Goal: Communication & Community: Participate in discussion

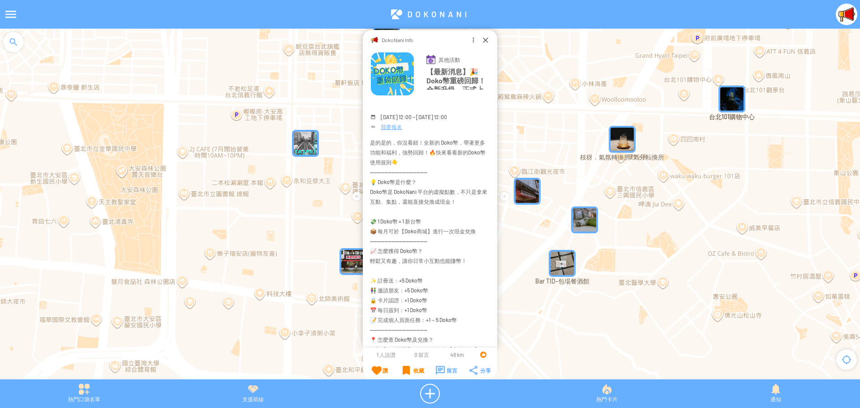
click at [479, 40] on div "DokoNani Info" at bounding box center [430, 39] width 134 height 19
click at [483, 39] on div at bounding box center [485, 39] width 9 height 9
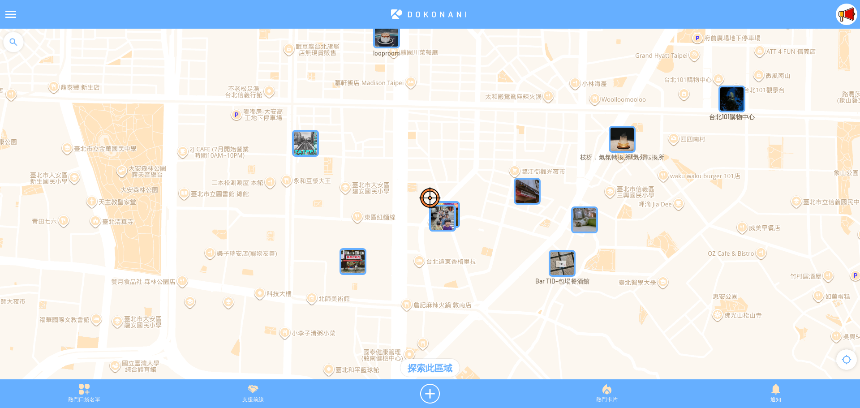
click at [5, 13] on div at bounding box center [11, 15] width 22 height 22
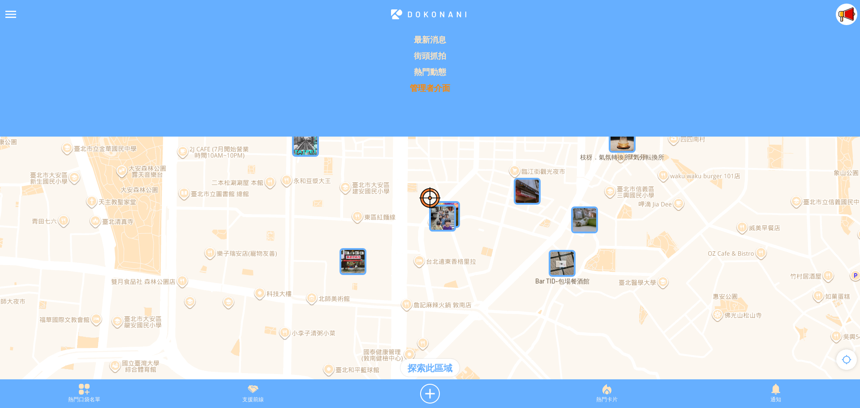
click at [421, 88] on p "管理者介面" at bounding box center [429, 87] width 849 height 11
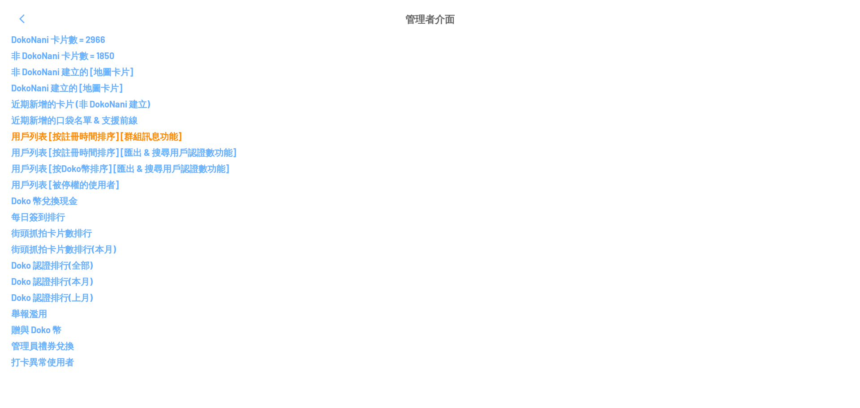
click at [73, 136] on p "用戶列表 [按註冊時間排序] [群組訊息功能]" at bounding box center [430, 136] width 838 height 11
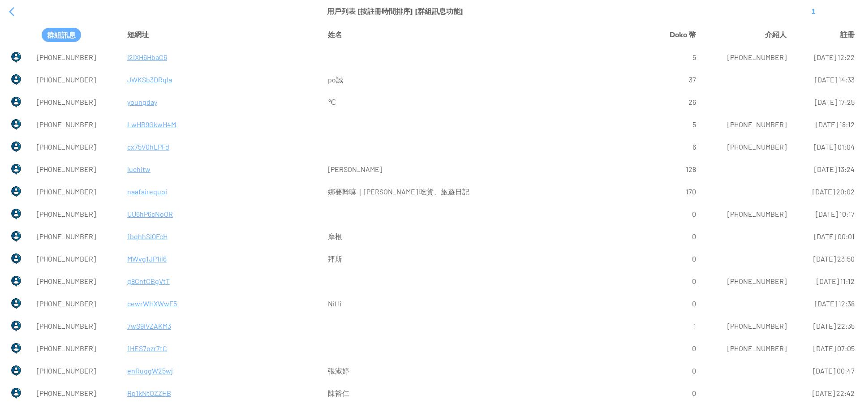
drag, startPoint x: 772, startPoint y: 326, endPoint x: 717, endPoint y: 330, distance: 55.2
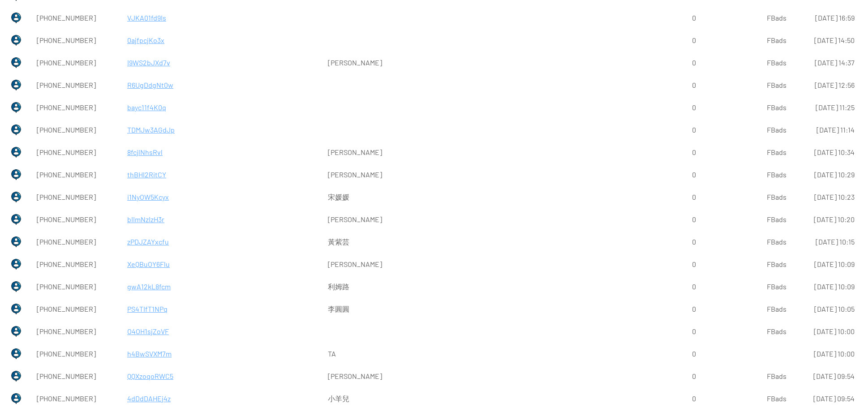
scroll to position [131835, 0]
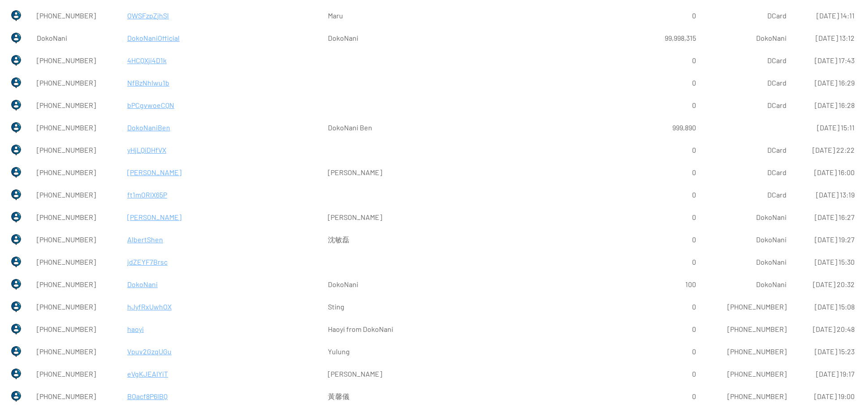
click at [130, 287] on p "DokoNani" at bounding box center [222, 285] width 191 height 22
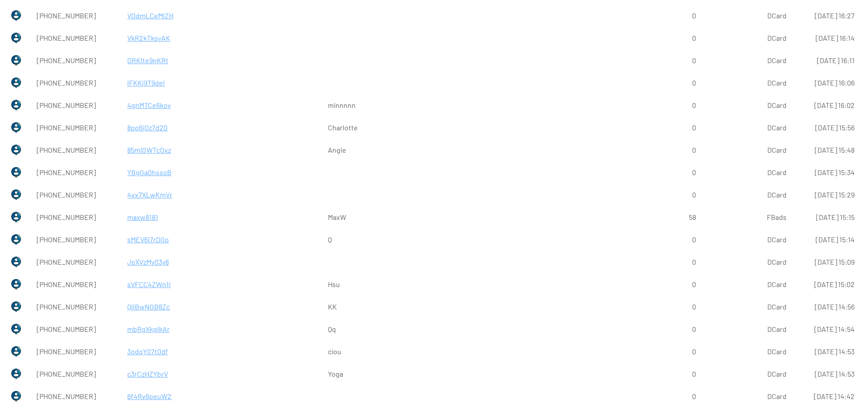
scroll to position [0, 0]
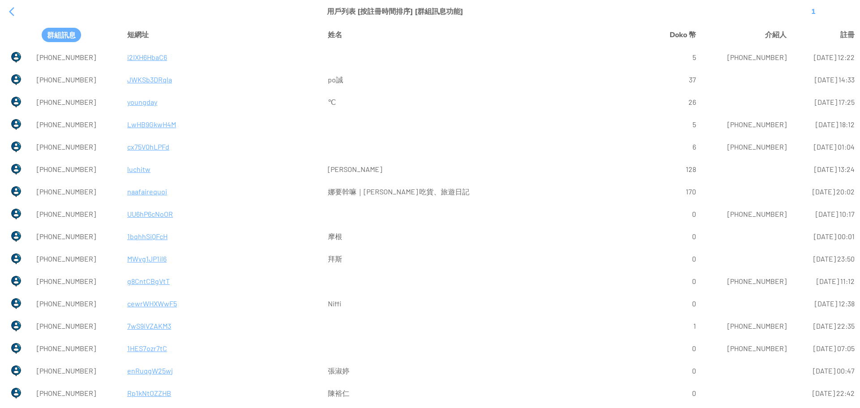
click at [127, 58] on p "i2IXH6HbaC6" at bounding box center [222, 58] width 191 height 22
click at [9, 8] on div at bounding box center [12, 12] width 22 height 22
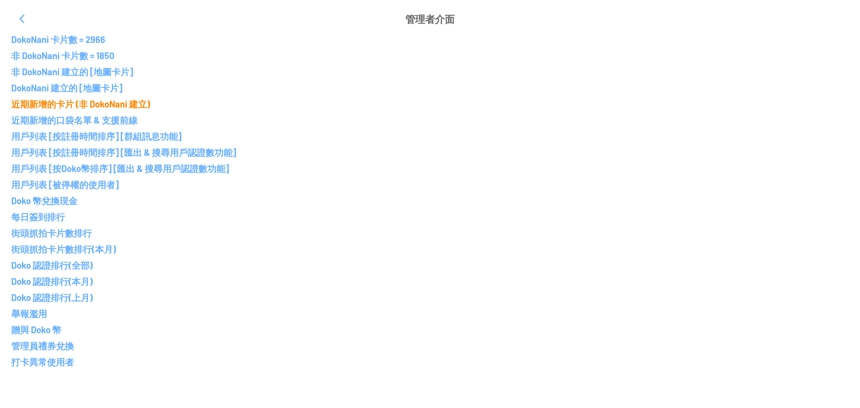
click at [110, 104] on p "近期新增的卡片 (非 DokoNani 建立)" at bounding box center [430, 104] width 838 height 11
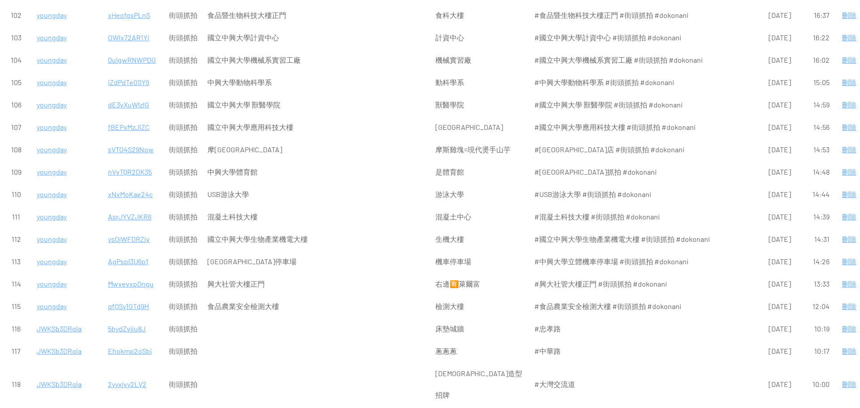
scroll to position [2464, 0]
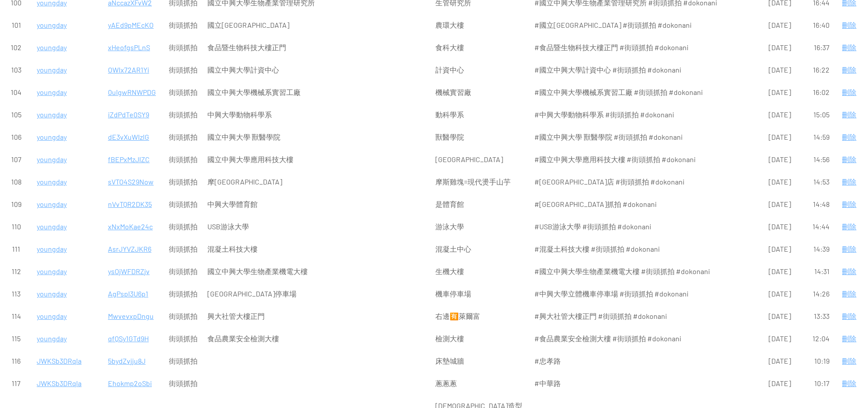
click at [128, 328] on p "qfQSy1GTd9H" at bounding box center [133, 339] width 51 height 22
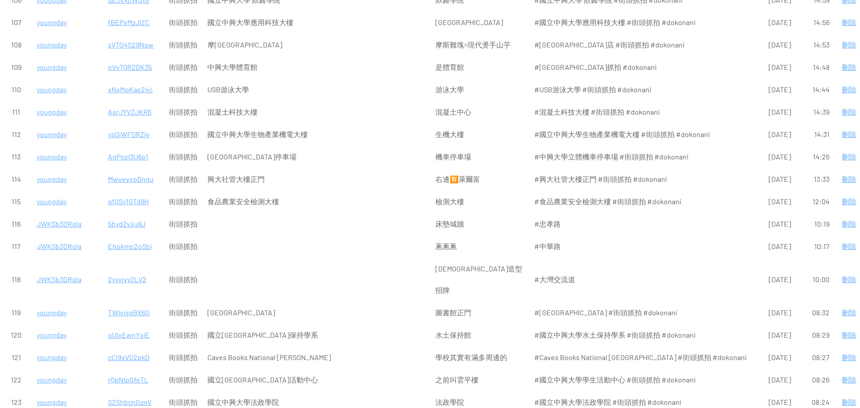
scroll to position [2643, 0]
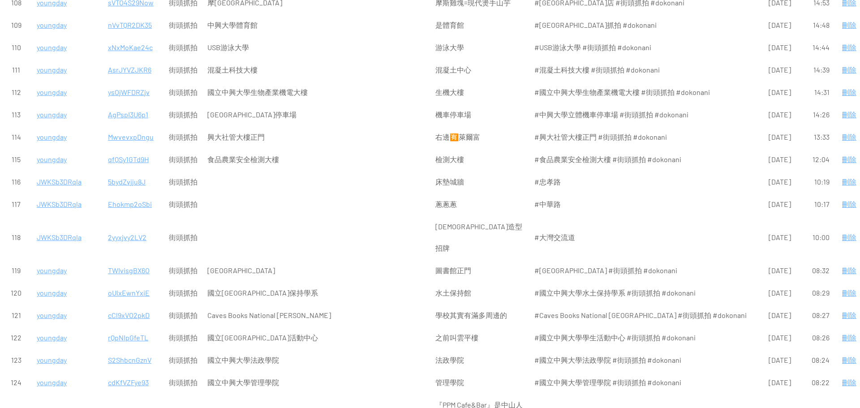
click at [129, 372] on p "cdKfVZFye93" at bounding box center [133, 383] width 51 height 22
click at [134, 405] on p "ed7BcaDY032" at bounding box center [133, 416] width 51 height 22
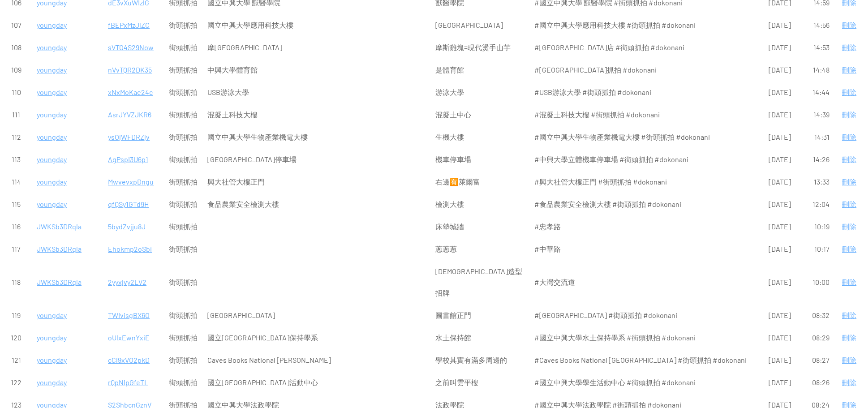
scroll to position [2554, 0]
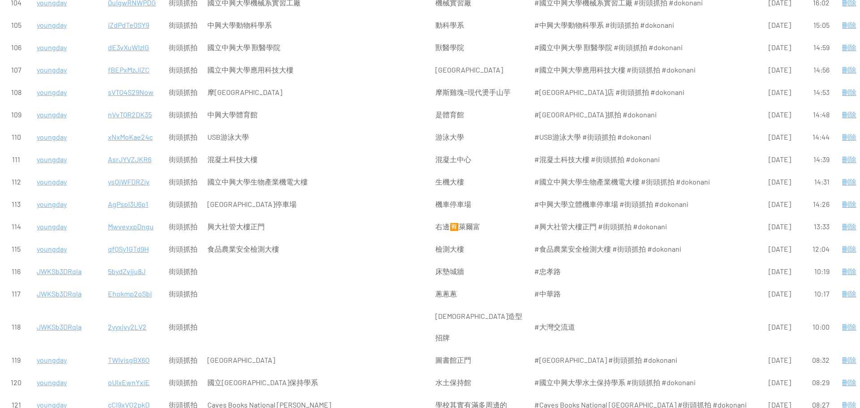
drag, startPoint x: 122, startPoint y: 278, endPoint x: 137, endPoint y: 289, distance: 18.2
click at [121, 394] on p "cCl9xVO2pkD" at bounding box center [133, 405] width 51 height 22
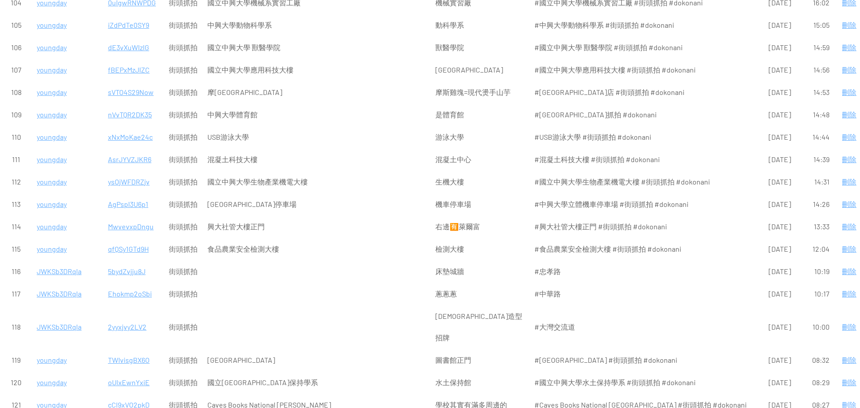
click at [123, 372] on p "oUlxEwnYxiE" at bounding box center [133, 383] width 51 height 22
click at [118, 349] on p "TWIvisgBX6O" at bounding box center [133, 360] width 51 height 22
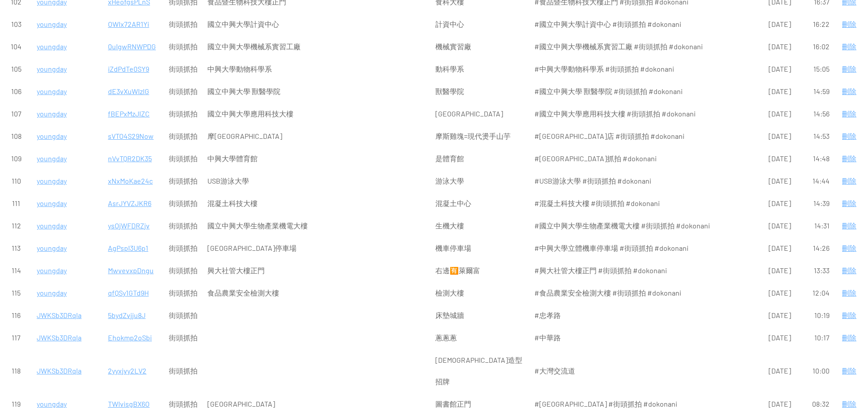
scroll to position [2509, 0]
click at [138, 361] on p "2yyxjvy2LV2" at bounding box center [133, 372] width 51 height 22
click at [127, 328] on p "Ehokmp2oSbi" at bounding box center [133, 339] width 51 height 22
click at [134, 306] on p "5bydZvjju8J" at bounding box center [133, 317] width 51 height 22
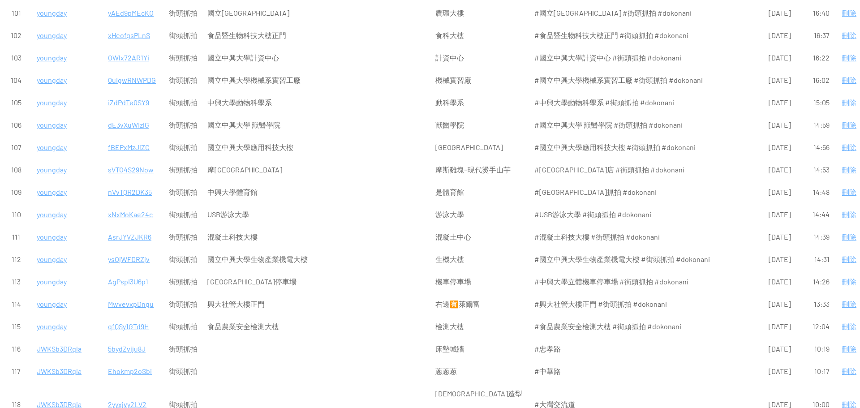
scroll to position [2464, 0]
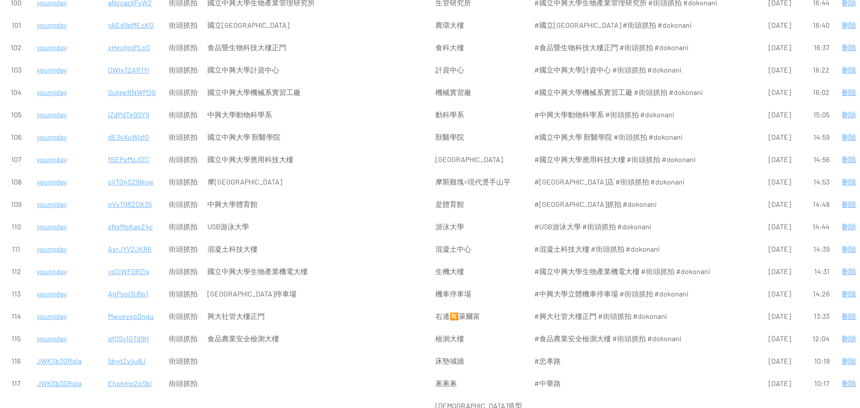
click at [132, 328] on p "qfQSy1GTd9H" at bounding box center [133, 339] width 51 height 22
click at [134, 306] on p "MwvevxpDngu" at bounding box center [133, 317] width 51 height 22
click at [134, 283] on p "AgPspI3U6p1" at bounding box center [133, 294] width 51 height 22
click at [128, 261] on p "ysOjWFDRZjv" at bounding box center [133, 272] width 51 height 22
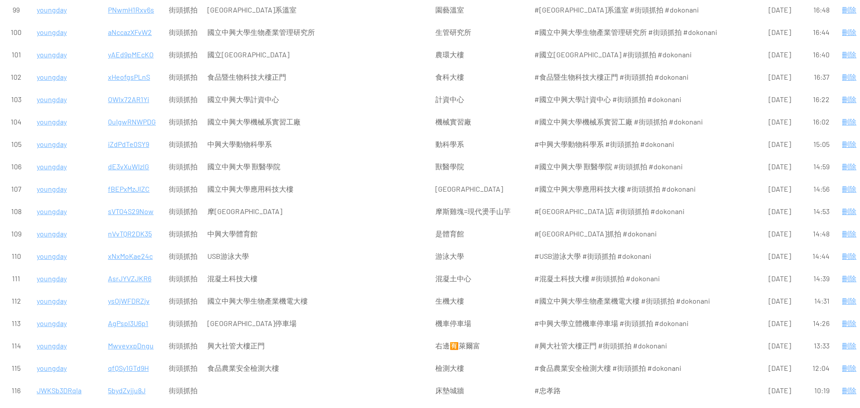
scroll to position [2419, 0]
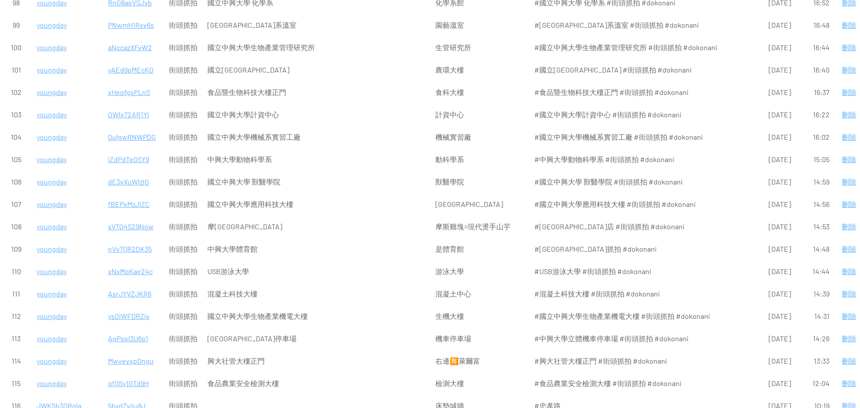
click at [135, 283] on p "AsrJYVZJKR6" at bounding box center [133, 294] width 51 height 22
click at [139, 261] on p "xNxMoKae24c" at bounding box center [133, 272] width 51 height 22
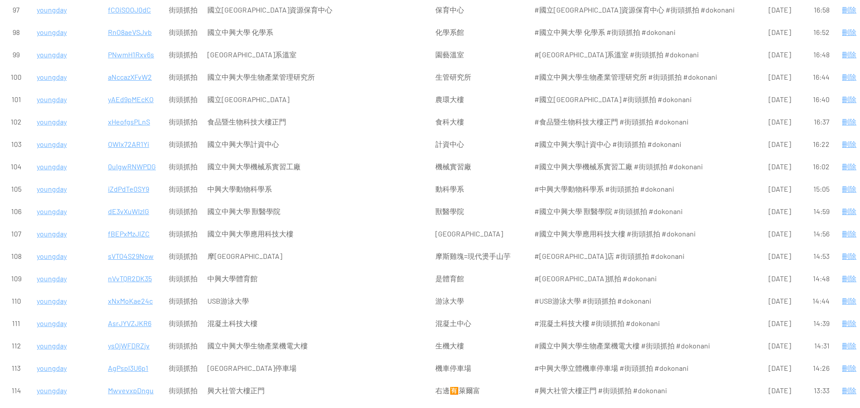
scroll to position [2375, 0]
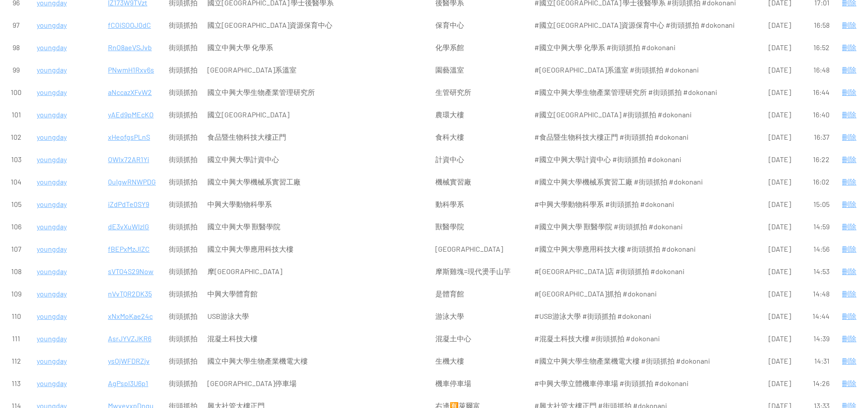
click at [140, 283] on p "nVvTQR2DK35" at bounding box center [133, 294] width 51 height 22
click at [138, 261] on p "sVTO4S29Now" at bounding box center [133, 272] width 51 height 22
click at [133, 238] on p "fBEPxMzJlZC" at bounding box center [133, 249] width 51 height 22
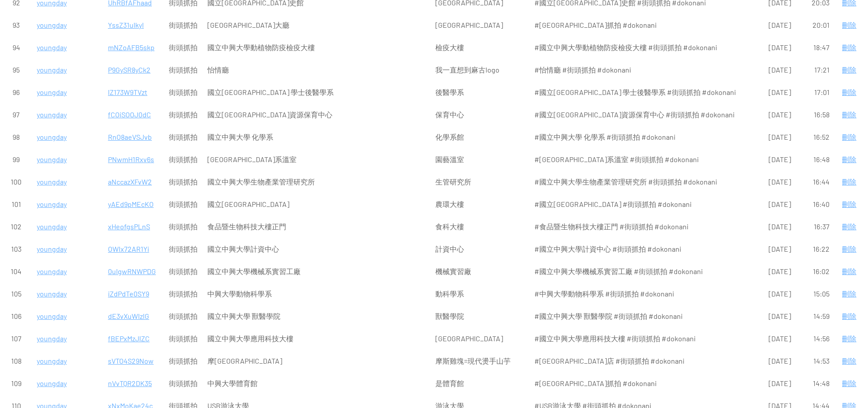
click at [126, 306] on p "dE3vXuWIzlG" at bounding box center [133, 317] width 51 height 22
click at [127, 283] on p "iZdPdTe0SY9" at bounding box center [133, 294] width 51 height 22
click at [127, 261] on p "0uIgwRNWPDG" at bounding box center [133, 272] width 51 height 22
click at [137, 238] on p "OWlx72AR1Yi" at bounding box center [133, 249] width 51 height 22
click at [129, 216] on p "xHeofgsPLnS" at bounding box center [133, 227] width 51 height 22
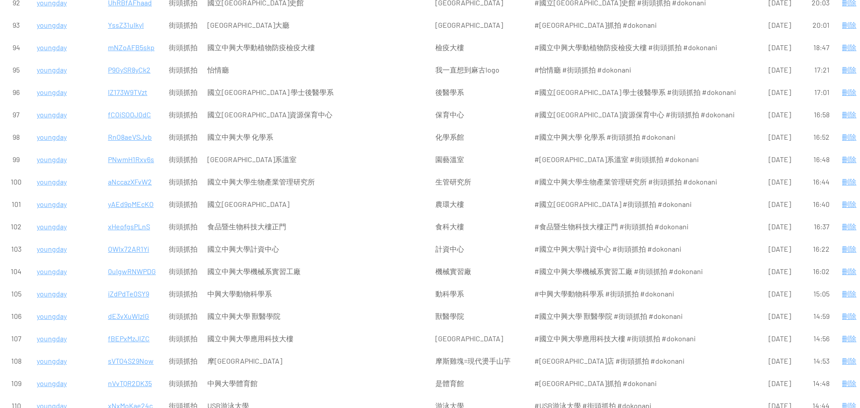
click at [125, 194] on p "yAEd9pMEcKO" at bounding box center [133, 205] width 51 height 22
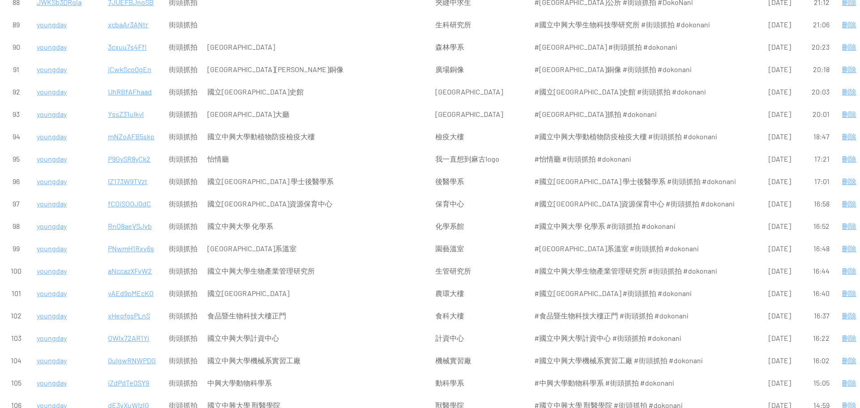
scroll to position [2195, 0]
click at [133, 261] on p "aNccazXFvW2" at bounding box center [133, 272] width 51 height 22
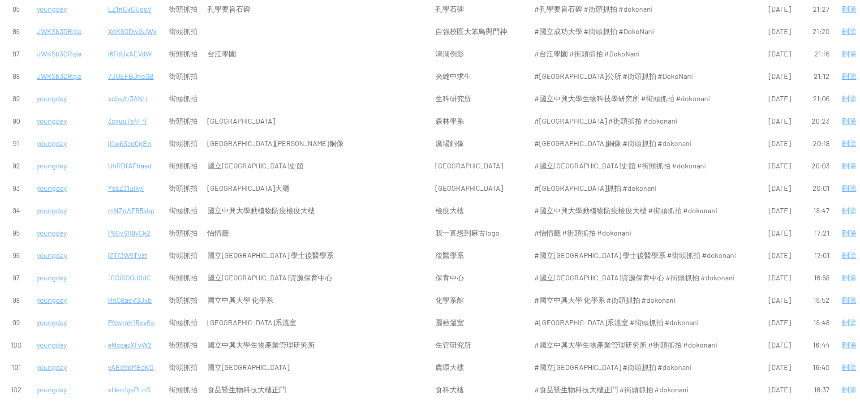
scroll to position [2106, 0]
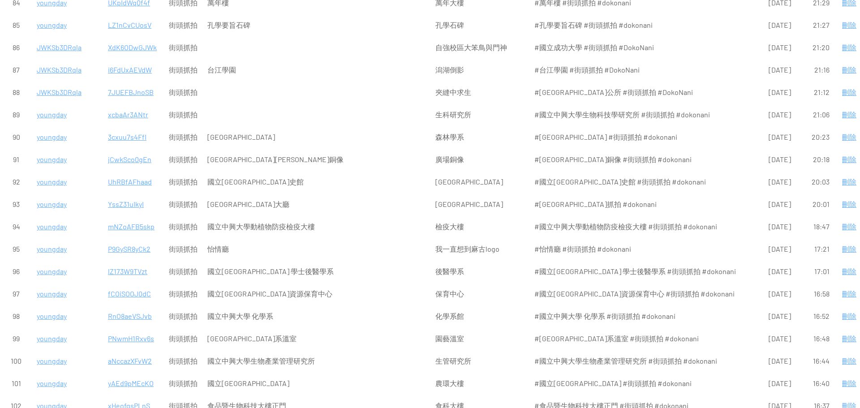
click at [137, 328] on p "PNwmH1Rxv6s" at bounding box center [133, 339] width 51 height 22
click at [129, 306] on p "RnO8aeVSJvb" at bounding box center [133, 317] width 51 height 22
click at [126, 283] on p "fCOiSOOJ0dC" at bounding box center [133, 294] width 51 height 22
click at [127, 261] on p "lZ173W9TVzt" at bounding box center [133, 272] width 51 height 22
click at [128, 238] on p "P9GySR8yCk2" at bounding box center [133, 249] width 51 height 22
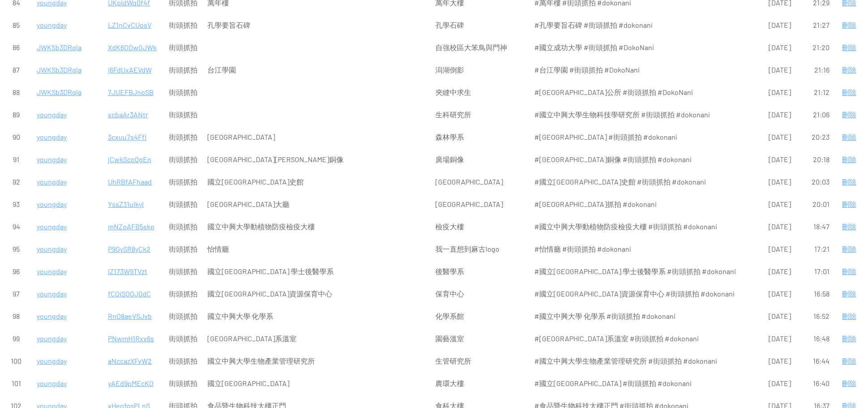
scroll to position [2016, 0]
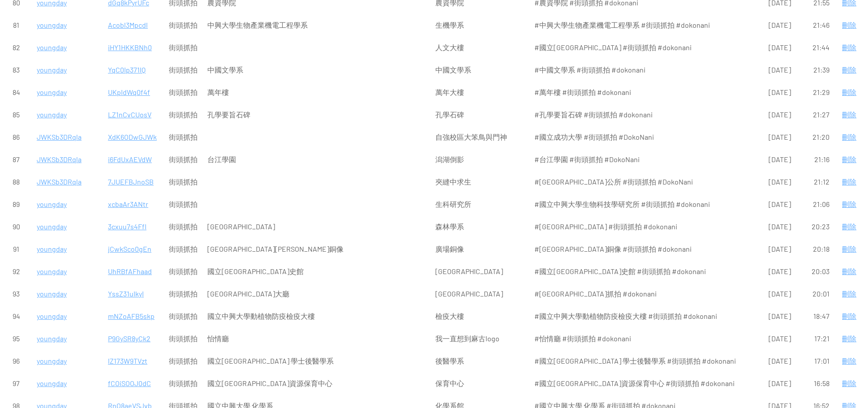
click at [129, 306] on p "mNZoAFB5skp" at bounding box center [133, 317] width 51 height 22
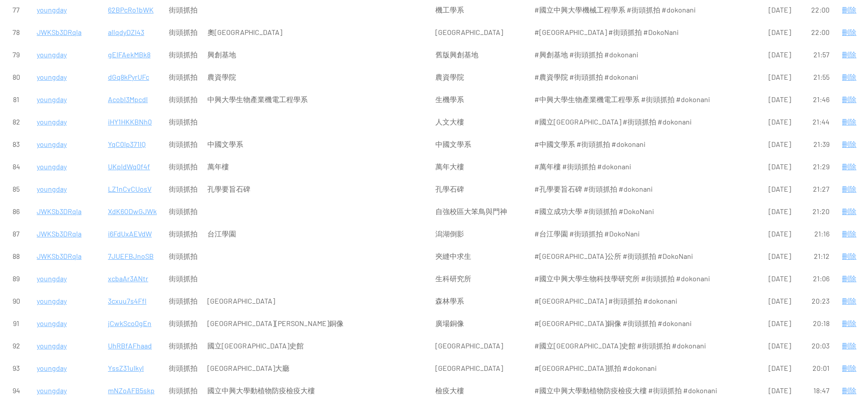
scroll to position [1927, 0]
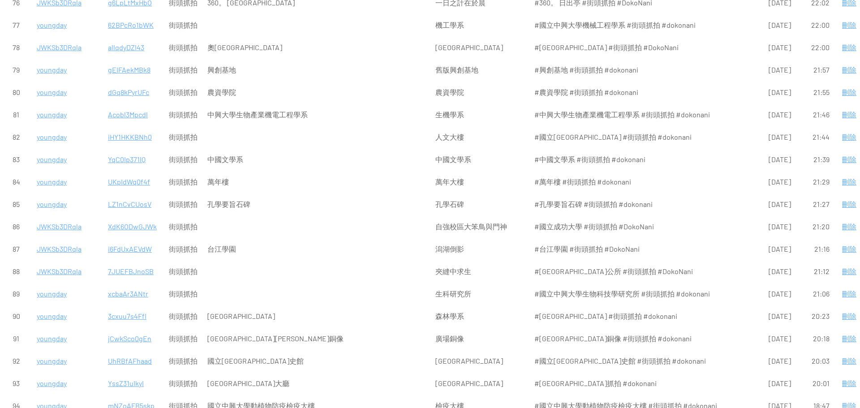
click at [131, 373] on p "YssZ31uIkyI" at bounding box center [133, 384] width 51 height 22
click at [127, 350] on p "UhRBfAFhaad" at bounding box center [133, 361] width 51 height 22
click at [128, 328] on p "jCwkSco0gEn" at bounding box center [133, 339] width 51 height 22
click at [119, 306] on p "3cxuu7s4FfI" at bounding box center [133, 317] width 51 height 22
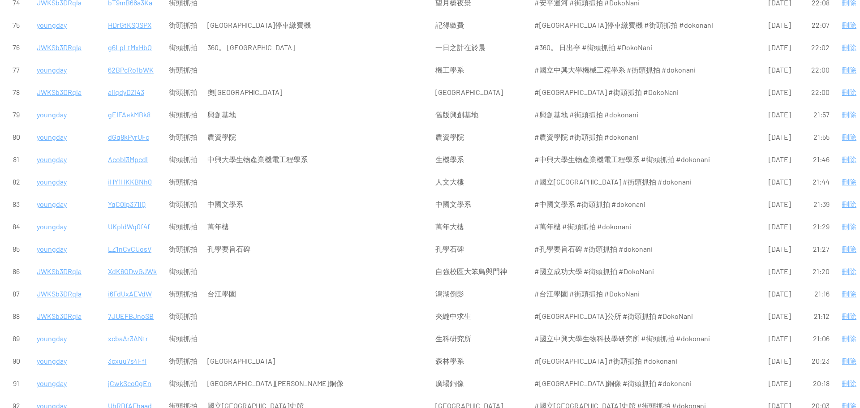
click at [133, 328] on p "xcbaAr3ANtr" at bounding box center [133, 339] width 51 height 22
click at [141, 306] on p "7JUEFBJnoSB" at bounding box center [133, 317] width 51 height 22
click at [127, 283] on p "i6FdUxAEVdW" at bounding box center [133, 294] width 51 height 22
click at [139, 261] on p "XdK6ODwGJWk" at bounding box center [133, 272] width 51 height 22
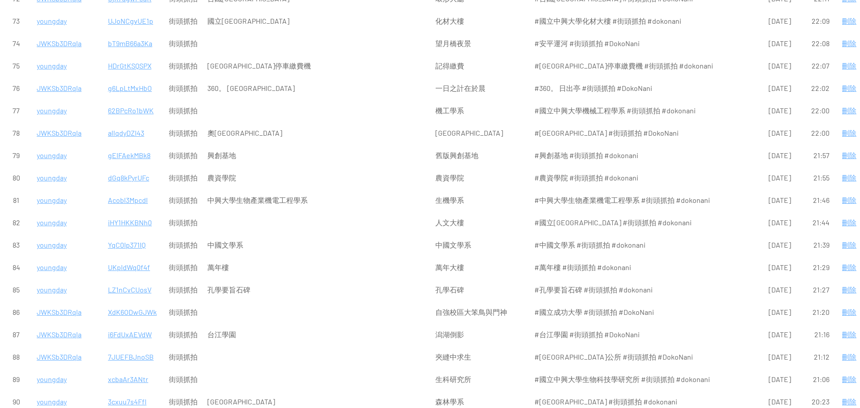
scroll to position [1837, 0]
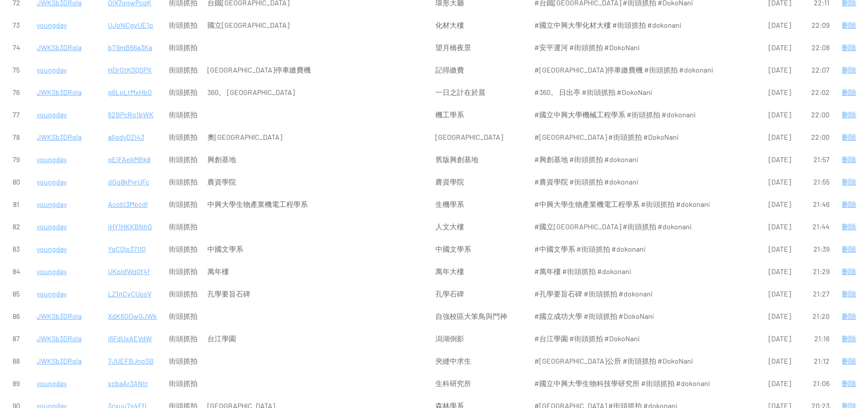
click at [133, 283] on p "LZ1nCvCUosV" at bounding box center [133, 294] width 51 height 22
click at [131, 261] on p "UKpIdWq0f4f" at bounding box center [133, 272] width 51 height 22
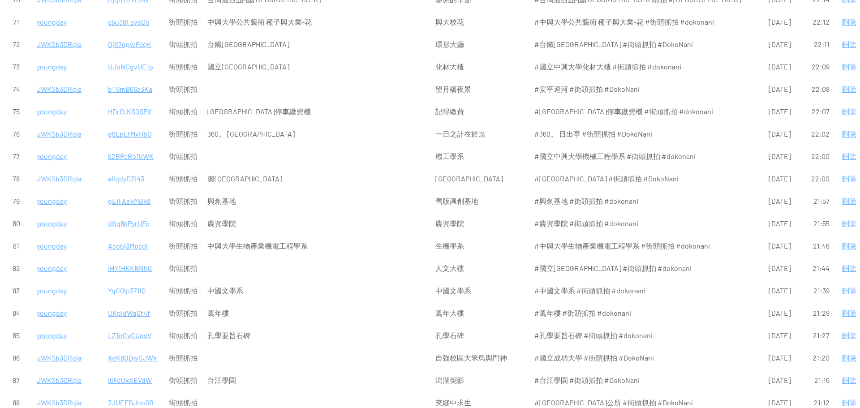
scroll to position [1792, 0]
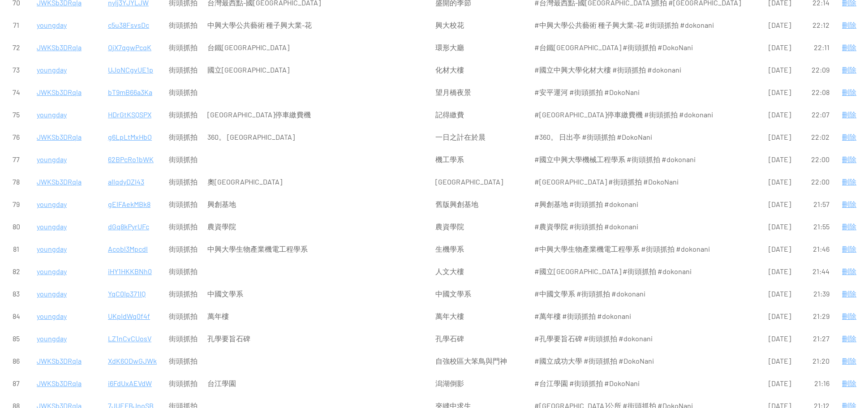
click at [129, 283] on p "YqC0Ip371lQ" at bounding box center [133, 294] width 51 height 22
click at [137, 261] on p "iHY1HKKBNh0" at bounding box center [133, 272] width 51 height 22
click at [137, 238] on p "Acobl3Mpcdl" at bounding box center [133, 249] width 51 height 22
click at [125, 216] on p "dGq8kPyrUFc" at bounding box center [133, 227] width 51 height 22
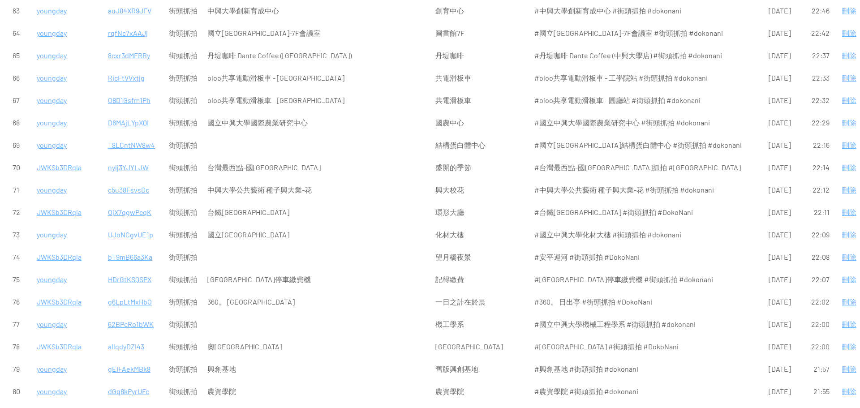
scroll to position [1613, 0]
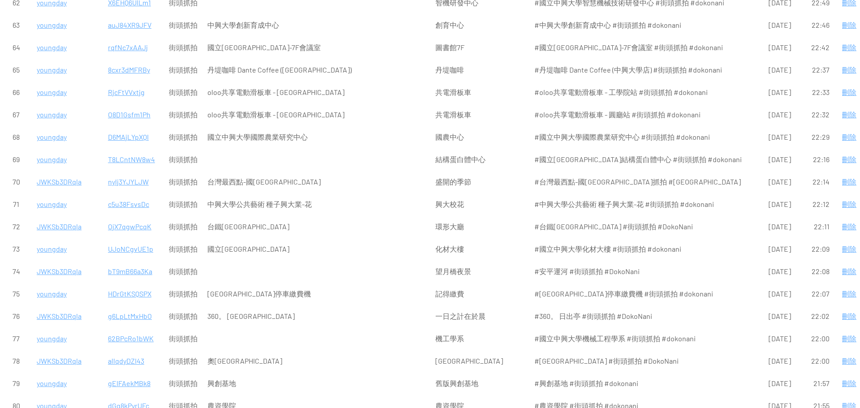
click at [132, 373] on p "gEIFAekMBk8" at bounding box center [133, 384] width 51 height 22
click at [118, 350] on p "allqdyDZI43" at bounding box center [133, 361] width 51 height 22
click at [128, 328] on p "62BPcRo1bWK" at bounding box center [133, 339] width 51 height 22
click at [130, 306] on p "g6LpLtMxHbO" at bounding box center [133, 317] width 51 height 22
click at [132, 283] on p "HDrGtKSQSPX" at bounding box center [133, 294] width 51 height 22
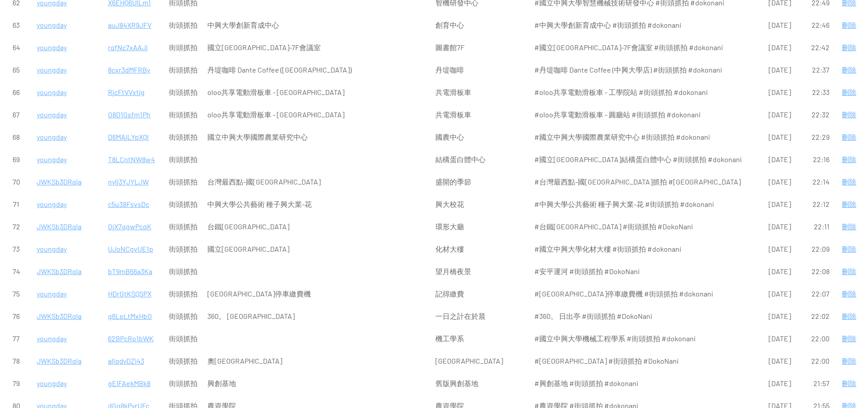
click at [116, 261] on p "bT9mB66a3Ka" at bounding box center [133, 272] width 51 height 22
click at [125, 238] on p "UJoNCgvUE1p" at bounding box center [133, 249] width 51 height 22
click at [129, 216] on p "OjX7qgwPcqK" at bounding box center [133, 227] width 51 height 22
click at [120, 194] on p "c5u38FsvsDc" at bounding box center [133, 205] width 51 height 22
click at [128, 171] on p "nylj3YJYLJW" at bounding box center [133, 182] width 51 height 22
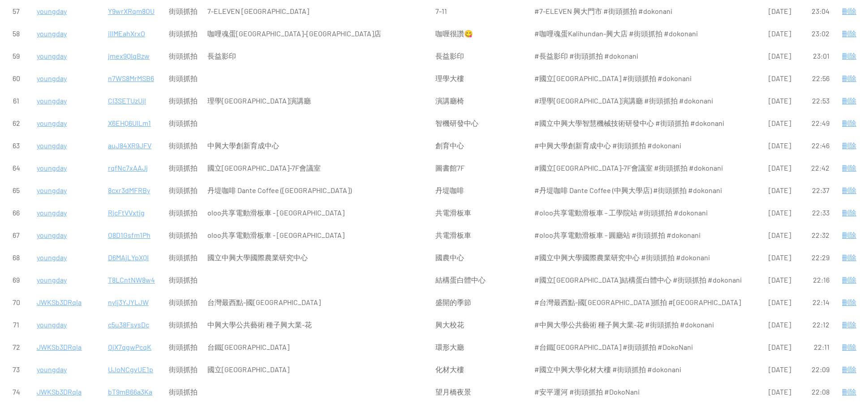
scroll to position [1479, 0]
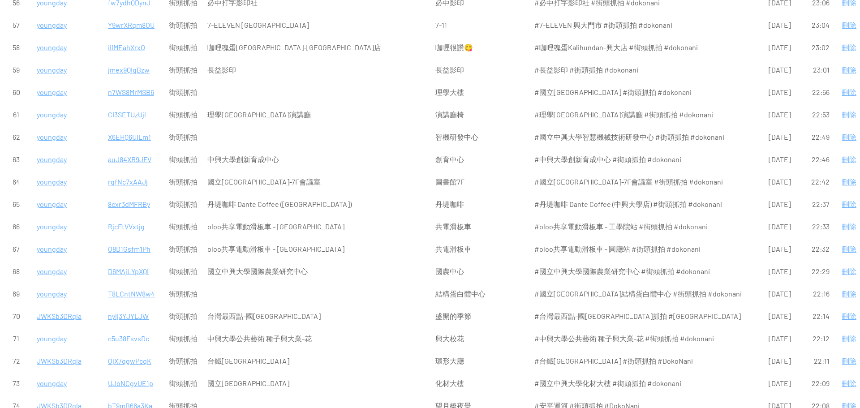
click at [133, 283] on p "T8LCntNW8w4" at bounding box center [133, 294] width 51 height 22
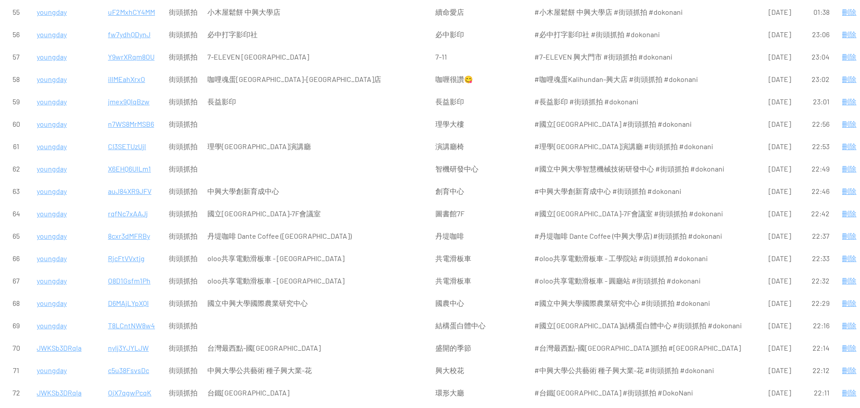
scroll to position [1434, 0]
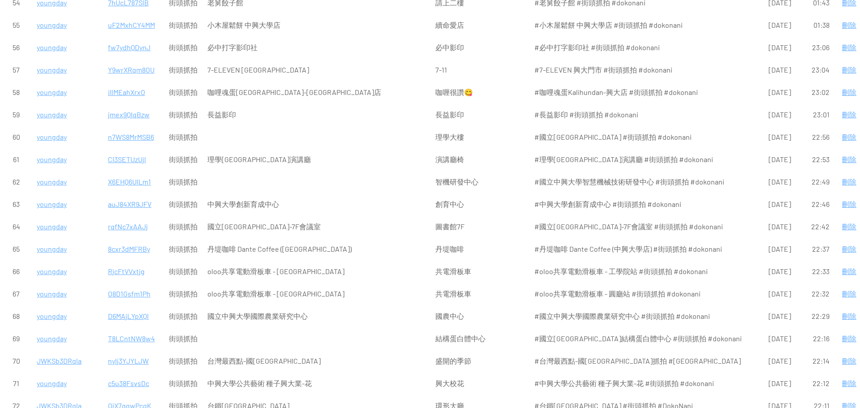
click at [128, 306] on p "D6MAjLYpXQI" at bounding box center [133, 317] width 51 height 22
click at [124, 283] on p "O8D1Gsfm1Ph" at bounding box center [133, 294] width 51 height 22
click at [125, 261] on p "RjcFtVVxtjg" at bounding box center [133, 272] width 51 height 22
click at [135, 238] on p "8cxr3dMFRBy" at bounding box center [133, 249] width 51 height 22
click at [130, 216] on p "rqfNc7xAAJj" at bounding box center [133, 227] width 51 height 22
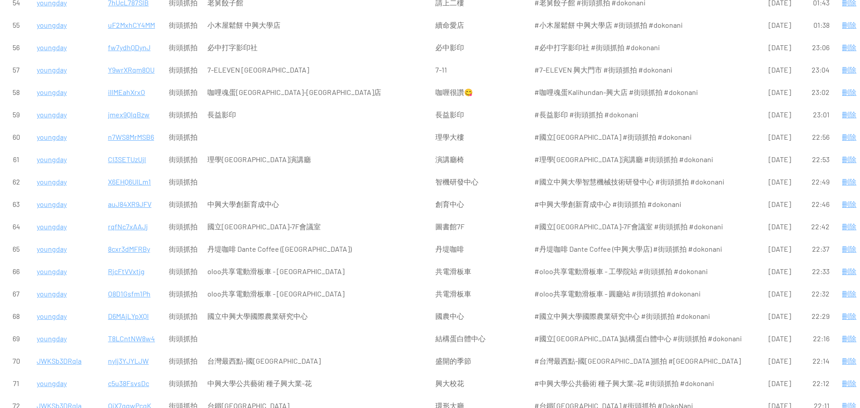
click at [118, 194] on p "auJ84XR9JFV" at bounding box center [133, 205] width 51 height 22
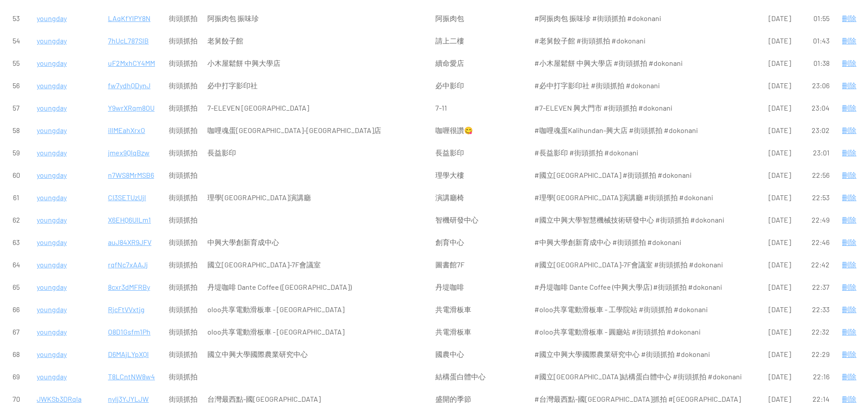
scroll to position [1344, 0]
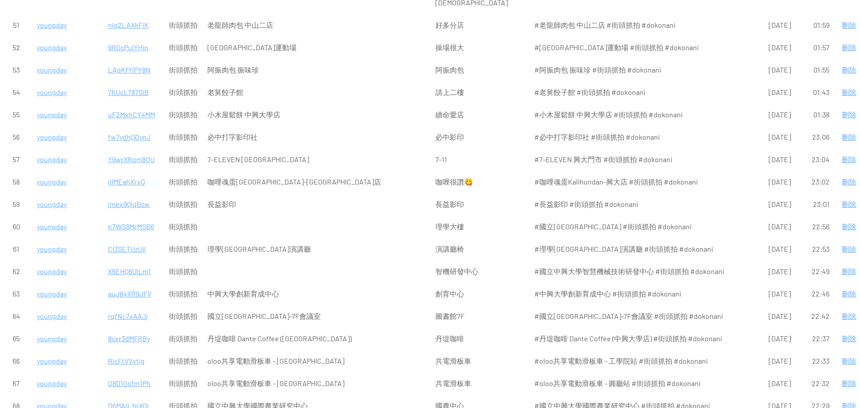
click at [128, 261] on p "X6EHQ6UlLm1" at bounding box center [133, 272] width 51 height 22
click at [118, 238] on p "CI3SETUzUjl" at bounding box center [133, 249] width 51 height 22
click at [133, 216] on p "n7WS8MrMSB6" at bounding box center [133, 227] width 51 height 22
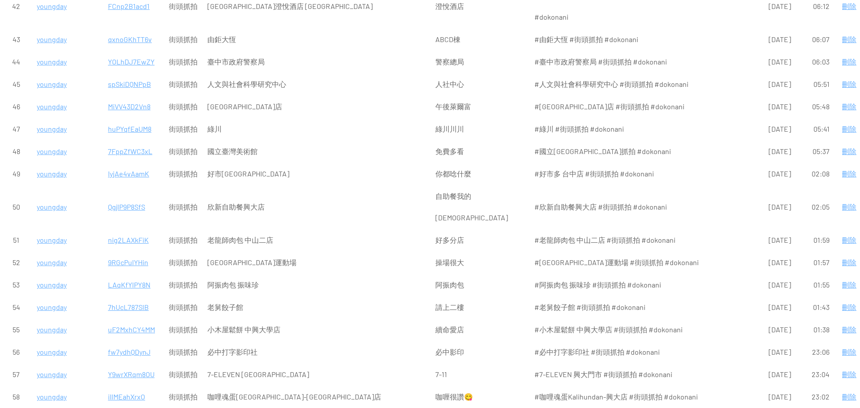
scroll to position [1120, 0]
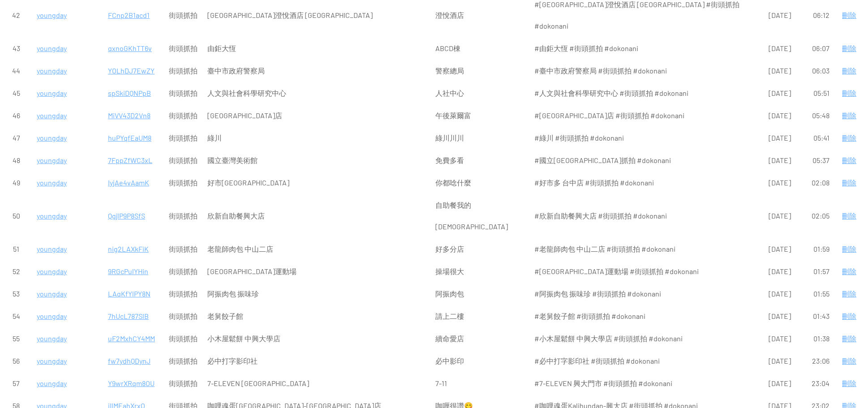
click at [136, 395] on p "iIlMEahXrxO" at bounding box center [133, 406] width 51 height 22
click at [129, 373] on p "Y9wrXRqm8OU" at bounding box center [133, 384] width 51 height 22
click at [140, 350] on p "fw7ydhQDynJ" at bounding box center [133, 361] width 51 height 22
click at [144, 328] on p "uF2MxhCY4MM" at bounding box center [133, 339] width 51 height 22
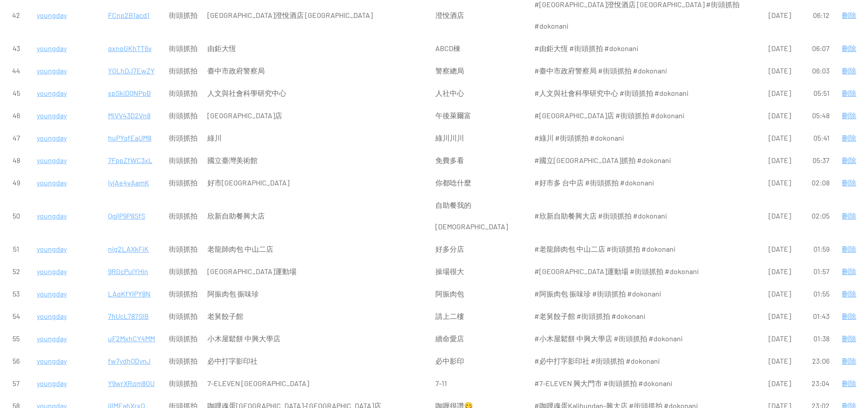
click at [121, 306] on p "7hUcL787SlB" at bounding box center [133, 317] width 51 height 22
click at [125, 283] on p "LAqKfYlPY8N" at bounding box center [133, 294] width 51 height 22
click at [128, 261] on p "9RGcPulYHin" at bounding box center [133, 272] width 51 height 22
click at [125, 238] on p "nig2LAXkFiK" at bounding box center [133, 249] width 51 height 22
click at [128, 205] on p "QgjlP9P8SfS" at bounding box center [133, 216] width 51 height 22
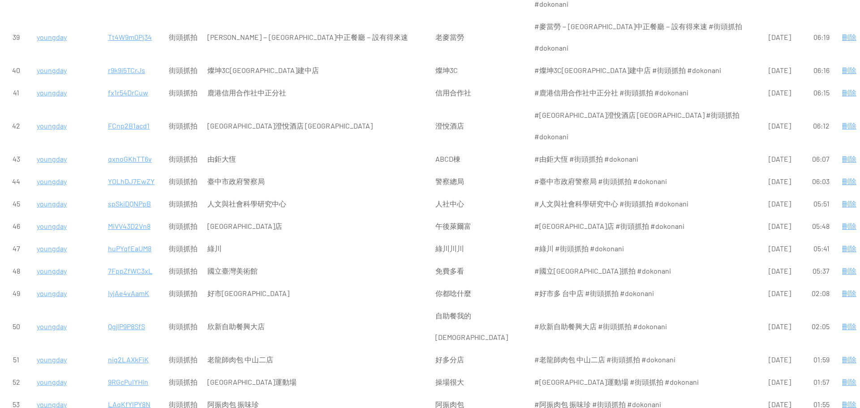
scroll to position [986, 0]
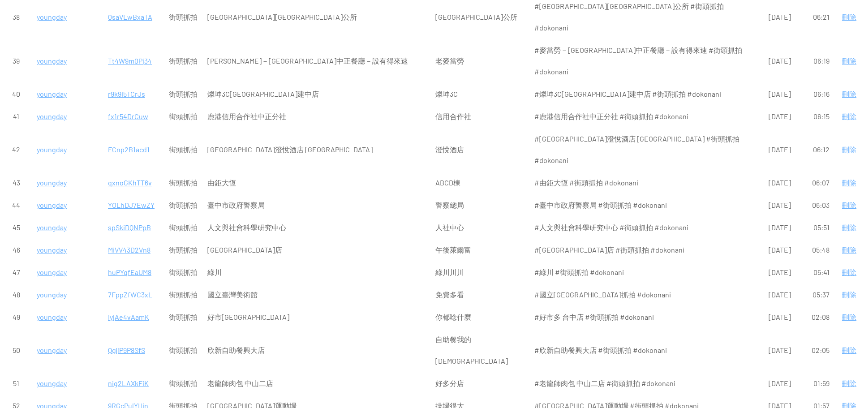
click at [125, 306] on p "IyjAe4vAamK" at bounding box center [133, 317] width 51 height 22
click at [124, 284] on p "7FppZfWC3xL" at bounding box center [133, 295] width 51 height 22
click at [133, 262] on p "huPYqfEaUM8" at bounding box center [133, 273] width 51 height 22
click at [125, 239] on p "MiVV43D2Vn8" at bounding box center [133, 250] width 51 height 22
click at [122, 217] on p "spSkiDQNPpB" at bounding box center [133, 228] width 51 height 22
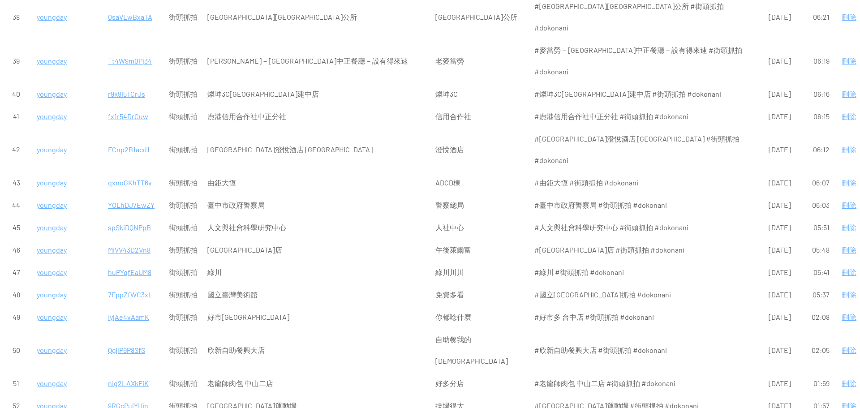
click at [127, 194] on p "YOLhDJ7EwZY" at bounding box center [133, 205] width 51 height 22
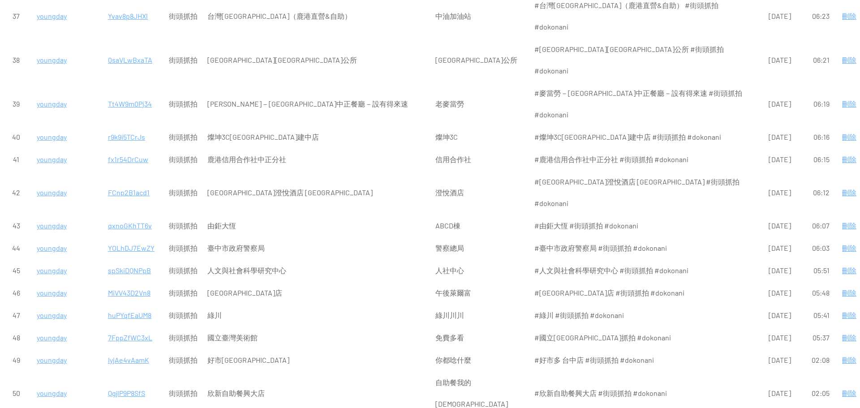
scroll to position [896, 0]
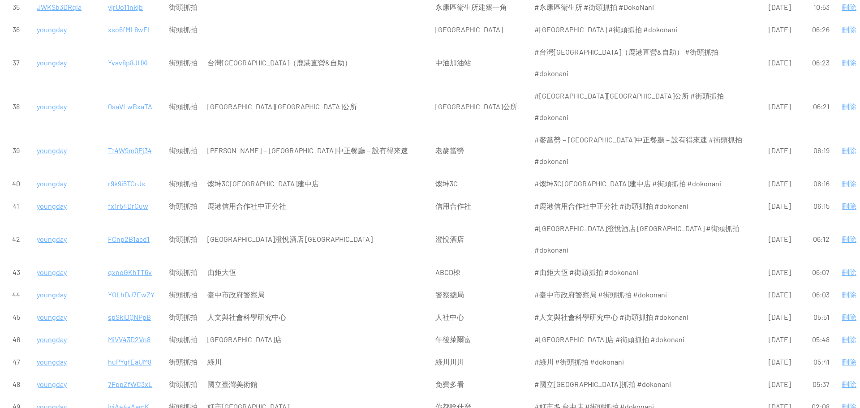
click at [138, 262] on p "qxnoGKhTT6v" at bounding box center [133, 273] width 51 height 22
click at [125, 229] on p "FCnp2B1acd1" at bounding box center [133, 240] width 51 height 22
click at [119, 195] on p "fx1r54DrCuw" at bounding box center [133, 206] width 51 height 22
click at [116, 173] on p "r9k9i5TCrJs" at bounding box center [133, 184] width 51 height 22
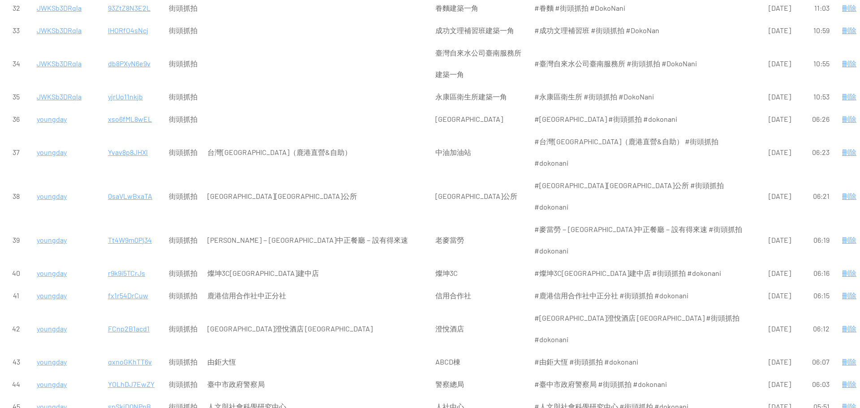
scroll to position [717, 0]
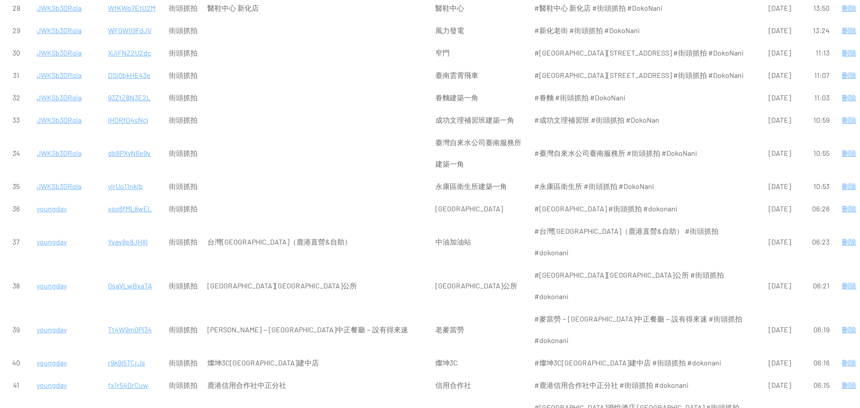
click at [135, 319] on p "Tt4W9m0Pj34" at bounding box center [133, 330] width 51 height 22
click at [135, 275] on p "0saVLwBxaTA" at bounding box center [133, 286] width 51 height 22
click at [122, 231] on p "Yvav8p8JHXl" at bounding box center [133, 242] width 51 height 22
click at [133, 198] on p "xso6fML8wEL" at bounding box center [133, 209] width 51 height 22
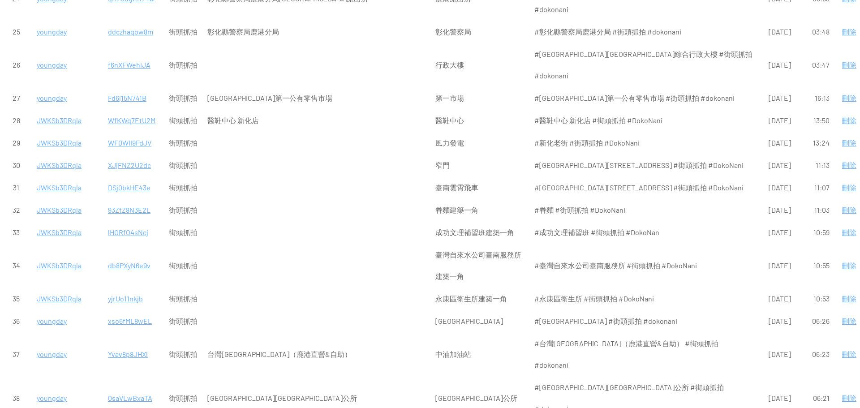
scroll to position [582, 0]
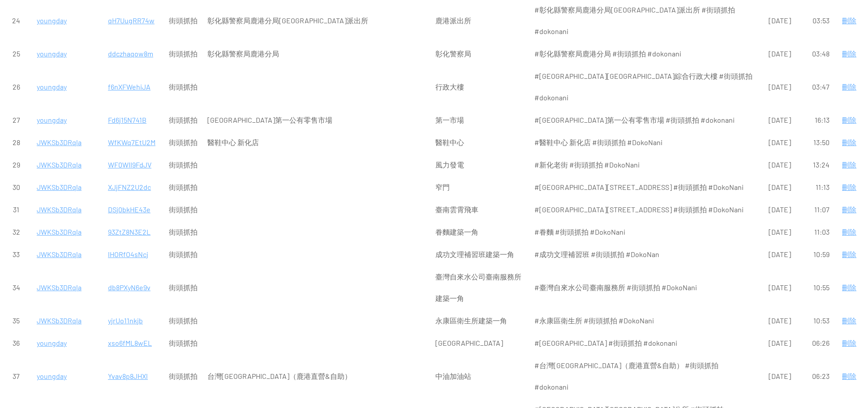
click at [119, 310] on p "yjrUo11nkjb" at bounding box center [133, 321] width 51 height 22
click at [127, 277] on p "db8PXyN6e9v" at bounding box center [133, 288] width 51 height 22
click at [130, 244] on p "lHORfO4sNcj" at bounding box center [133, 255] width 51 height 22
click at [127, 221] on p "93ZtZ8N3E2L" at bounding box center [133, 232] width 51 height 22
click at [136, 199] on p "DSj0bkHE43e" at bounding box center [133, 210] width 51 height 22
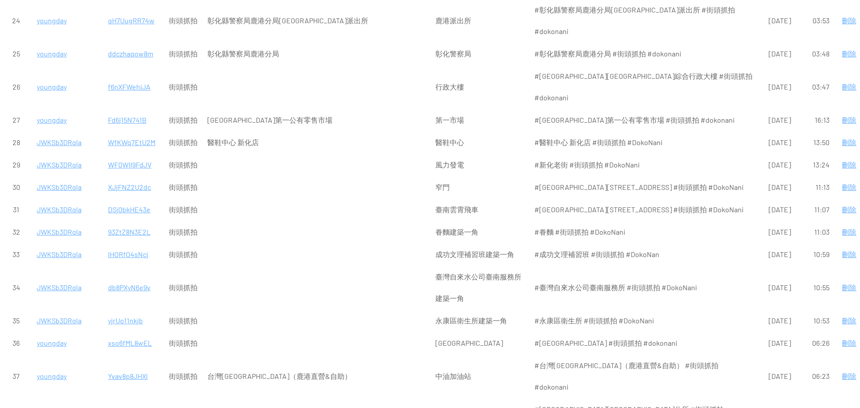
click at [119, 177] on p "XJjFNZ2U2dc" at bounding box center [133, 188] width 51 height 22
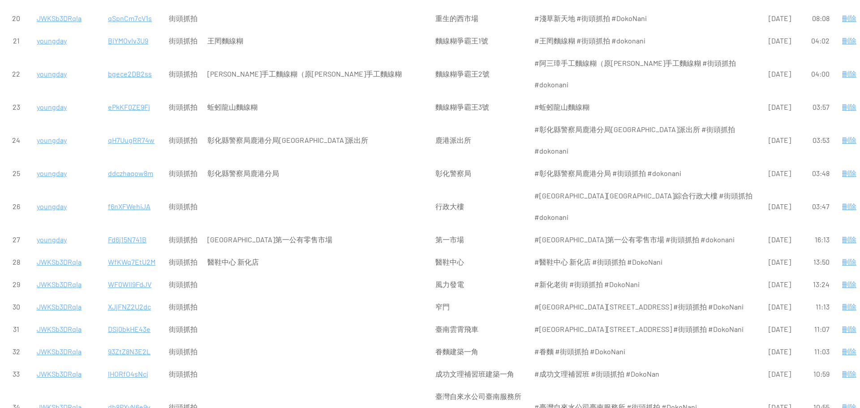
scroll to position [448, 0]
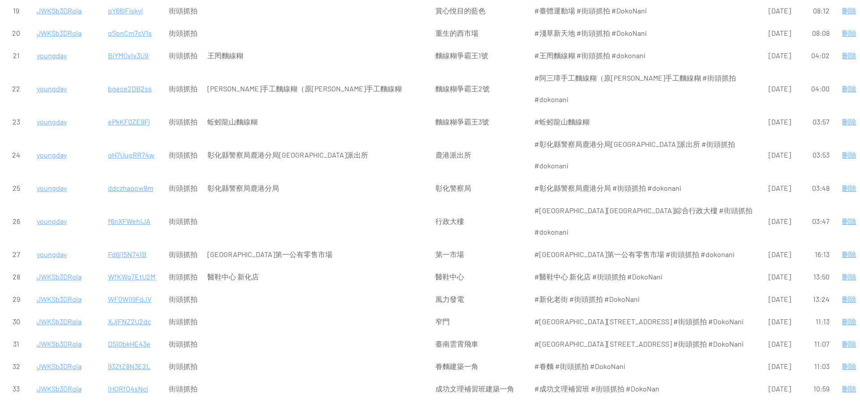
click at [138, 289] on p "WF0WII9FdJV" at bounding box center [133, 300] width 51 height 22
click at [133, 266] on p "WfKWq7EtU2M" at bounding box center [133, 277] width 51 height 22
click at [133, 244] on p "Fd6j15N741B" at bounding box center [133, 255] width 51 height 22
click at [117, 211] on p "f6nXFWehiJA" at bounding box center [133, 222] width 51 height 22
click at [141, 177] on p "ddczhaqow8m" at bounding box center [133, 188] width 51 height 22
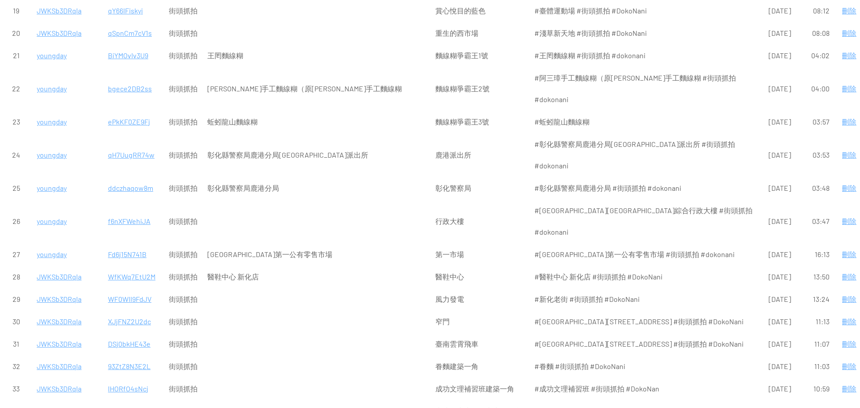
click at [135, 145] on p "qH7UugRR74w" at bounding box center [133, 155] width 51 height 22
click at [128, 125] on p "ePkKF0ZE9Fj" at bounding box center [133, 122] width 51 height 22
click at [141, 90] on p "bgece2DB2ss" at bounding box center [133, 89] width 51 height 22
click at [129, 57] on p "BiYMOvIv3U9" at bounding box center [133, 56] width 51 height 22
click at [121, 34] on p "qSpnCm7cV1s" at bounding box center [133, 33] width 51 height 22
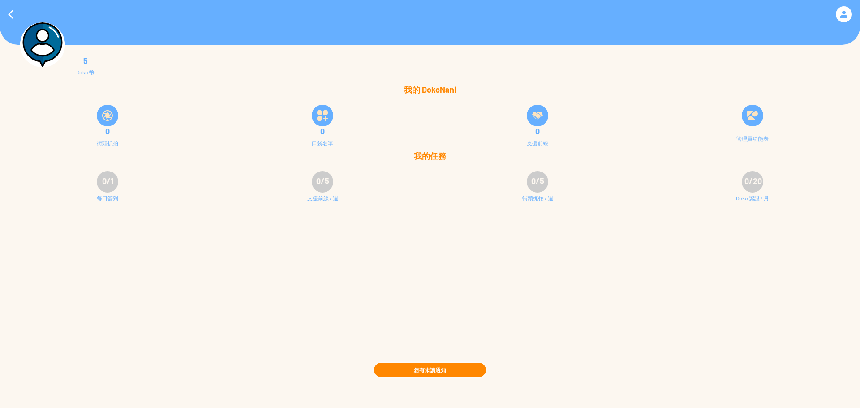
click at [776, 392] on div "5 Doko 幣 我的 DokoNani 0 街頭抓拍 0 口袋名單 0 支援前線" at bounding box center [430, 204] width 860 height 408
click at [7, 13] on div at bounding box center [11, 15] width 22 height 22
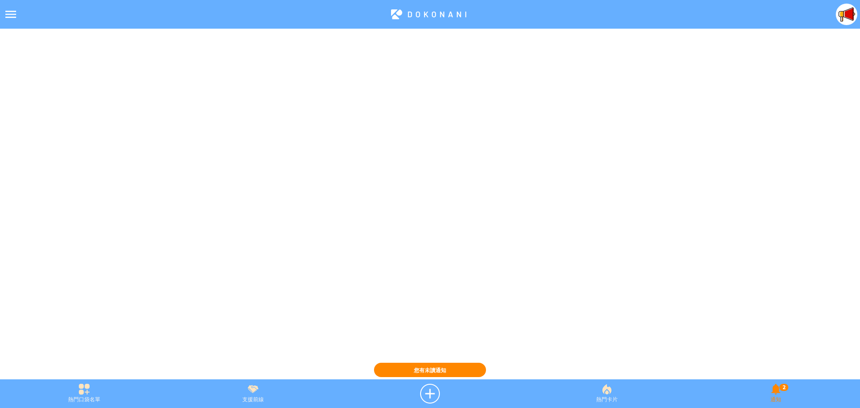
click at [769, 392] on div "2 通知" at bounding box center [776, 394] width 168 height 20
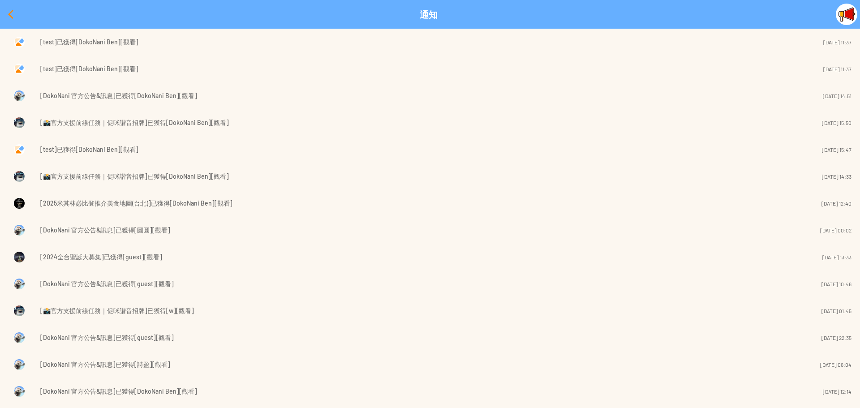
click at [10, 13] on div at bounding box center [11, 15] width 22 height 22
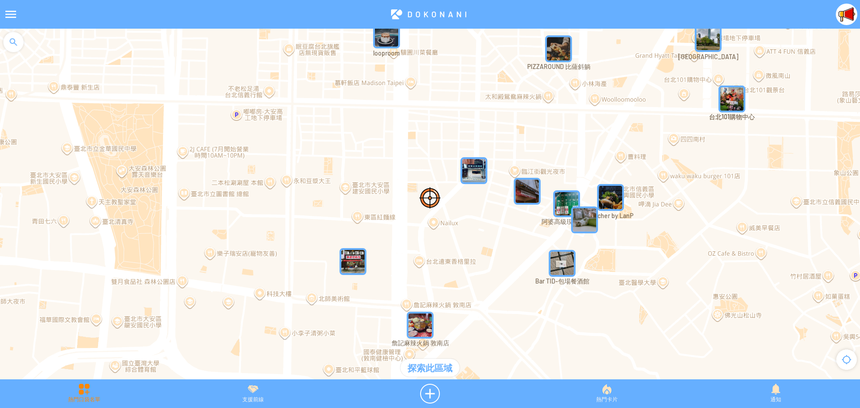
click at [82, 395] on div "熱門口袋名單" at bounding box center [84, 394] width 168 height 20
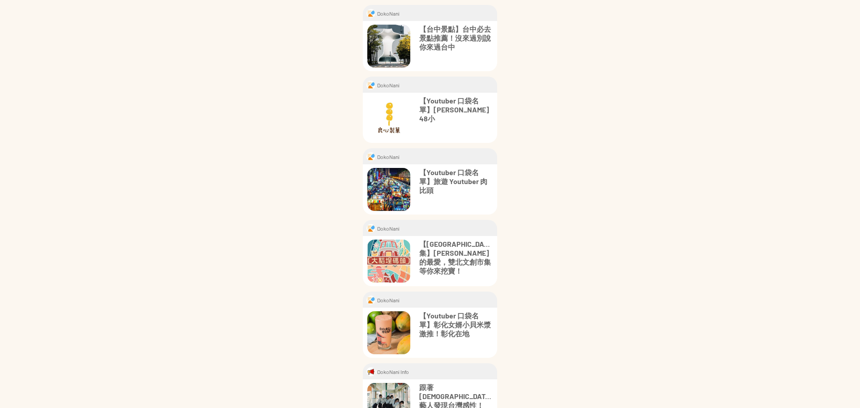
scroll to position [185, 0]
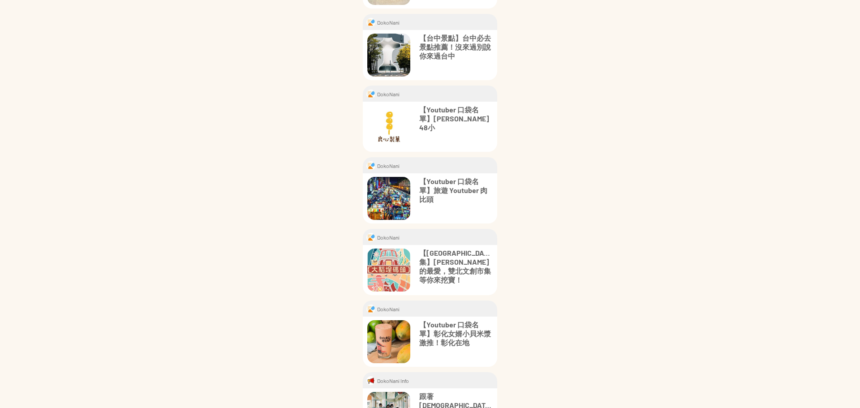
click at [470, 261] on p "【台北市集】文青的最愛，雙北文創市集等你來挖寶！" at bounding box center [455, 267] width 73 height 36
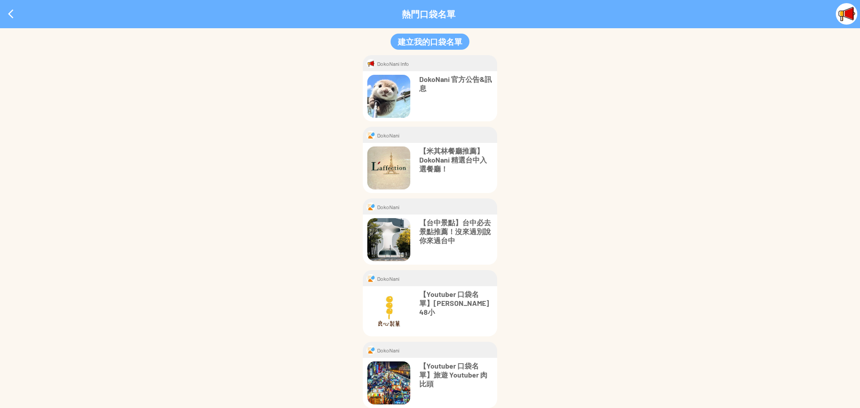
scroll to position [0, 0]
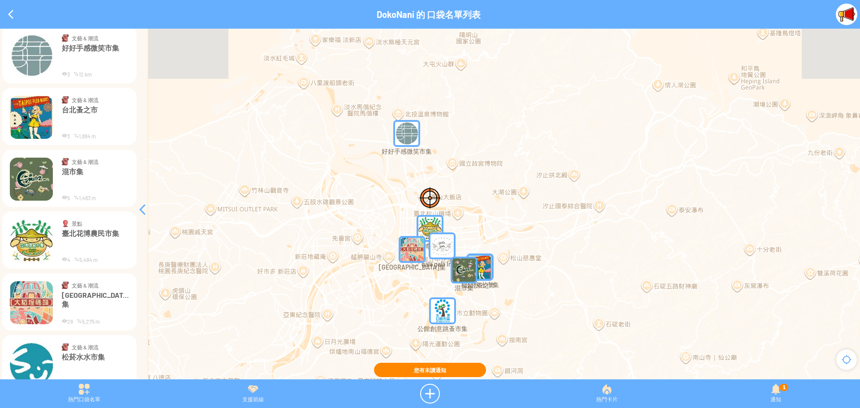
scroll to position [190, 0]
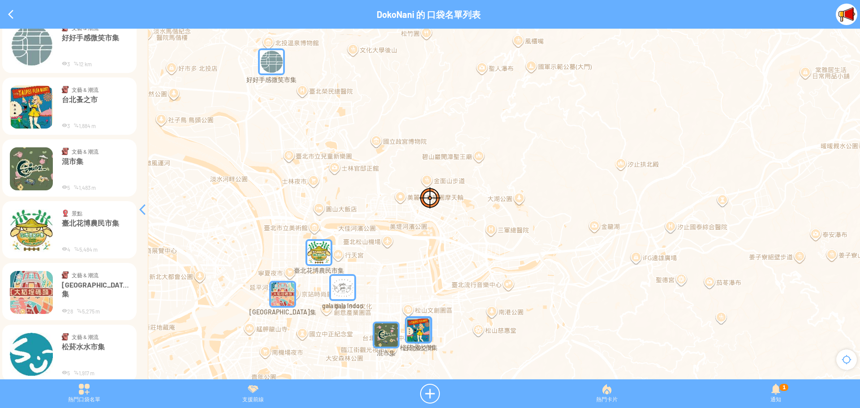
drag, startPoint x: 508, startPoint y: 214, endPoint x: 563, endPoint y: 149, distance: 84.9
click at [563, 149] on div at bounding box center [430, 209] width 860 height 360
click at [10, 14] on div at bounding box center [11, 15] width 22 height 22
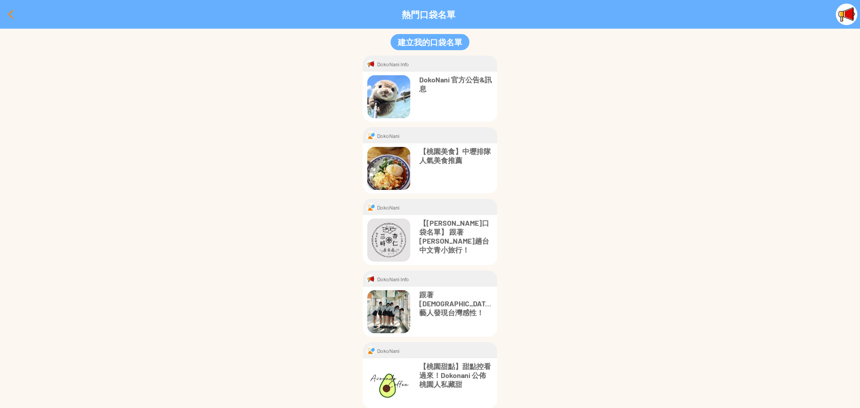
click at [11, 17] on div at bounding box center [11, 15] width 22 height 22
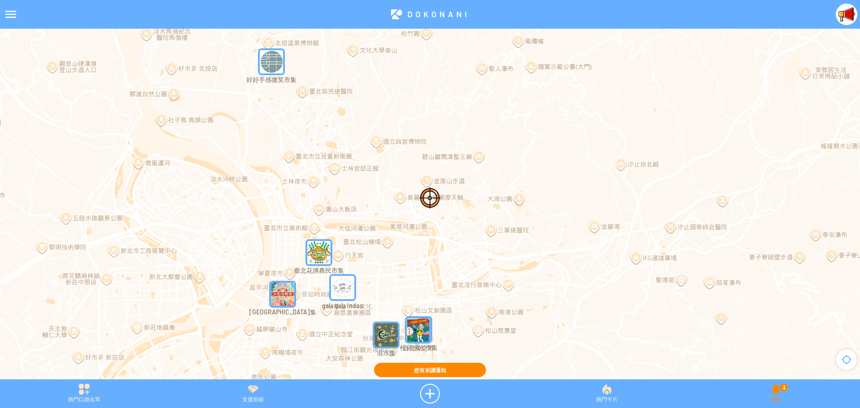
click at [773, 394] on div "1 通知" at bounding box center [776, 394] width 168 height 20
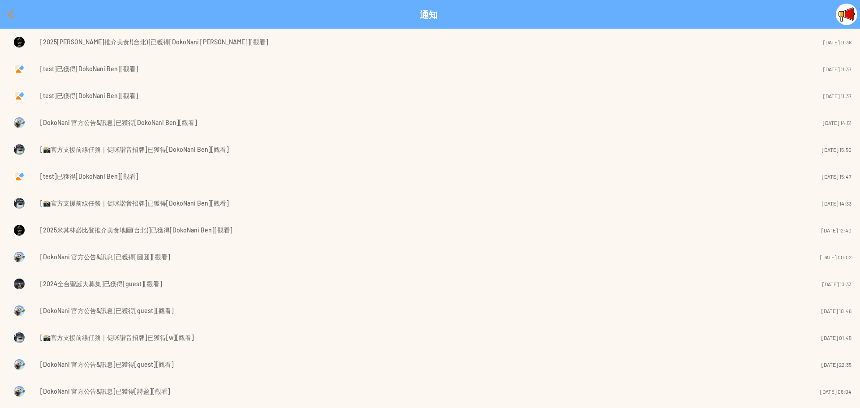
click at [8, 14] on div at bounding box center [11, 15] width 22 height 22
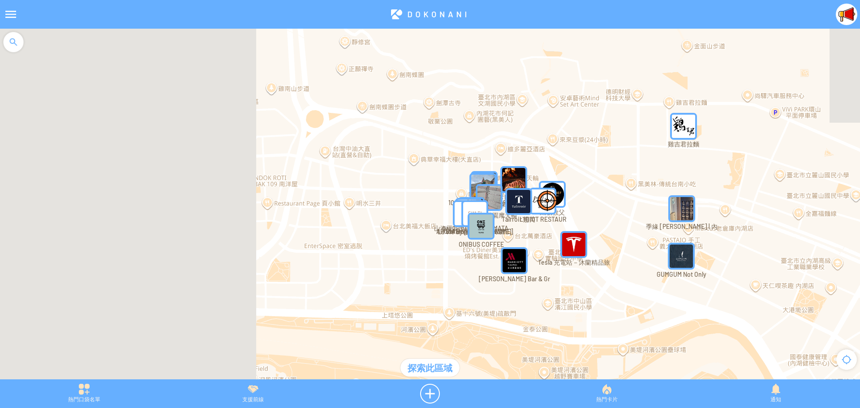
drag, startPoint x: 534, startPoint y: 203, endPoint x: 750, endPoint y: 211, distance: 216.6
click at [750, 211] on div at bounding box center [430, 209] width 860 height 360
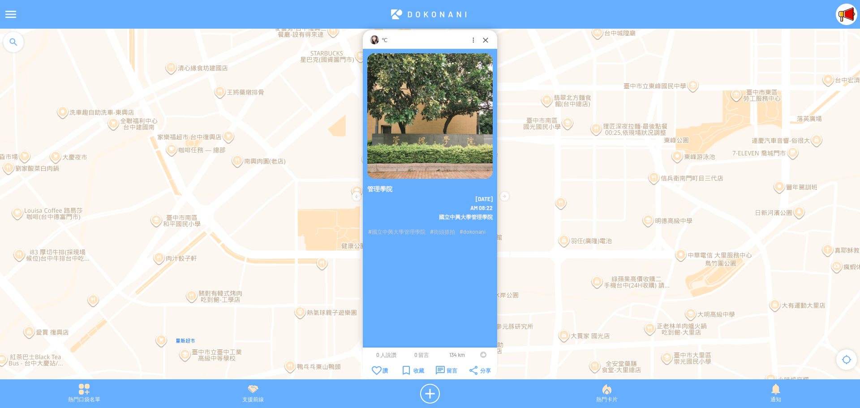
click at [481, 355] on div at bounding box center [483, 355] width 6 height 6
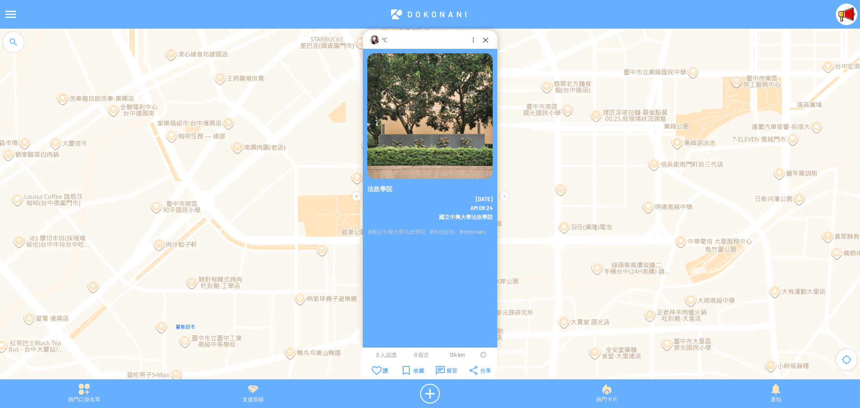
click at [480, 355] on div at bounding box center [483, 355] width 6 height 6
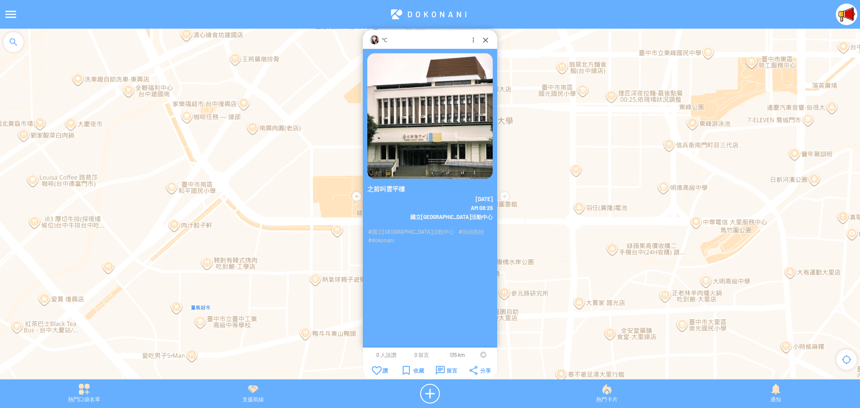
click at [481, 354] on div at bounding box center [483, 355] width 6 height 6
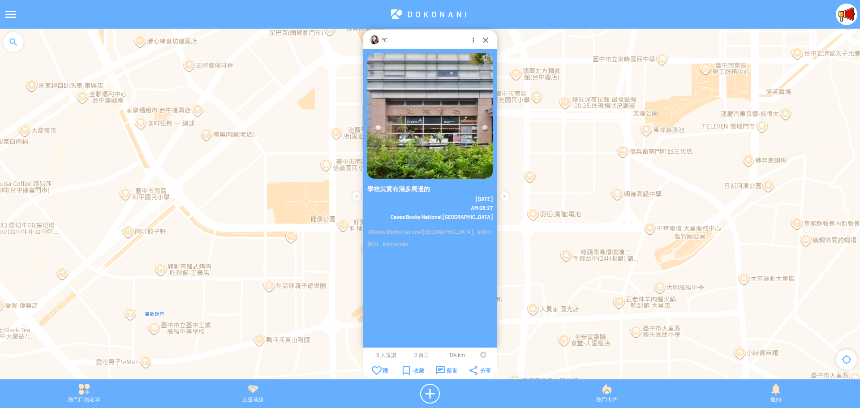
click at [479, 354] on td at bounding box center [483, 354] width 17 height 7
click at [481, 354] on div at bounding box center [483, 355] width 6 height 6
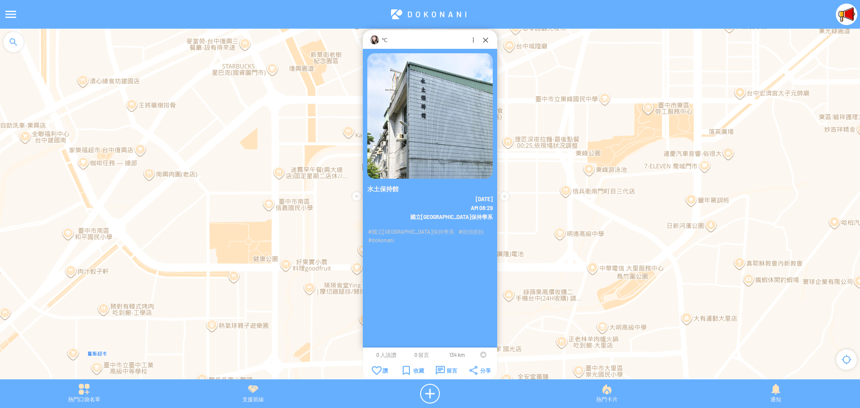
click at [482, 355] on div at bounding box center [483, 355] width 6 height 6
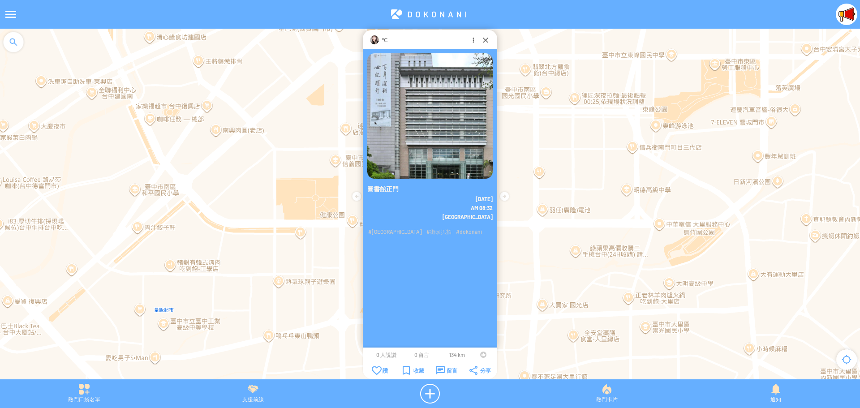
click at [481, 357] on div at bounding box center [483, 355] width 6 height 6
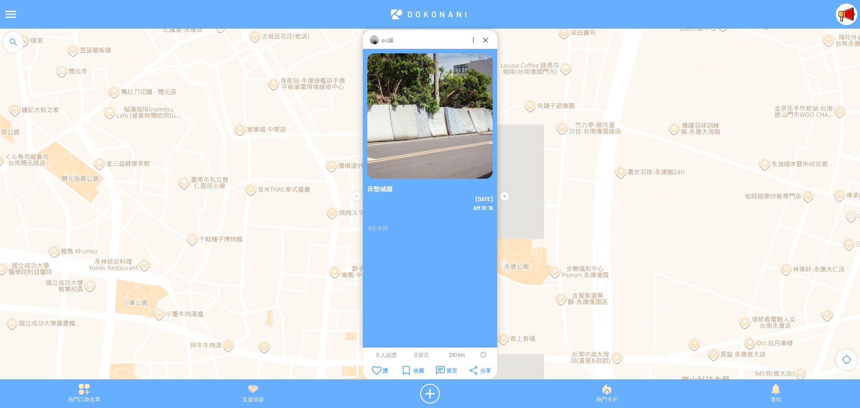
click at [480, 354] on div at bounding box center [483, 355] width 6 height 6
click at [485, 40] on div at bounding box center [485, 39] width 9 height 9
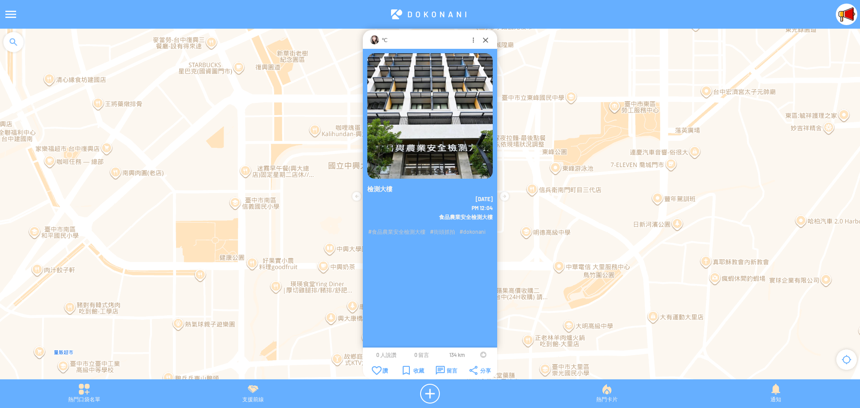
click at [482, 354] on div at bounding box center [483, 355] width 6 height 6
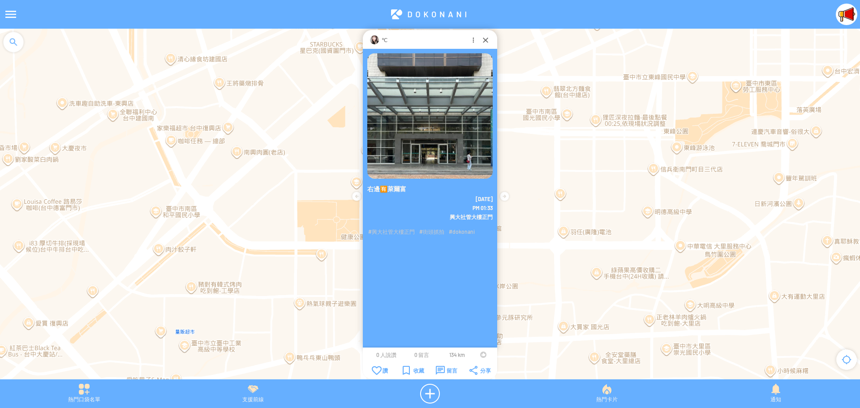
click at [481, 354] on div at bounding box center [483, 355] width 6 height 6
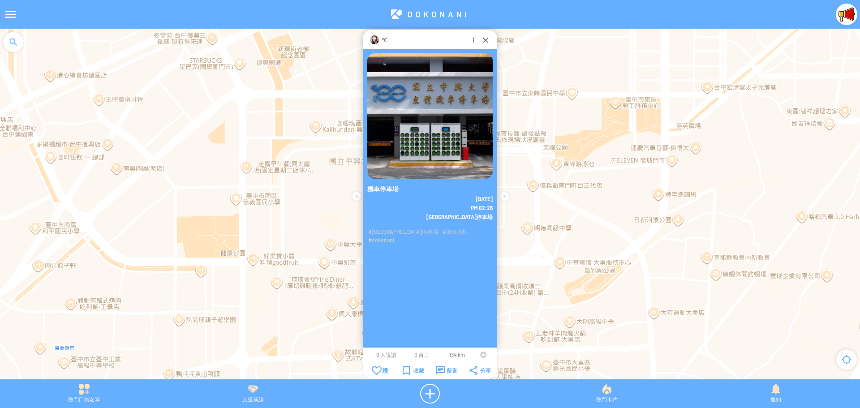
click at [483, 354] on div at bounding box center [483, 355] width 6 height 6
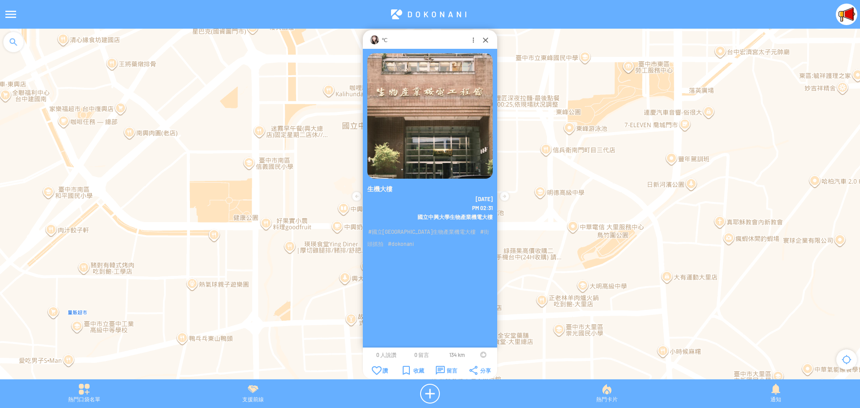
click at [482, 355] on div at bounding box center [483, 355] width 6 height 6
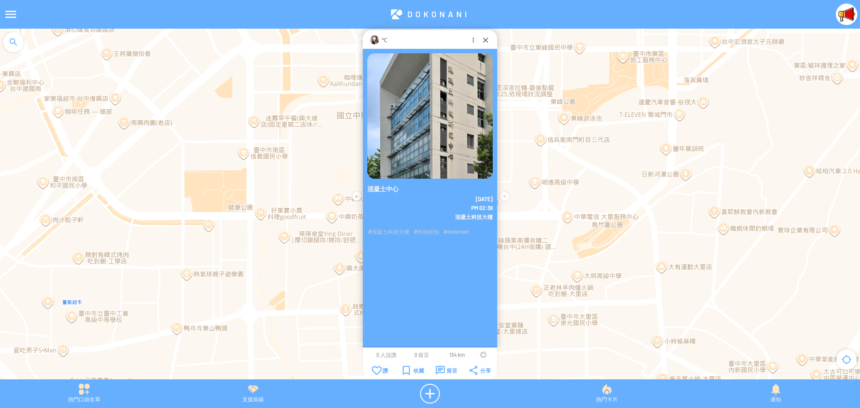
click at [480, 355] on td at bounding box center [483, 354] width 17 height 7
click at [480, 356] on div at bounding box center [483, 355] width 6 height 6
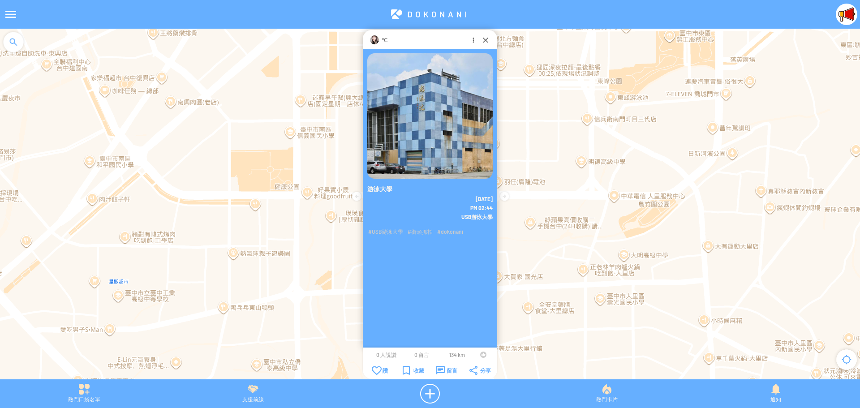
click at [481, 354] on div at bounding box center [483, 355] width 6 height 6
click at [446, 371] on div "留言" at bounding box center [447, 370] width 22 height 9
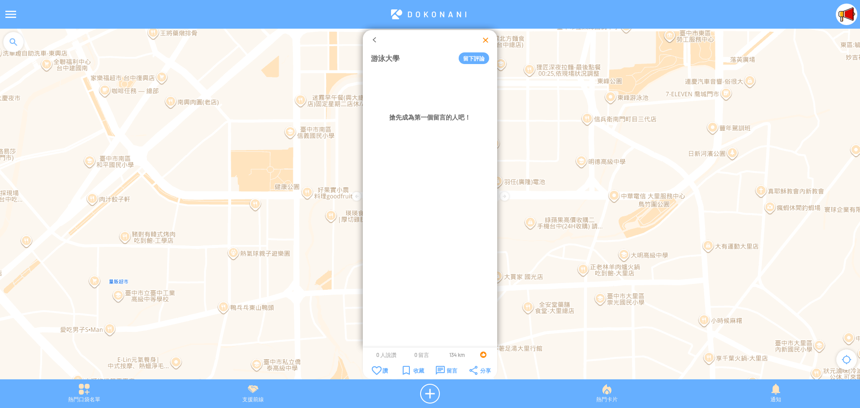
click at [482, 37] on div at bounding box center [485, 39] width 9 height 9
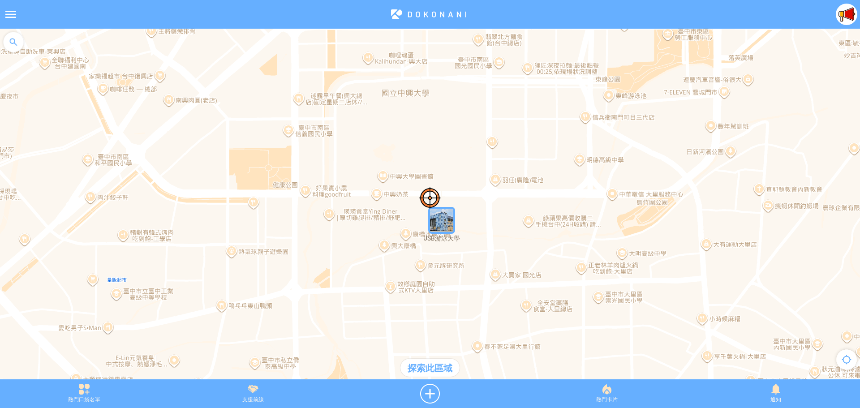
click at [436, 227] on img "xNxMoKae24cMapIcon" at bounding box center [441, 220] width 27 height 27
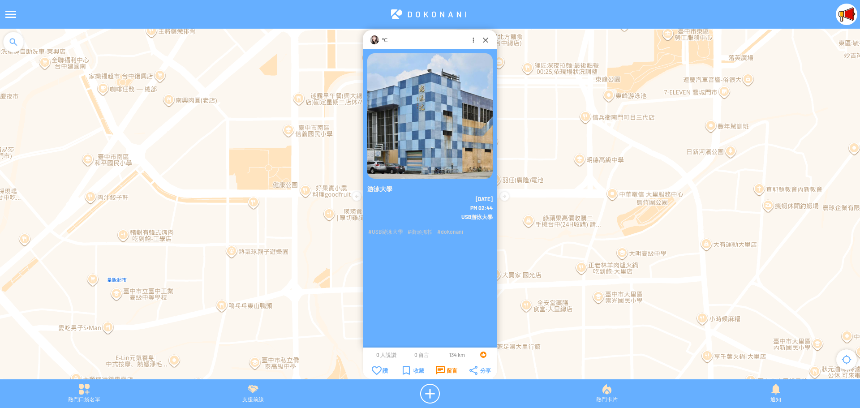
click at [446, 369] on div "留言" at bounding box center [447, 370] width 22 height 9
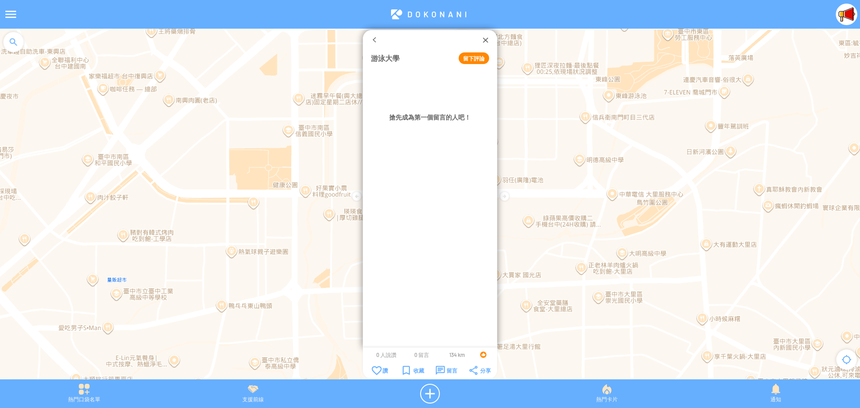
click at [475, 59] on button "留下評論" at bounding box center [474, 58] width 30 height 12
click at [450, 83] on textarea at bounding box center [430, 84] width 118 height 28
type textarea "*"
type textarea "**********"
click at [461, 108] on button "確定" at bounding box center [455, 109] width 40 height 12
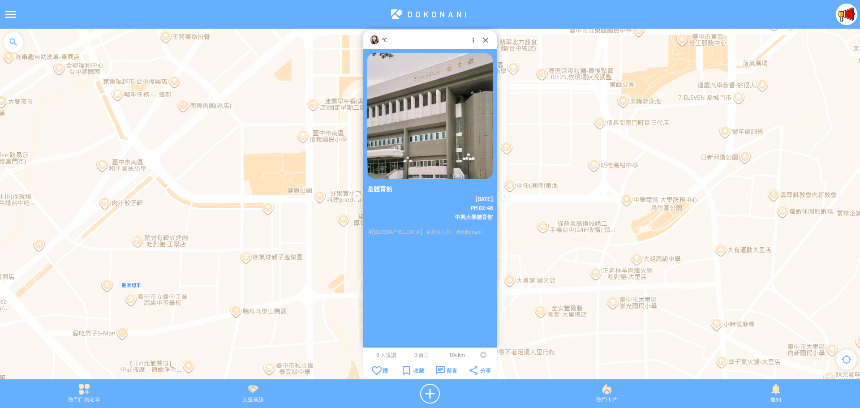
click at [479, 356] on td at bounding box center [483, 354] width 17 height 7
click at [483, 355] on div at bounding box center [483, 355] width 6 height 6
click at [443, 371] on div "留言" at bounding box center [447, 370] width 22 height 9
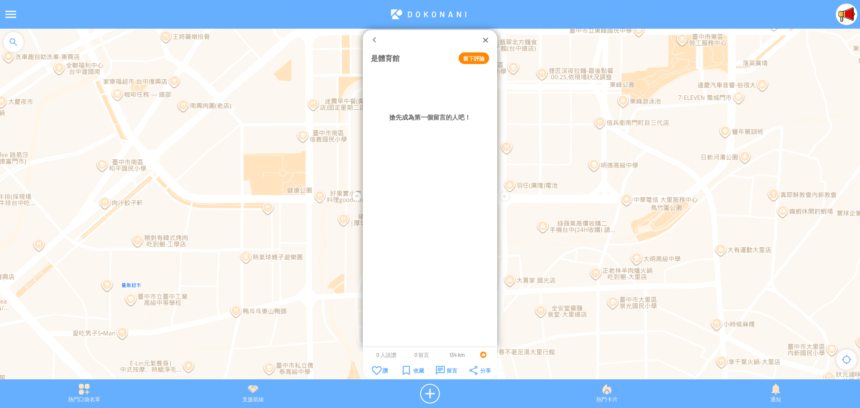
click at [478, 58] on button "留下評論" at bounding box center [474, 58] width 30 height 12
click at [447, 81] on textarea at bounding box center [430, 84] width 118 height 28
type textarea "*"
click at [483, 39] on div at bounding box center [485, 39] width 9 height 9
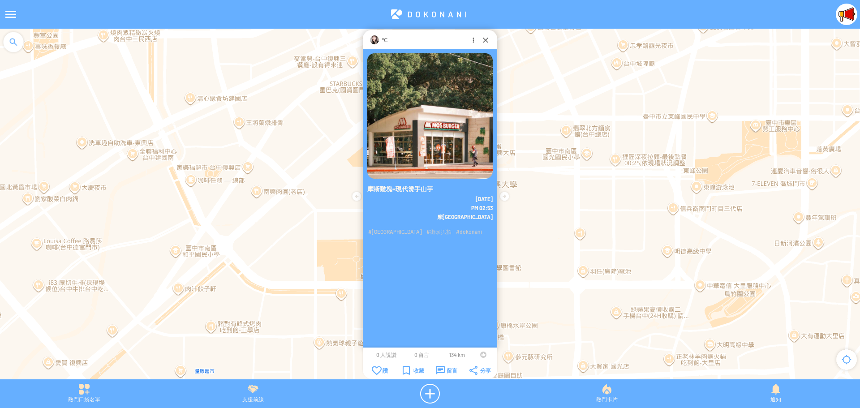
click at [481, 354] on div at bounding box center [483, 355] width 6 height 6
click at [483, 38] on div at bounding box center [485, 39] width 9 height 9
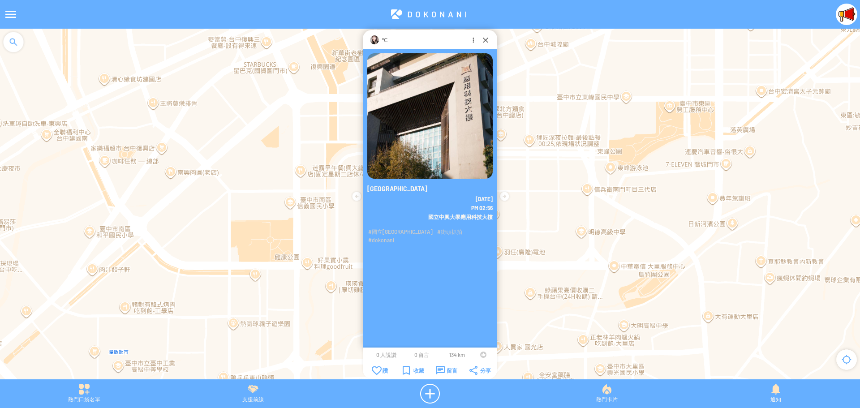
click at [483, 355] on div at bounding box center [483, 355] width 6 height 6
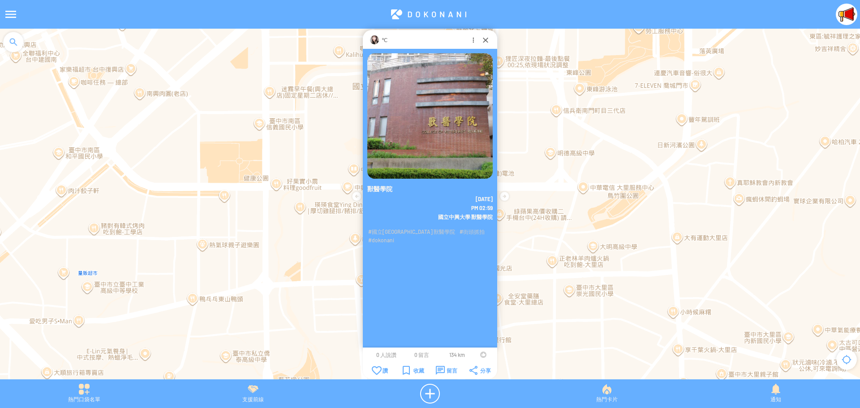
click at [482, 356] on div at bounding box center [483, 355] width 6 height 6
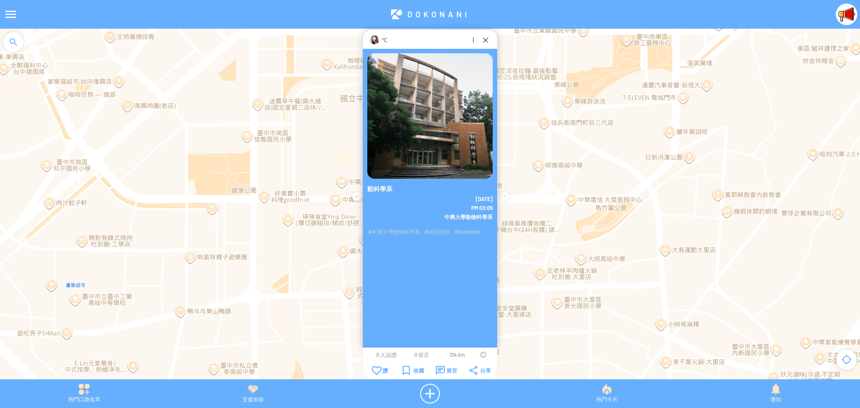
click at [481, 355] on div at bounding box center [483, 355] width 6 height 6
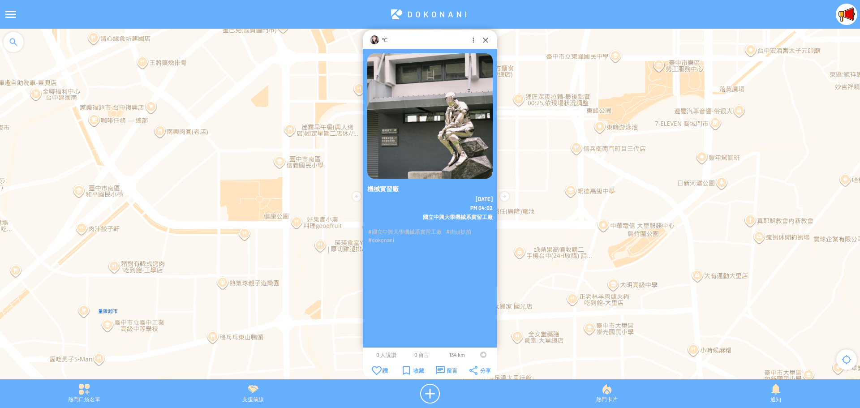
click at [483, 356] on div at bounding box center [483, 355] width 6 height 6
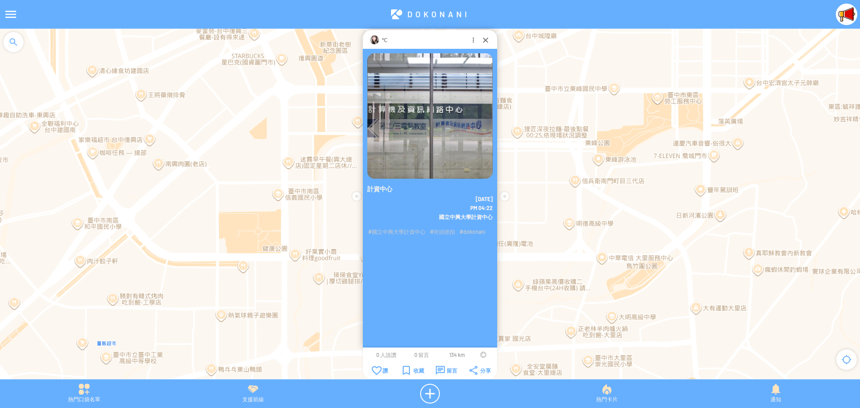
click at [481, 354] on div at bounding box center [483, 355] width 6 height 6
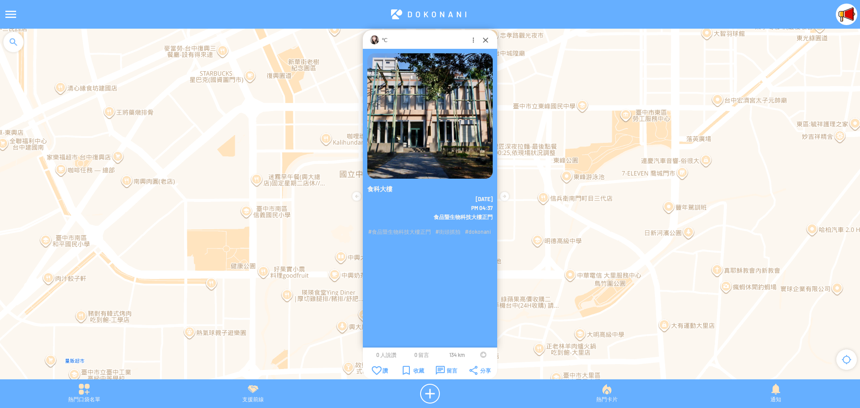
click at [481, 356] on div at bounding box center [483, 355] width 6 height 6
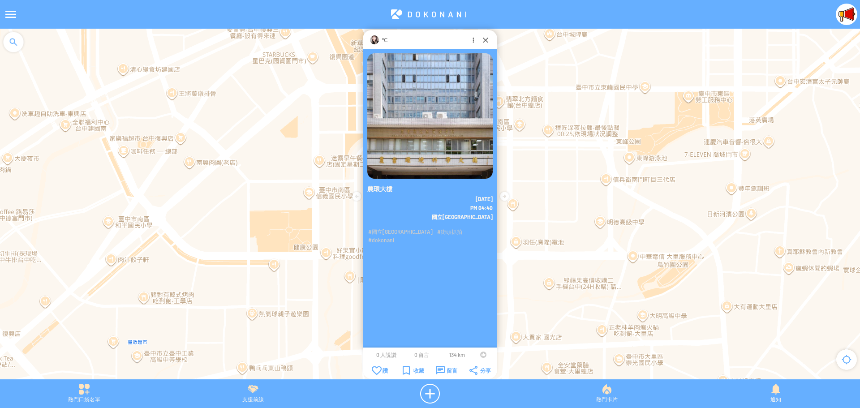
click at [483, 353] on div at bounding box center [483, 355] width 6 height 6
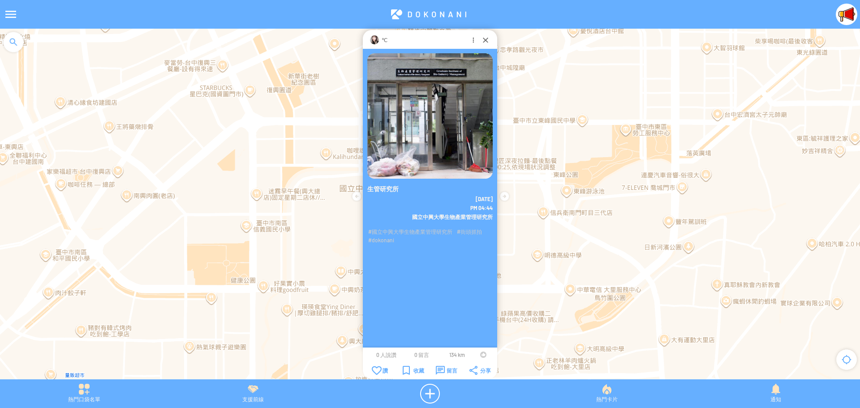
click at [481, 355] on div at bounding box center [483, 355] width 6 height 6
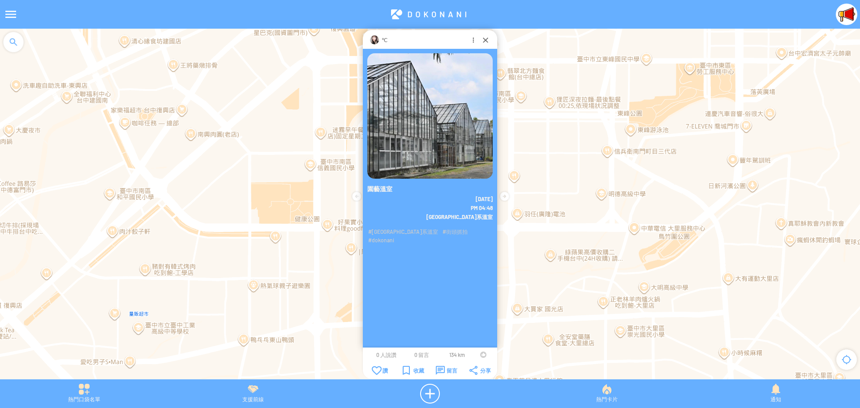
click at [481, 354] on div at bounding box center [483, 355] width 6 height 6
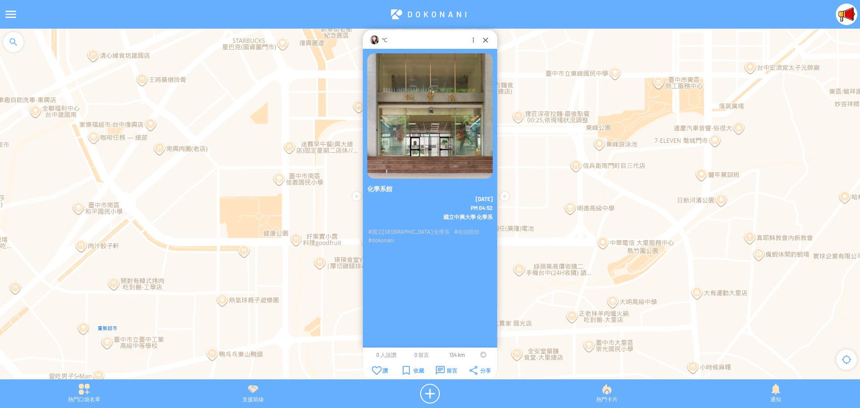
click at [481, 354] on div at bounding box center [483, 355] width 6 height 6
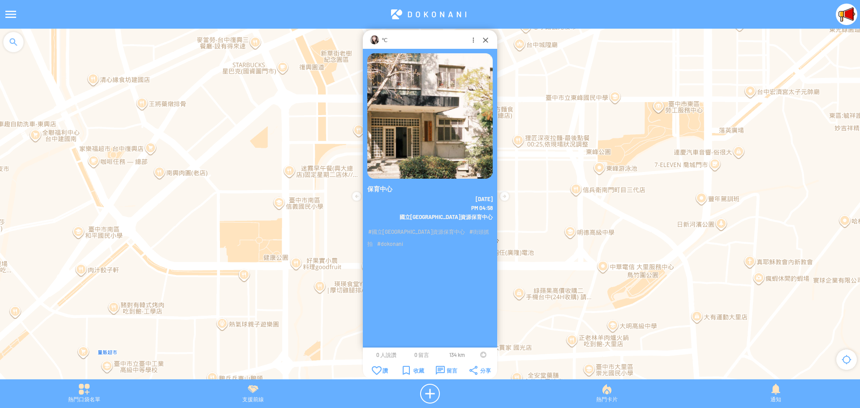
click at [482, 356] on div at bounding box center [483, 355] width 6 height 6
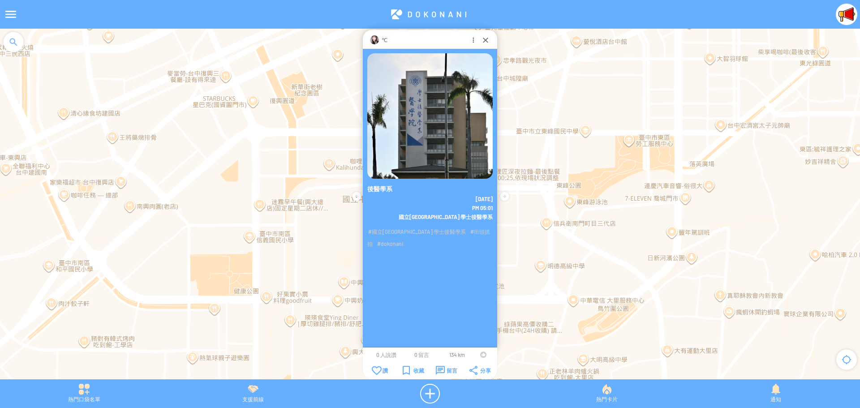
click at [480, 355] on td at bounding box center [483, 354] width 17 height 7
click at [481, 354] on div at bounding box center [483, 355] width 6 height 6
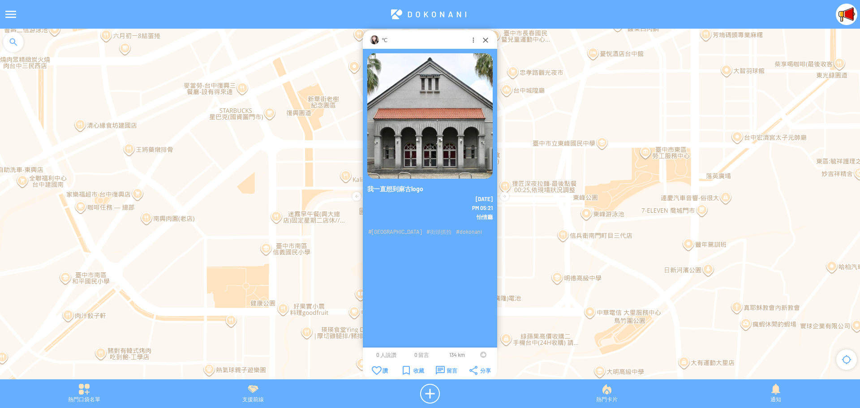
click at [482, 355] on div at bounding box center [483, 355] width 6 height 6
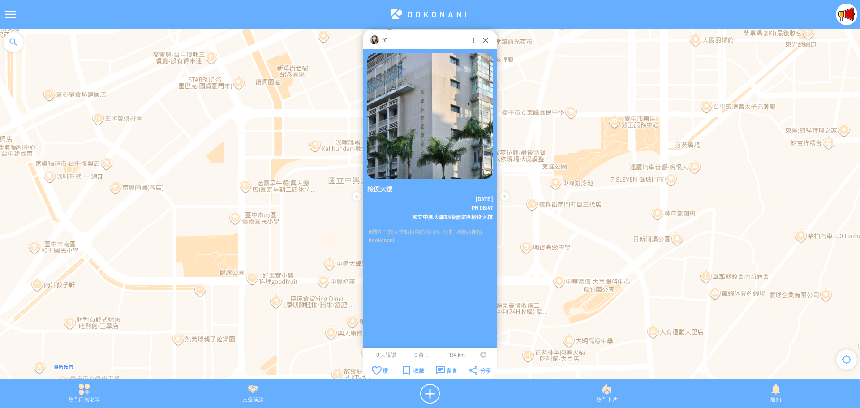
click at [481, 354] on div at bounding box center [483, 355] width 6 height 6
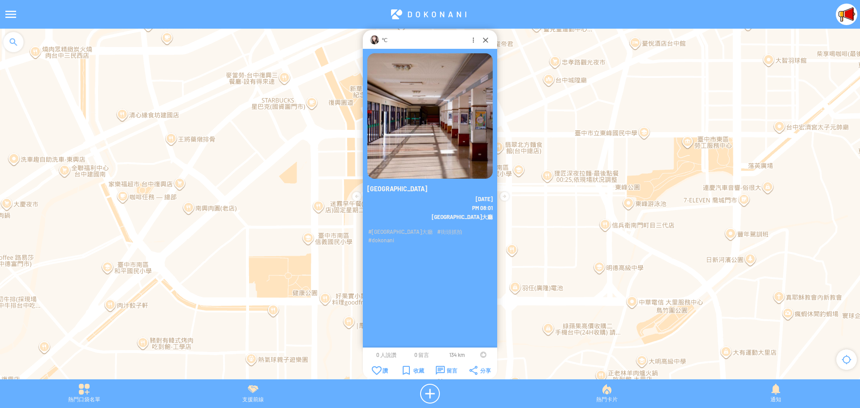
click at [480, 356] on div at bounding box center [483, 355] width 6 height 6
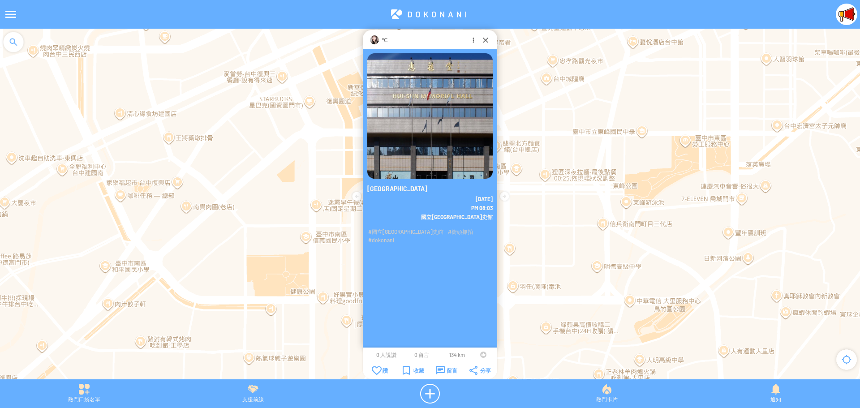
click at [481, 355] on div at bounding box center [483, 355] width 6 height 6
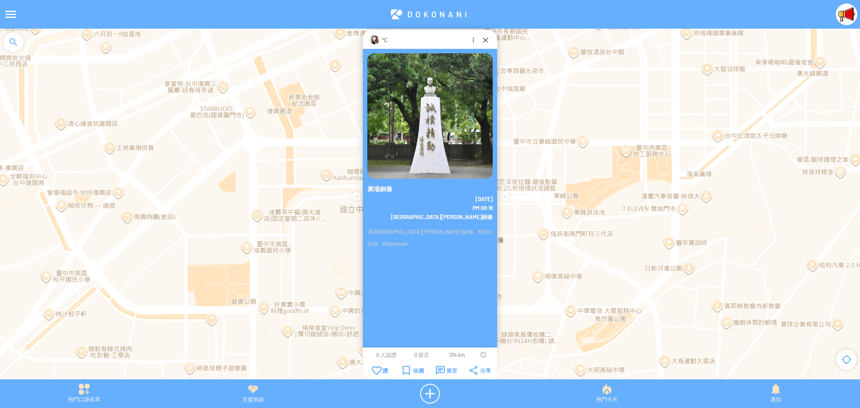
click at [481, 354] on div at bounding box center [483, 355] width 6 height 6
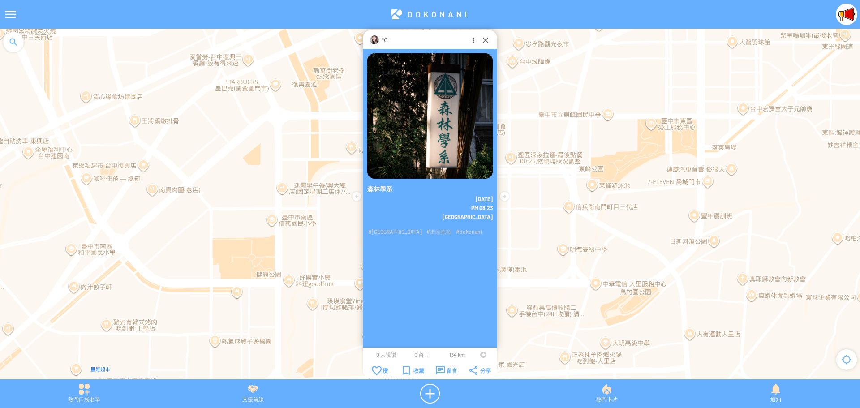
click at [480, 354] on div at bounding box center [483, 355] width 6 height 6
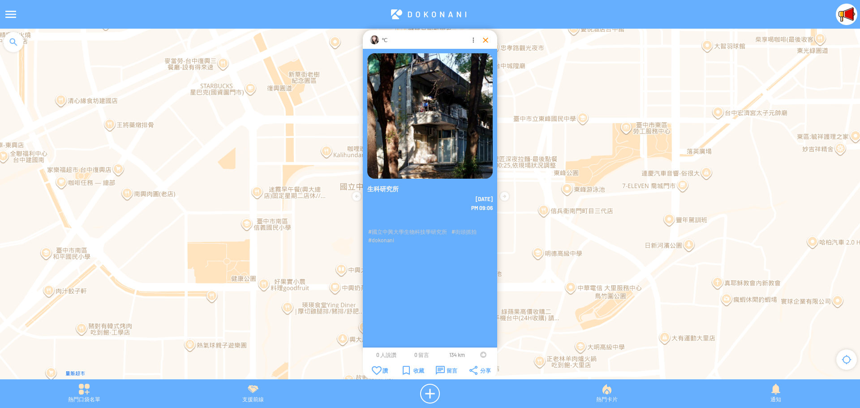
click at [487, 38] on div at bounding box center [485, 39] width 9 height 9
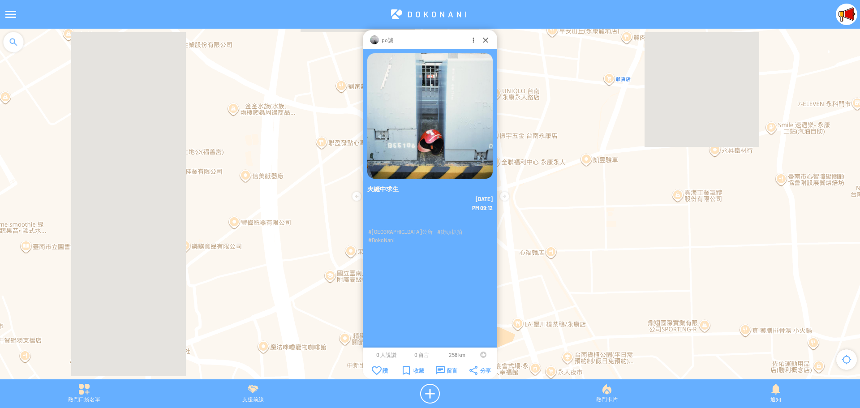
click at [483, 355] on div at bounding box center [483, 355] width 6 height 6
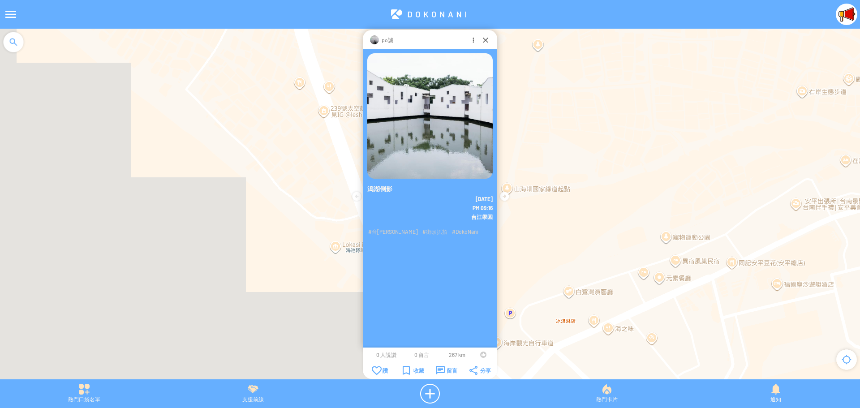
click at [480, 354] on td at bounding box center [483, 354] width 17 height 7
click at [482, 356] on div at bounding box center [483, 355] width 6 height 6
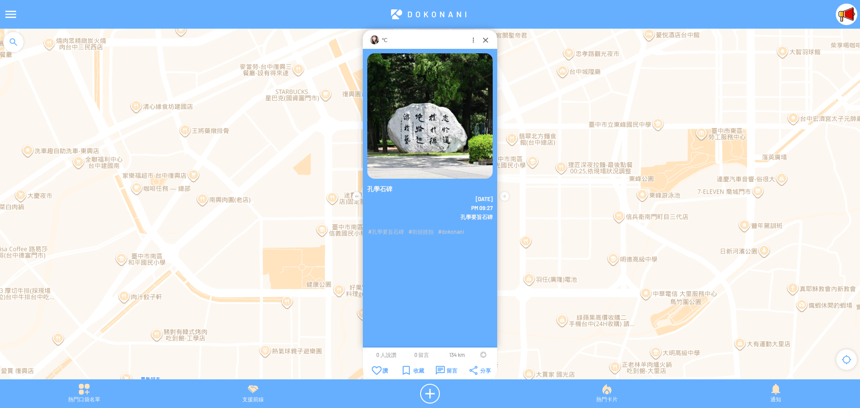
click at [482, 354] on div at bounding box center [483, 355] width 6 height 6
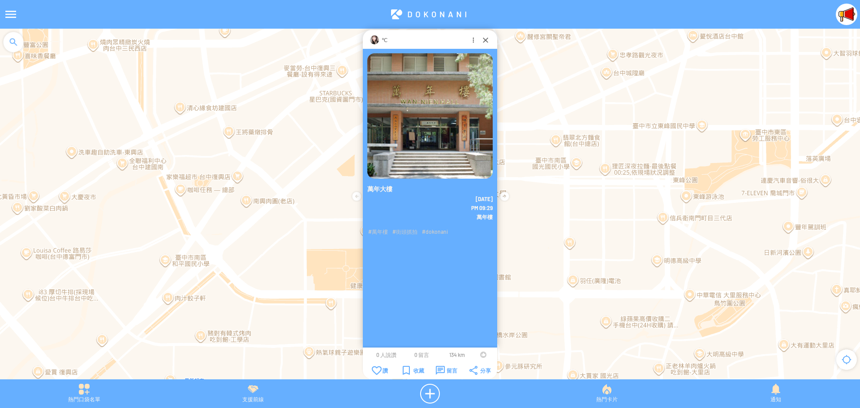
click at [482, 354] on div at bounding box center [483, 355] width 6 height 6
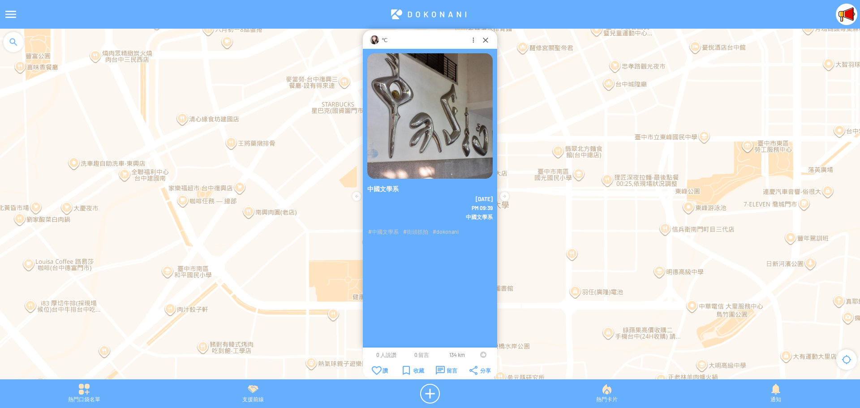
click at [482, 354] on div at bounding box center [483, 355] width 6 height 6
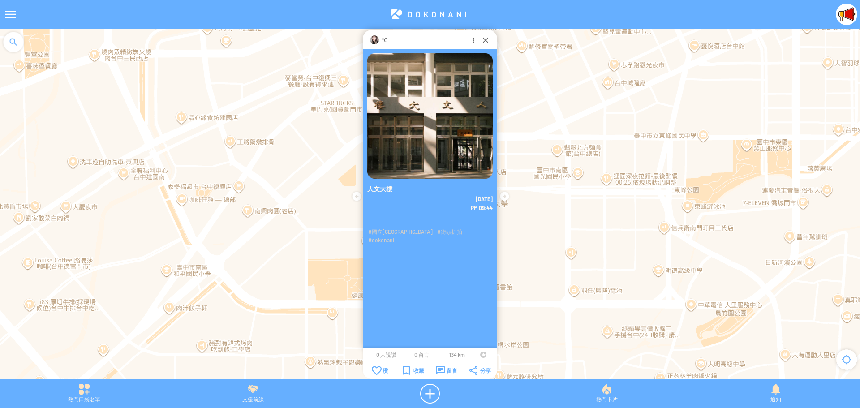
click at [480, 356] on td at bounding box center [483, 354] width 17 height 7
click at [482, 354] on div at bounding box center [483, 355] width 6 height 6
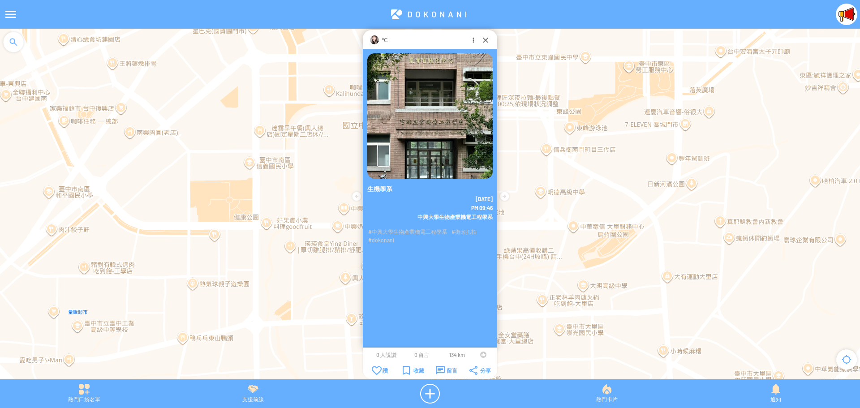
click at [482, 355] on div at bounding box center [483, 355] width 6 height 6
click at [484, 39] on div at bounding box center [485, 39] width 9 height 9
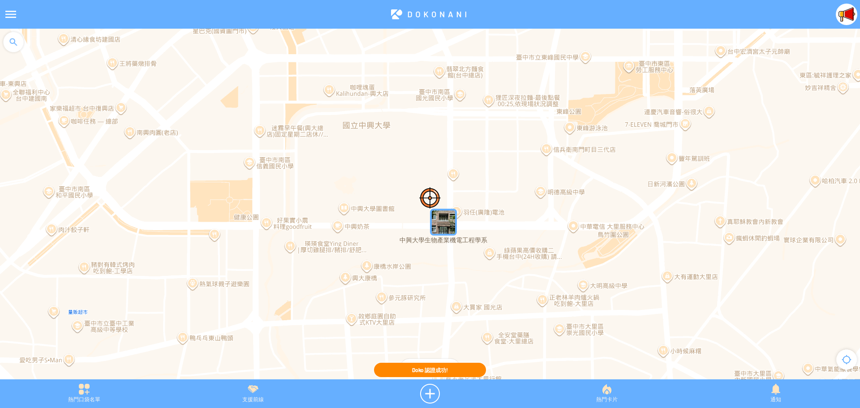
click at [426, 360] on div "探索此區域" at bounding box center [430, 368] width 59 height 18
click at [433, 372] on div "探索此區域" at bounding box center [430, 368] width 59 height 18
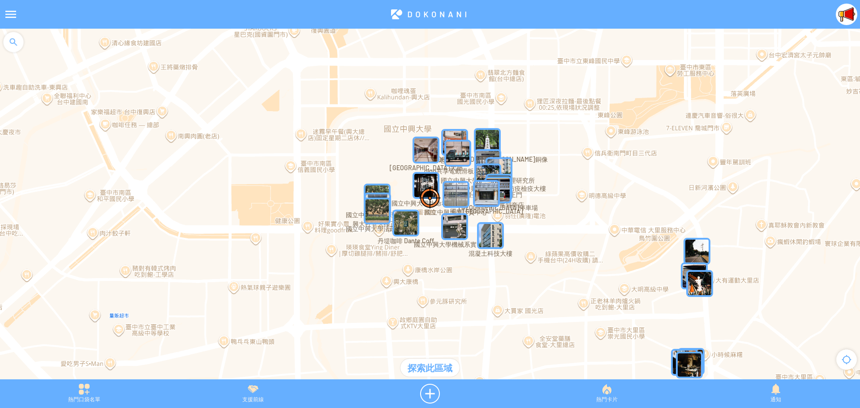
drag, startPoint x: 531, startPoint y: 229, endPoint x: 575, endPoint y: 234, distance: 44.1
click at [575, 234] on div at bounding box center [430, 209] width 860 height 360
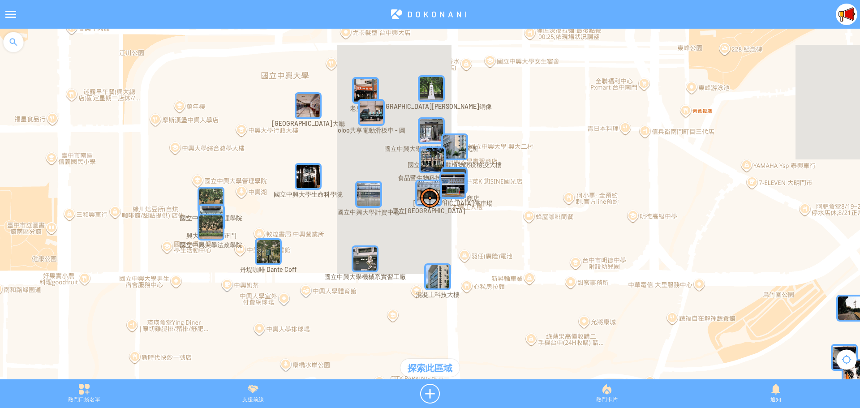
drag, startPoint x: 503, startPoint y: 200, endPoint x: 548, endPoint y: 251, distance: 67.6
click at [548, 251] on div at bounding box center [430, 209] width 860 height 360
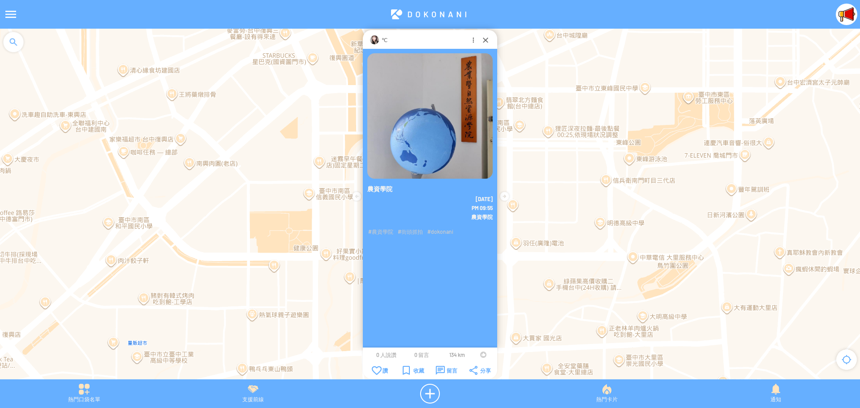
click at [482, 355] on div at bounding box center [483, 355] width 6 height 6
click at [484, 38] on div at bounding box center [485, 39] width 9 height 9
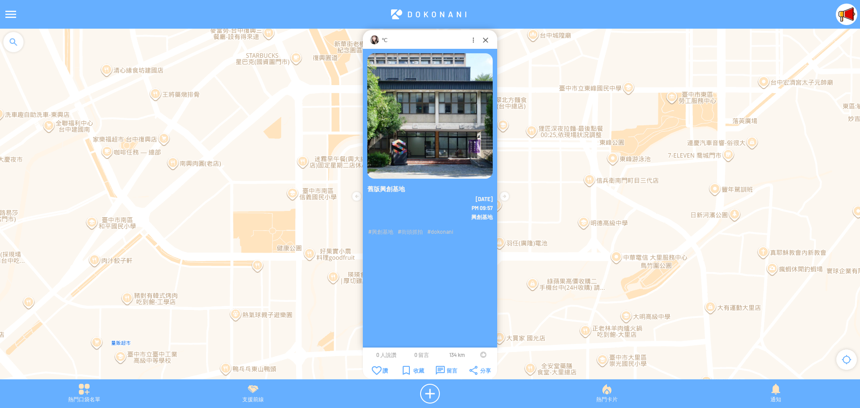
click at [480, 354] on div at bounding box center [483, 355] width 6 height 6
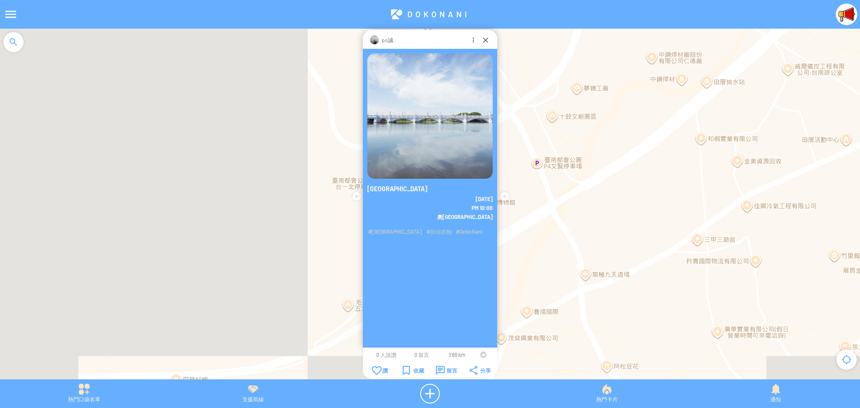
click at [479, 355] on td at bounding box center [483, 354] width 17 height 7
click at [480, 355] on div at bounding box center [483, 355] width 6 height 6
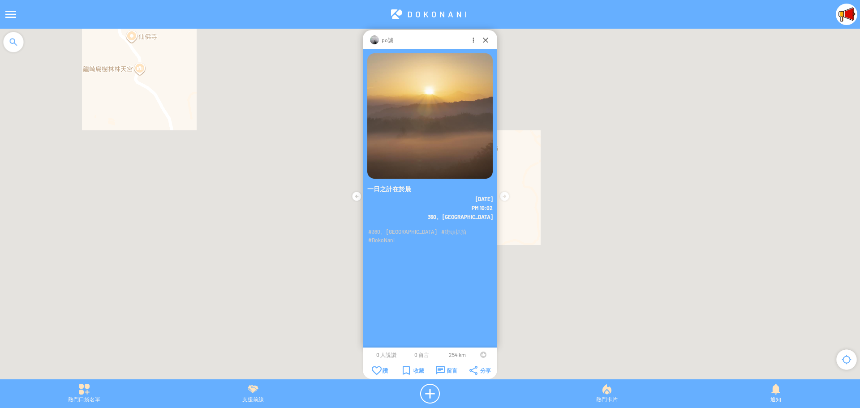
click at [480, 354] on div at bounding box center [483, 355] width 6 height 6
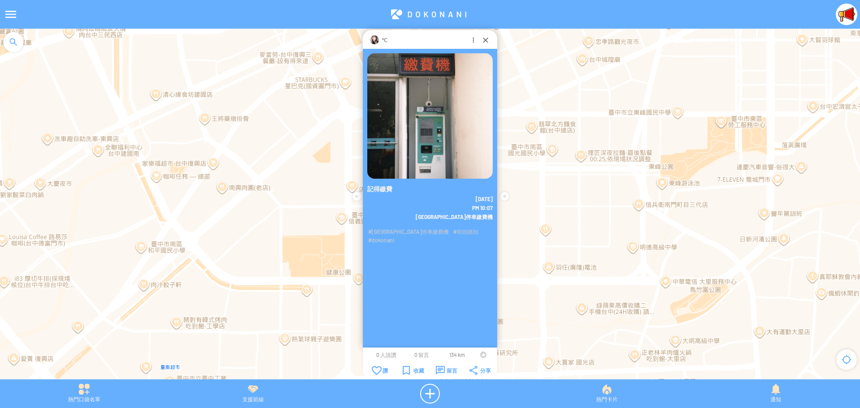
click at [482, 355] on div at bounding box center [483, 355] width 6 height 6
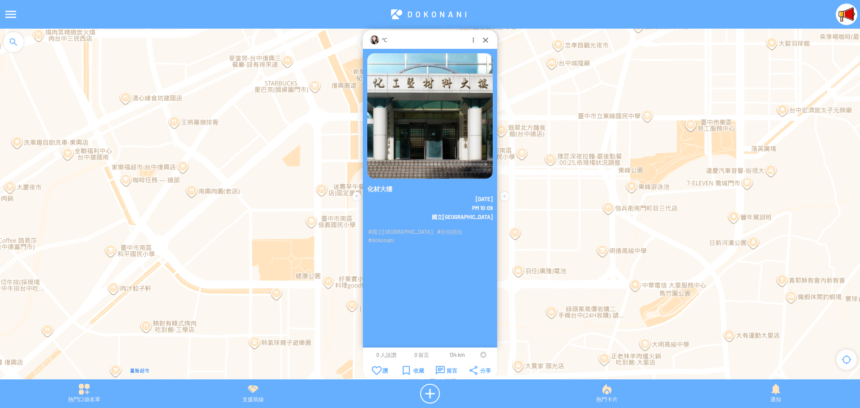
click at [483, 355] on div at bounding box center [483, 355] width 6 height 6
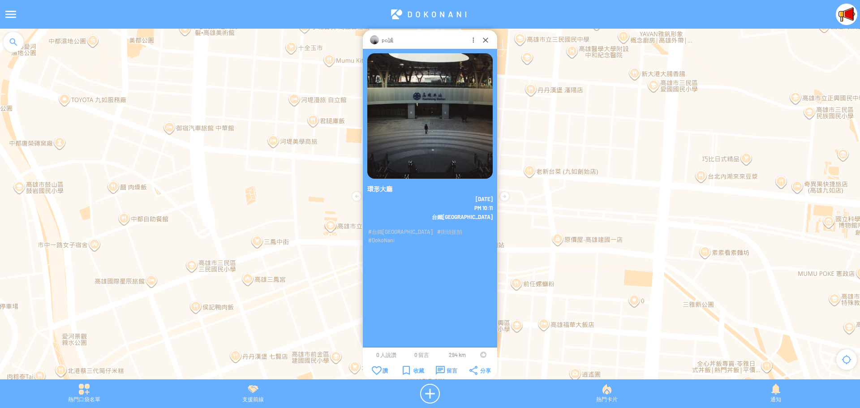
click at [481, 356] on div at bounding box center [483, 355] width 6 height 6
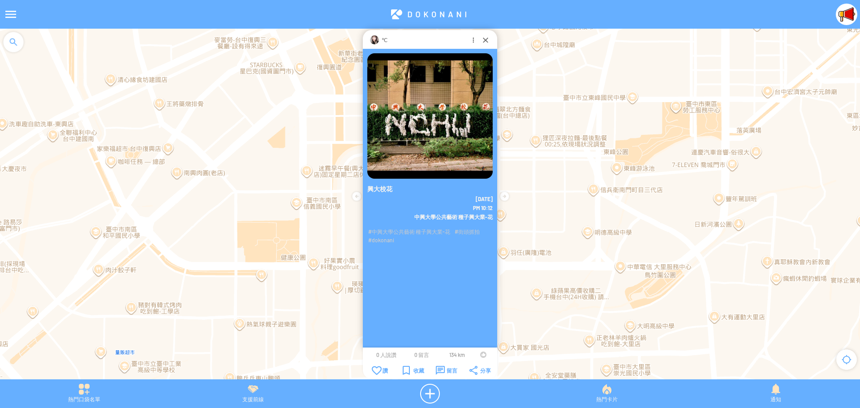
click at [481, 354] on div at bounding box center [483, 355] width 6 height 6
click at [448, 369] on div "留言" at bounding box center [447, 370] width 22 height 9
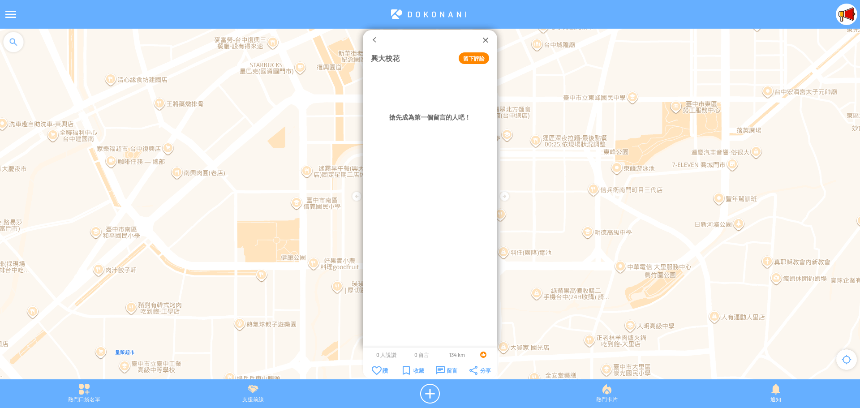
click at [473, 54] on button "留下評論" at bounding box center [474, 58] width 30 height 12
click at [443, 80] on textarea at bounding box center [430, 84] width 118 height 28
type textarea "*****"
click at [454, 108] on button "確定" at bounding box center [455, 109] width 40 height 12
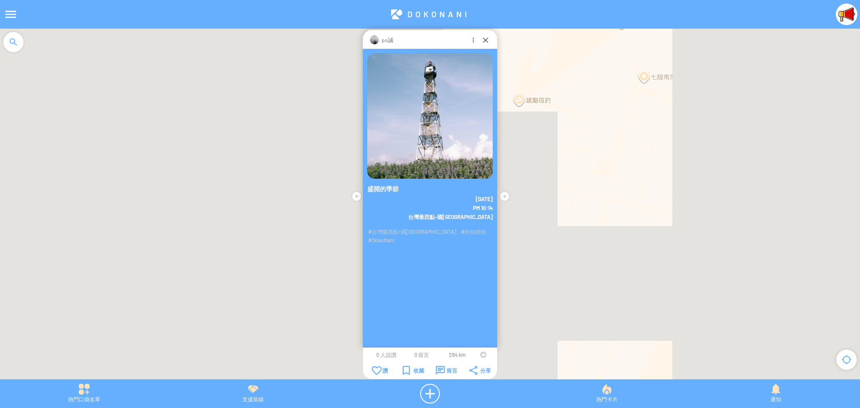
click at [481, 356] on div at bounding box center [483, 355] width 6 height 6
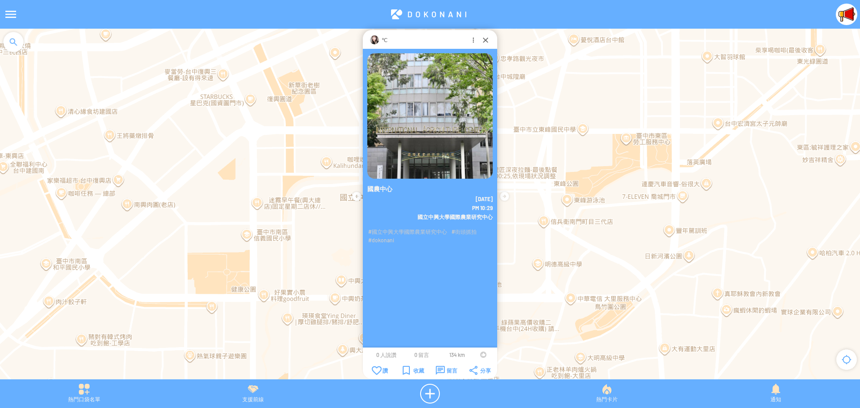
click at [483, 355] on div at bounding box center [483, 355] width 6 height 6
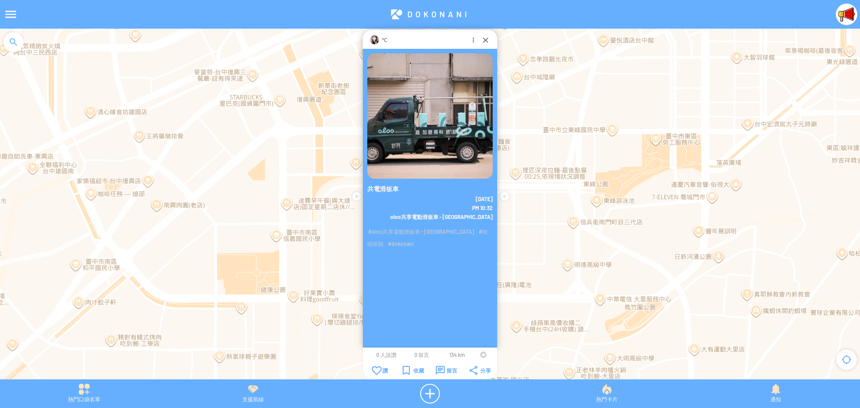
click at [480, 355] on div at bounding box center [483, 355] width 6 height 6
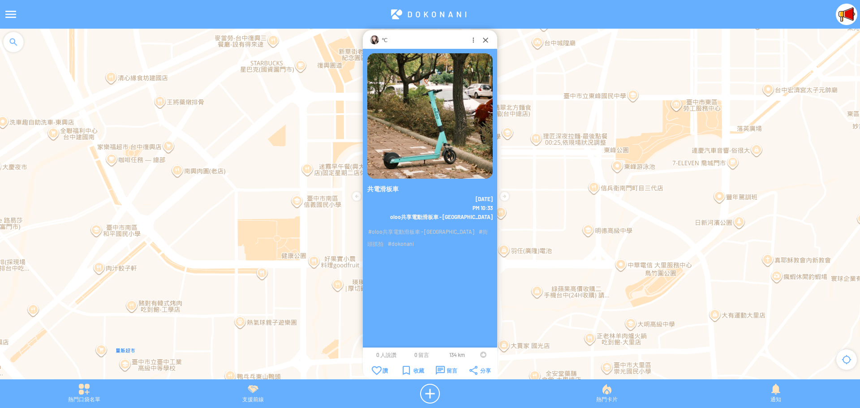
click at [483, 354] on div at bounding box center [483, 355] width 6 height 6
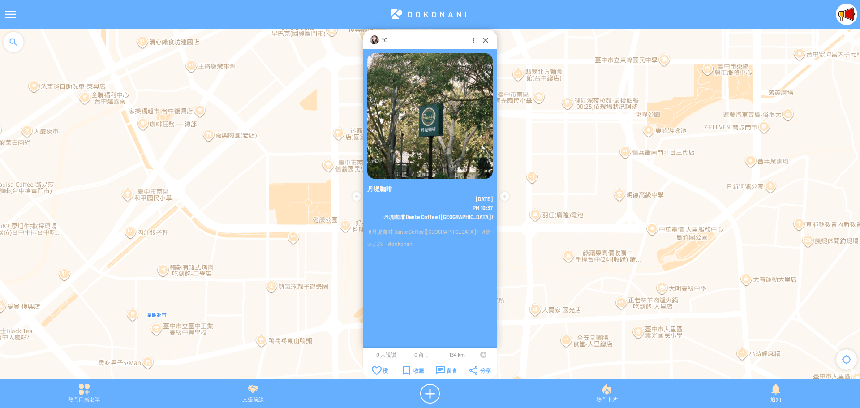
click at [480, 353] on td at bounding box center [483, 354] width 17 height 7
click at [481, 356] on div at bounding box center [483, 355] width 6 height 6
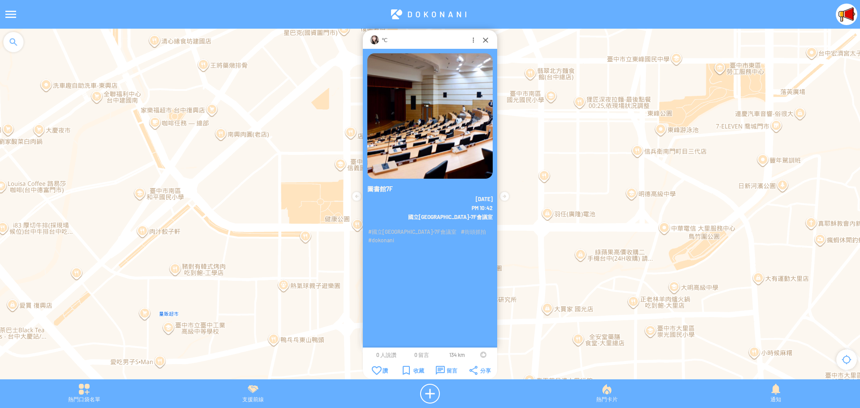
click at [482, 356] on div at bounding box center [483, 355] width 6 height 6
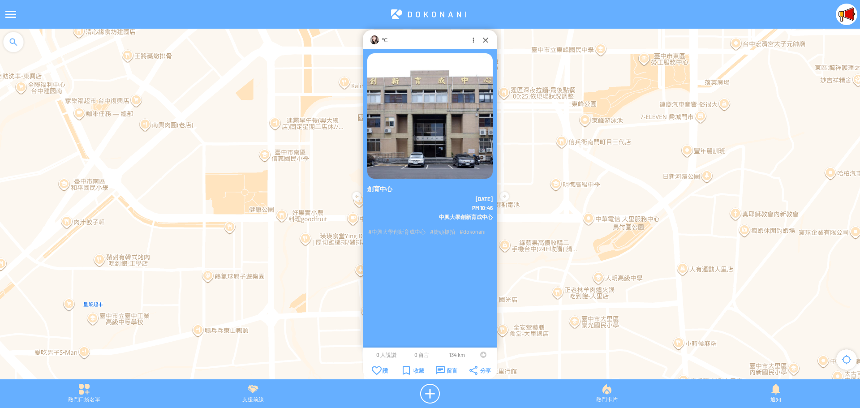
click at [482, 355] on div at bounding box center [483, 355] width 6 height 6
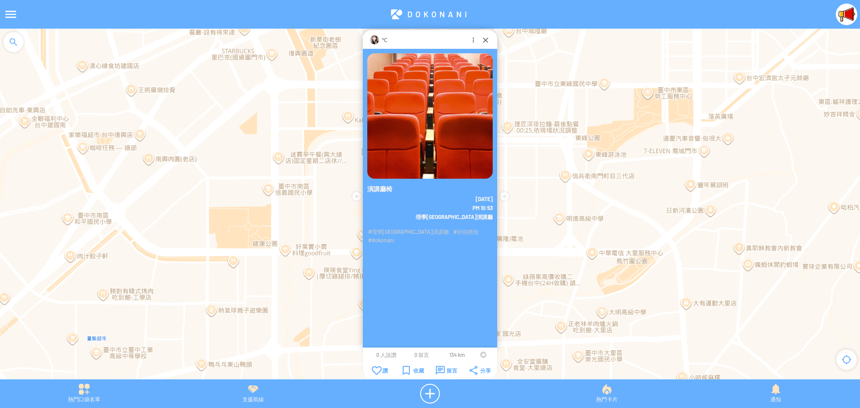
click at [480, 355] on div at bounding box center [483, 355] width 6 height 6
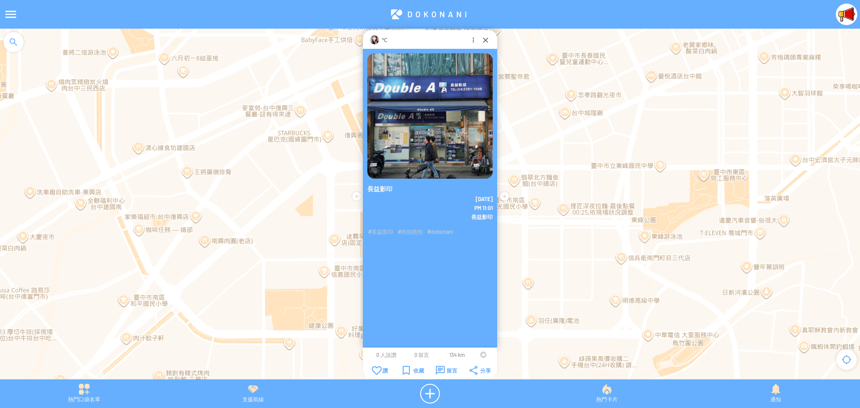
click at [483, 353] on div at bounding box center [483, 355] width 6 height 6
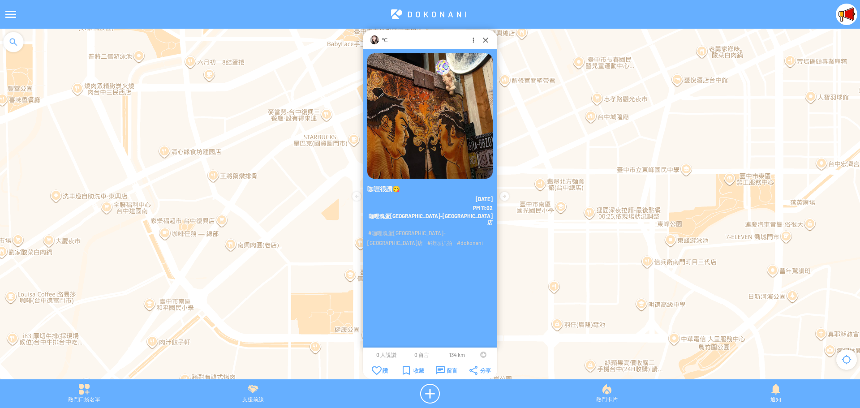
click at [482, 355] on div at bounding box center [483, 355] width 6 height 6
click at [449, 373] on div "留言" at bounding box center [447, 370] width 22 height 9
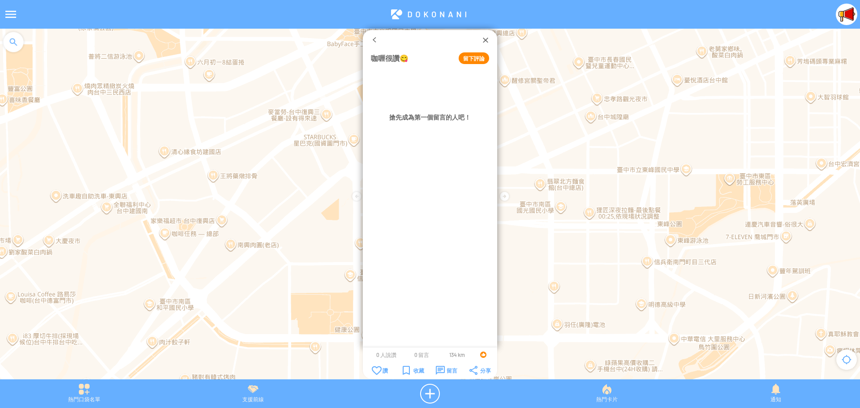
click at [466, 57] on button "留下評論" at bounding box center [474, 58] width 30 height 12
click at [441, 89] on textarea at bounding box center [430, 84] width 118 height 28
type textarea "*******"
click at [443, 111] on button "確定" at bounding box center [455, 109] width 40 height 12
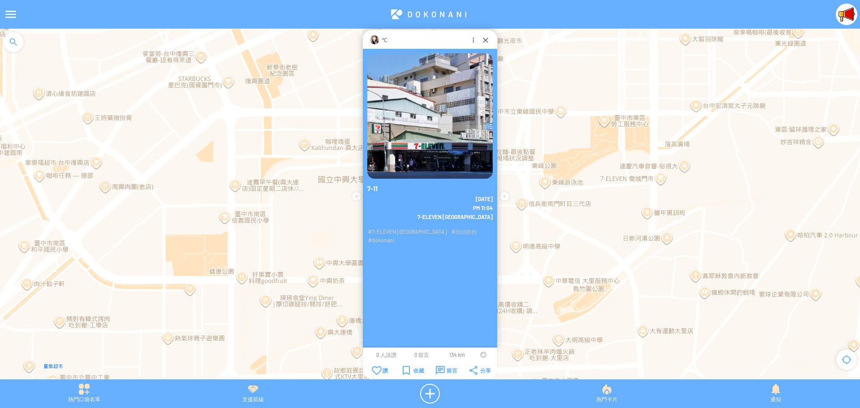
click at [482, 354] on div at bounding box center [483, 355] width 6 height 6
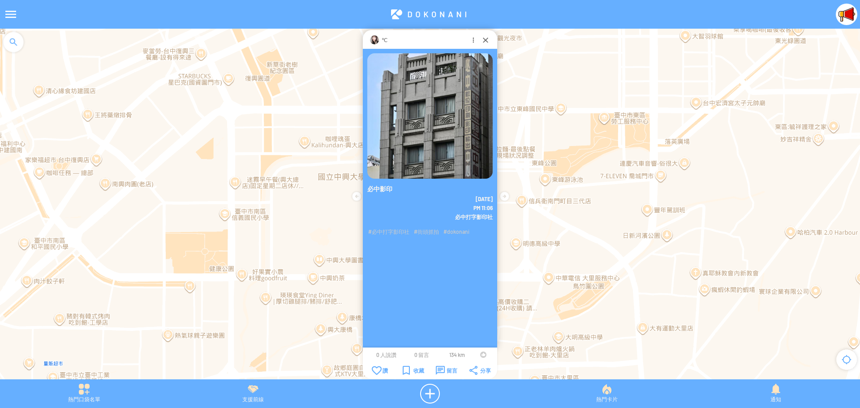
click at [482, 355] on div at bounding box center [483, 355] width 6 height 6
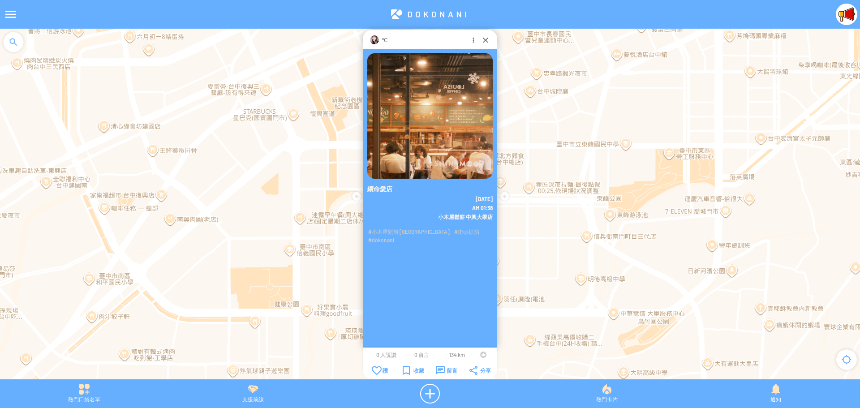
click at [482, 355] on div at bounding box center [483, 355] width 6 height 6
click at [453, 370] on div "留言" at bounding box center [447, 370] width 22 height 9
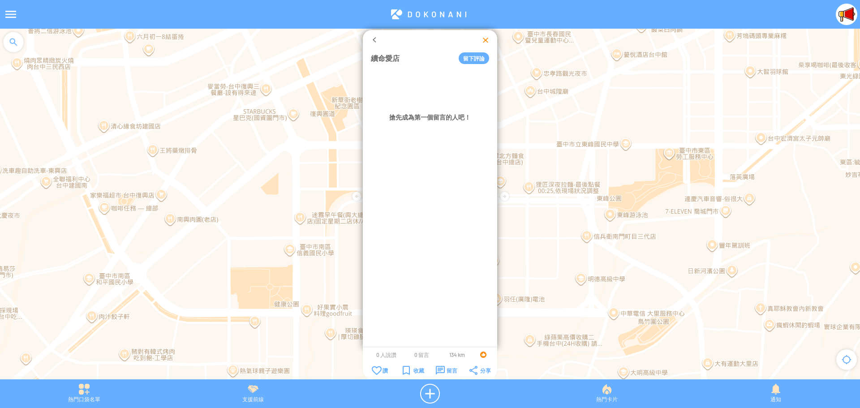
click at [484, 39] on div at bounding box center [485, 39] width 9 height 9
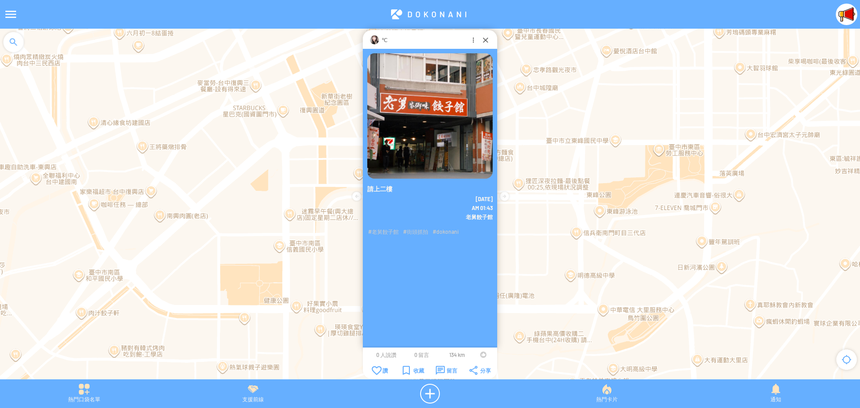
click at [479, 355] on td at bounding box center [483, 354] width 17 height 7
click at [482, 355] on div at bounding box center [483, 355] width 6 height 6
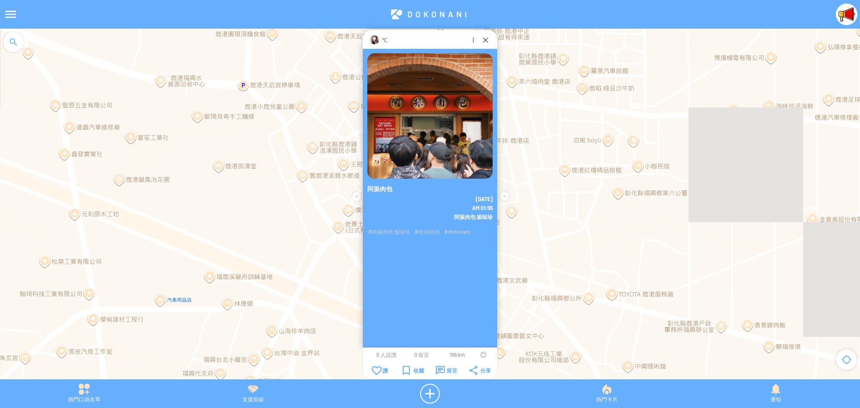
click at [481, 355] on div at bounding box center [483, 355] width 6 height 6
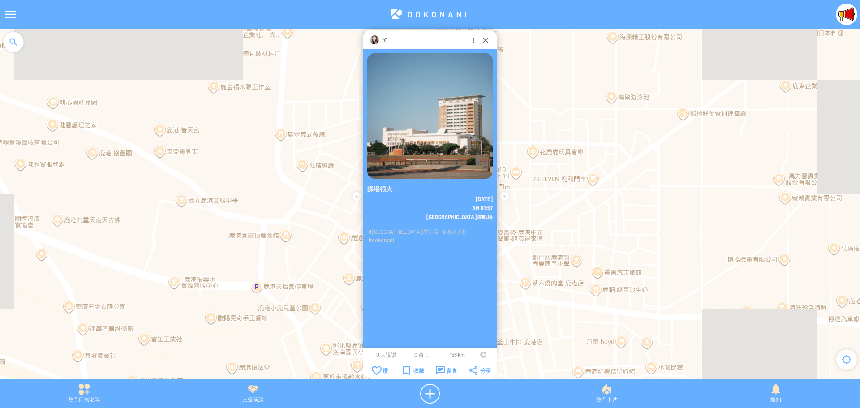
click at [479, 355] on td at bounding box center [483, 354] width 17 height 7
click at [482, 355] on div at bounding box center [483, 355] width 6 height 6
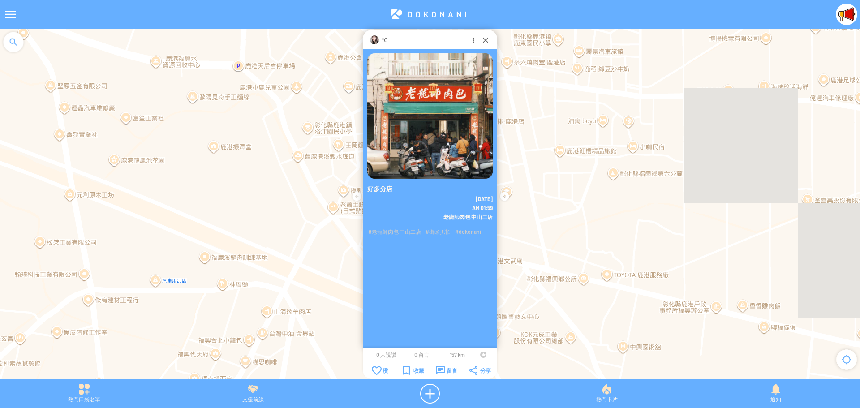
click at [480, 354] on td at bounding box center [483, 354] width 17 height 7
click at [479, 356] on td at bounding box center [483, 354] width 17 height 7
click at [480, 355] on div at bounding box center [483, 355] width 6 height 6
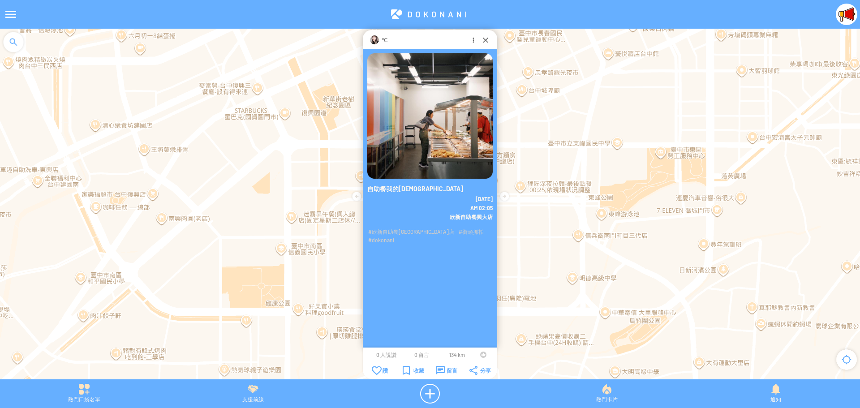
click at [483, 354] on div at bounding box center [483, 355] width 6 height 6
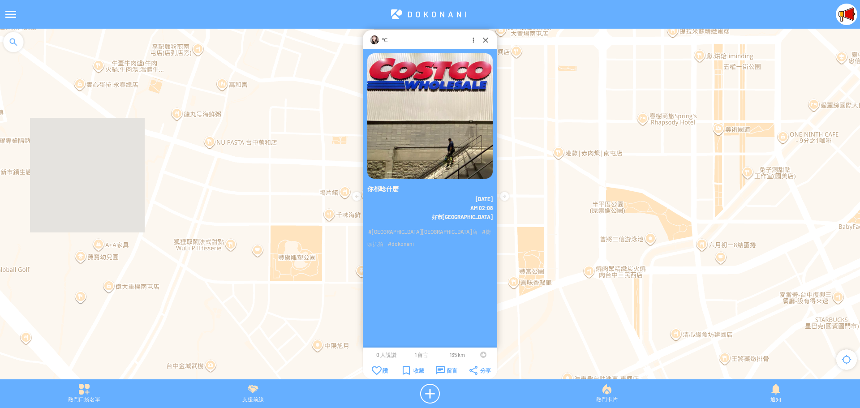
click at [481, 354] on div at bounding box center [483, 355] width 6 height 6
click at [418, 354] on span "1 留言" at bounding box center [421, 355] width 13 height 6
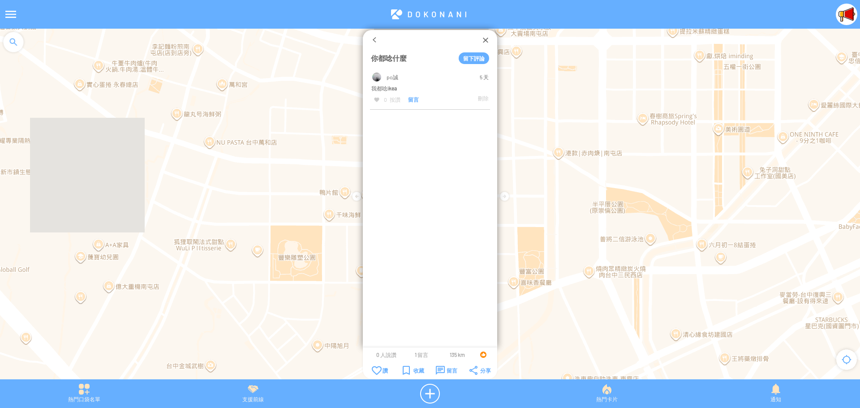
click at [375, 99] on div at bounding box center [377, 100] width 6 height 6
click at [421, 194] on div "po誠 5 天 我都唸ikea 留言" at bounding box center [430, 208] width 134 height 280
click at [373, 41] on div at bounding box center [374, 39] width 9 height 9
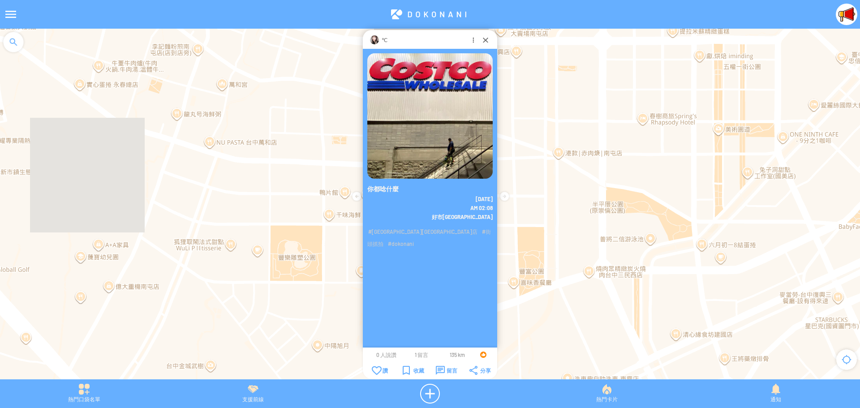
click at [420, 355] on span "1 留言" at bounding box center [421, 355] width 13 height 6
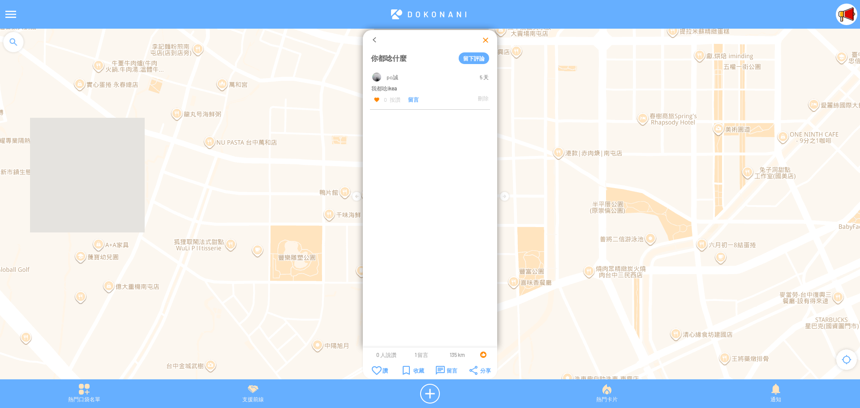
click at [486, 39] on div at bounding box center [485, 39] width 9 height 9
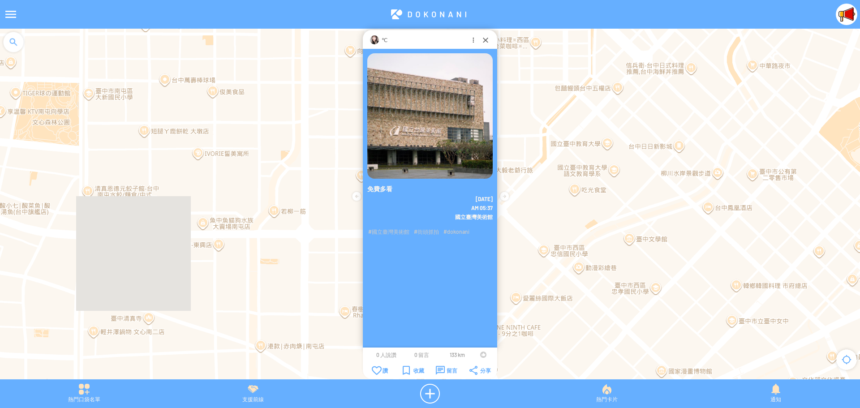
click at [483, 354] on div at bounding box center [483, 355] width 6 height 6
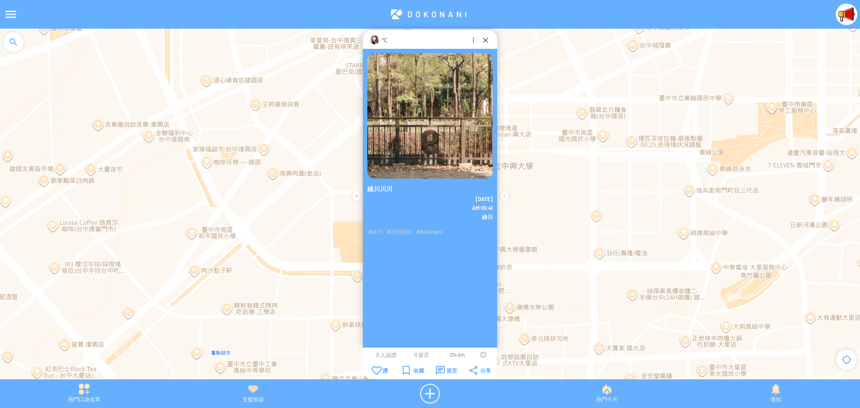
click at [480, 356] on div at bounding box center [483, 355] width 6 height 6
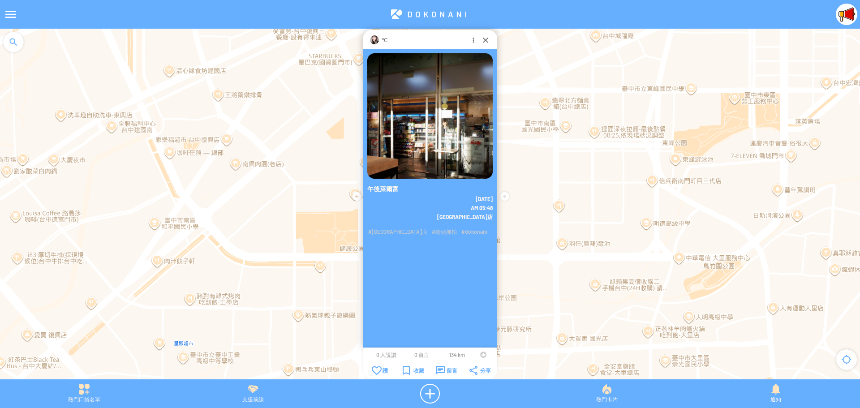
click at [481, 355] on div at bounding box center [483, 355] width 6 height 6
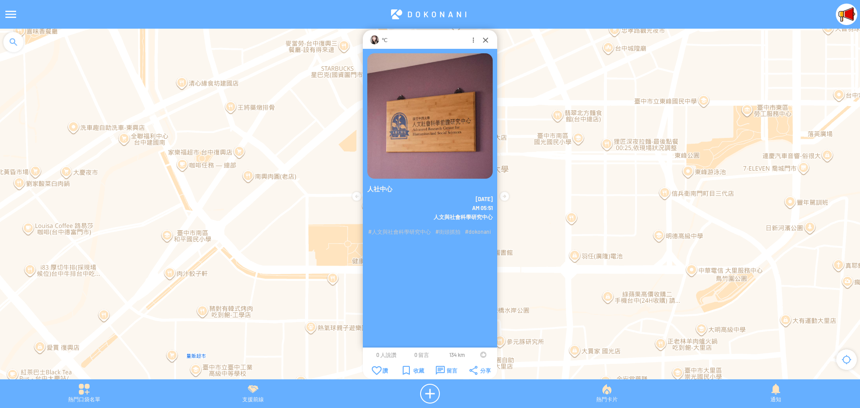
click at [480, 354] on div at bounding box center [483, 355] width 6 height 6
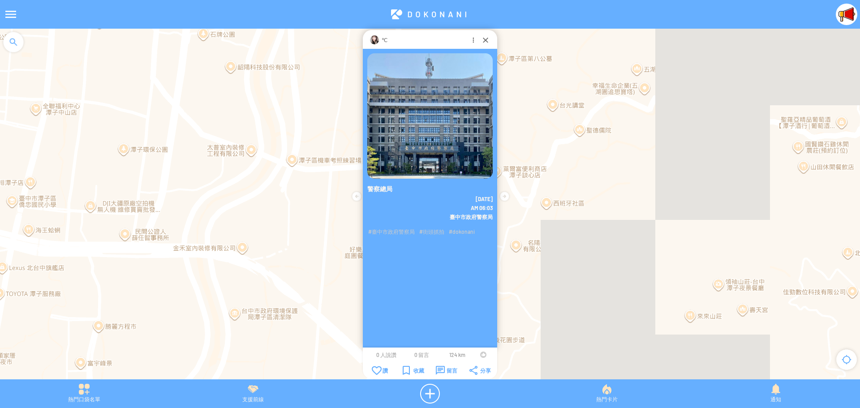
click at [479, 356] on td at bounding box center [483, 354] width 17 height 7
click at [483, 355] on div at bounding box center [483, 355] width 6 height 6
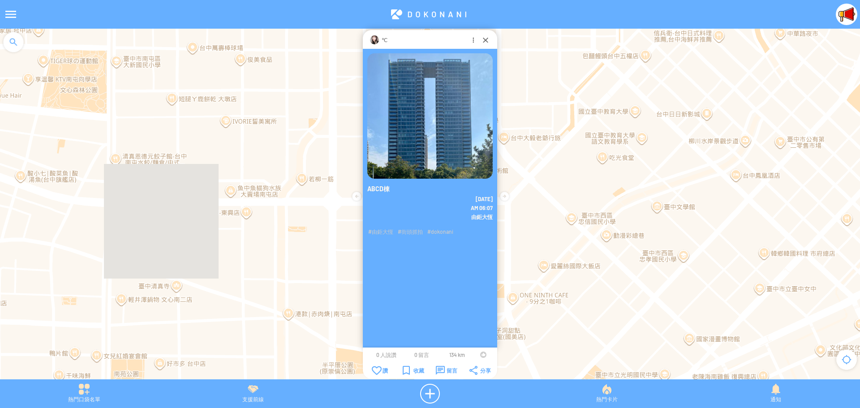
click at [481, 356] on div at bounding box center [483, 355] width 6 height 6
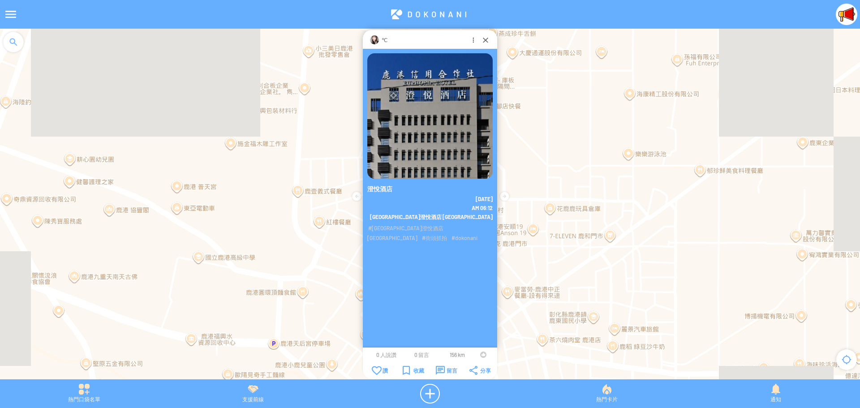
click at [482, 356] on div at bounding box center [483, 355] width 6 height 6
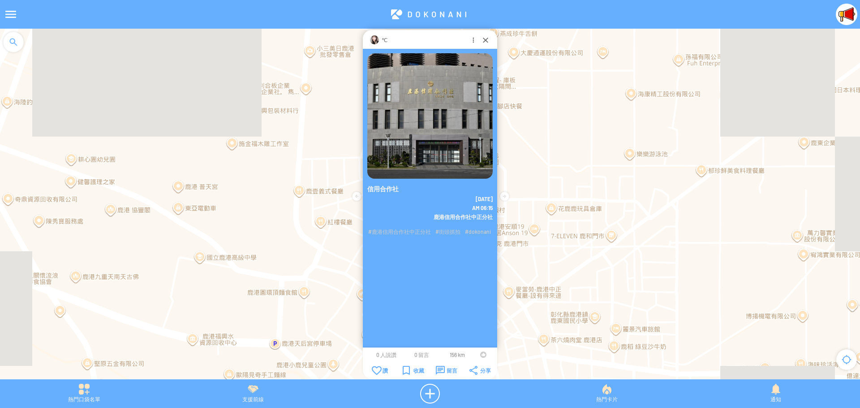
click at [482, 355] on div at bounding box center [483, 355] width 6 height 6
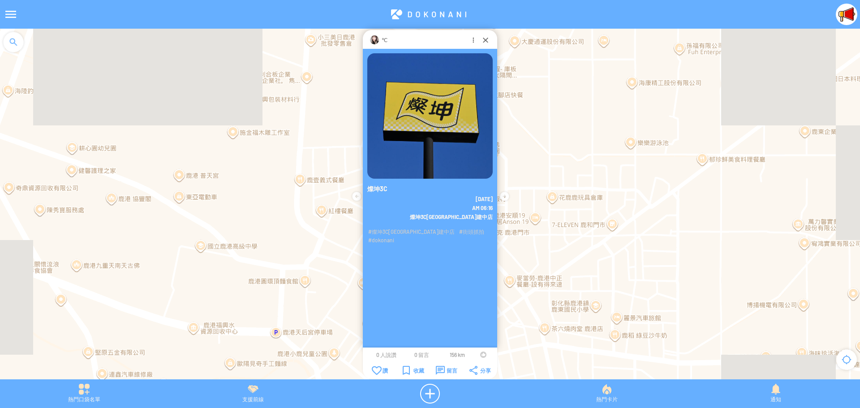
click at [481, 353] on div at bounding box center [483, 355] width 6 height 6
click at [445, 369] on div "留言" at bounding box center [447, 370] width 22 height 9
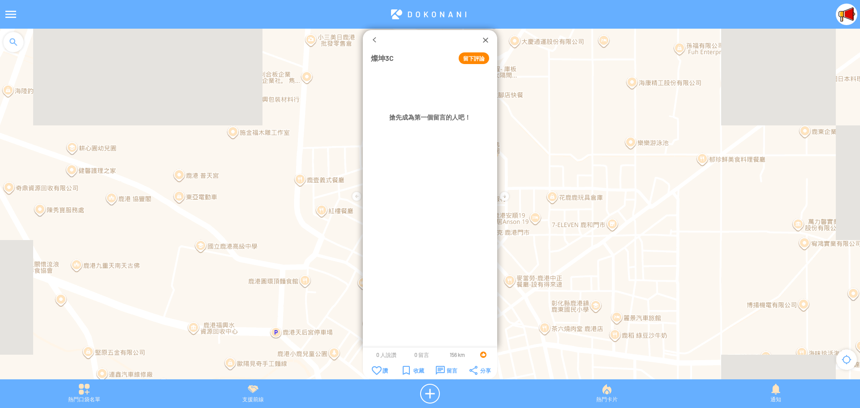
click at [465, 58] on button "留下評論" at bounding box center [474, 58] width 30 height 12
click at [438, 78] on textarea at bounding box center [430, 84] width 118 height 28
type textarea "*******"
click at [453, 108] on button "確定" at bounding box center [455, 109] width 40 height 12
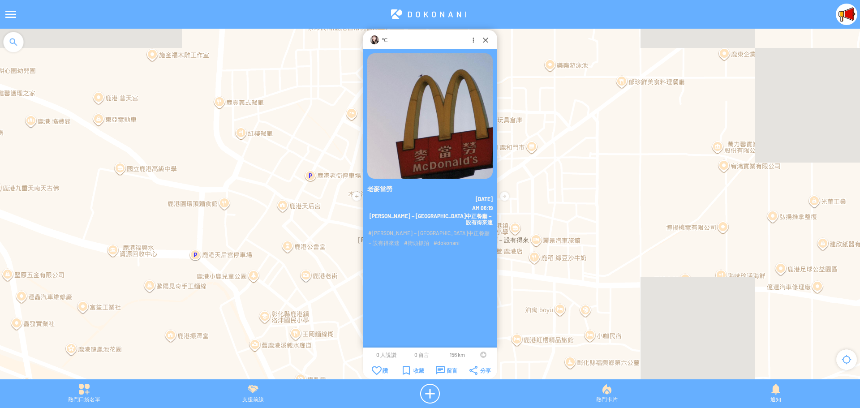
click at [481, 353] on div at bounding box center [483, 355] width 6 height 6
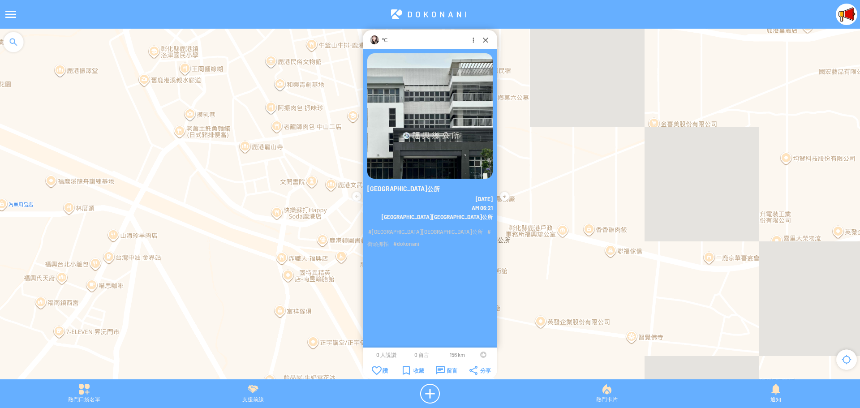
click at [481, 355] on div at bounding box center [483, 355] width 6 height 6
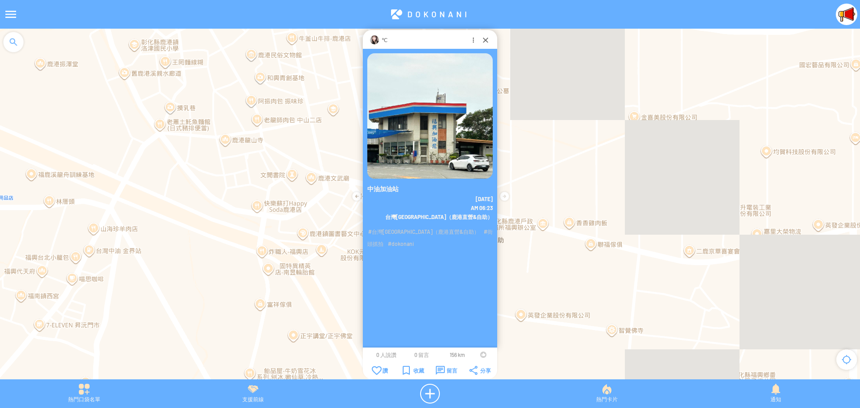
click at [480, 355] on div at bounding box center [483, 355] width 6 height 6
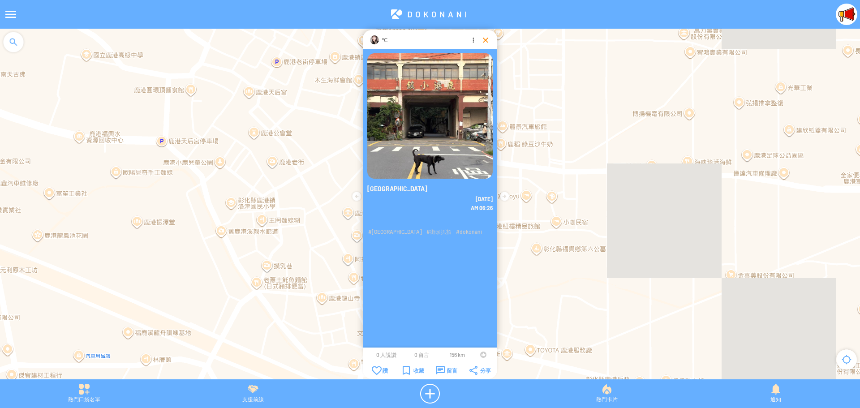
click at [486, 40] on div at bounding box center [485, 39] width 9 height 9
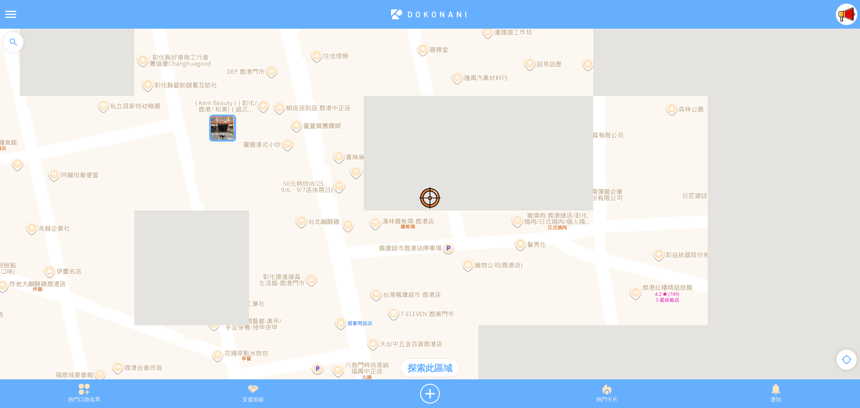
click at [224, 134] on img "xso6fML8wELMapIcon" at bounding box center [222, 128] width 27 height 27
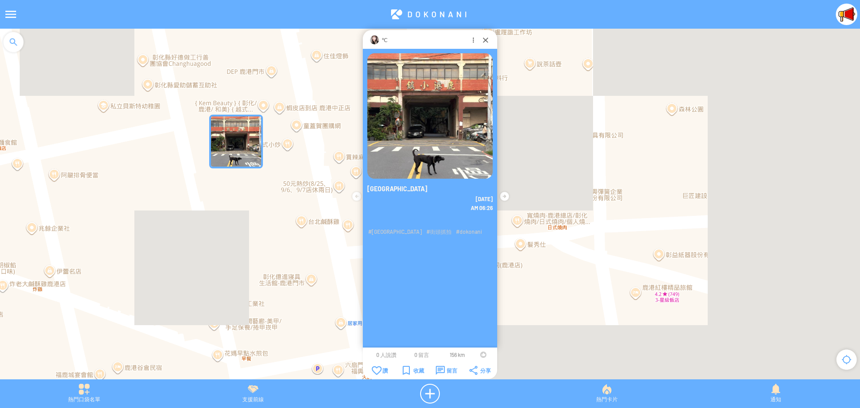
click at [481, 354] on div at bounding box center [483, 355] width 6 height 6
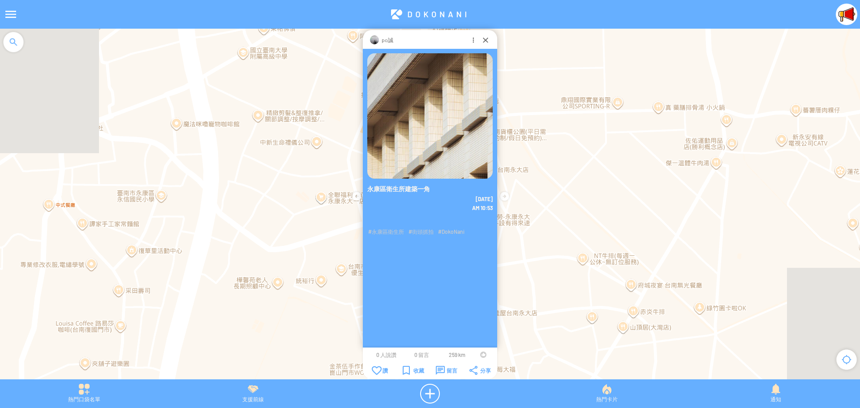
click at [479, 354] on td at bounding box center [483, 354] width 17 height 7
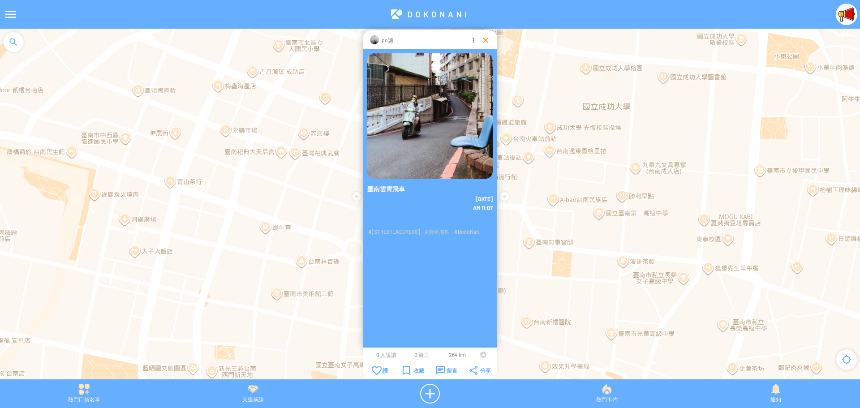
click at [486, 40] on div at bounding box center [485, 39] width 9 height 9
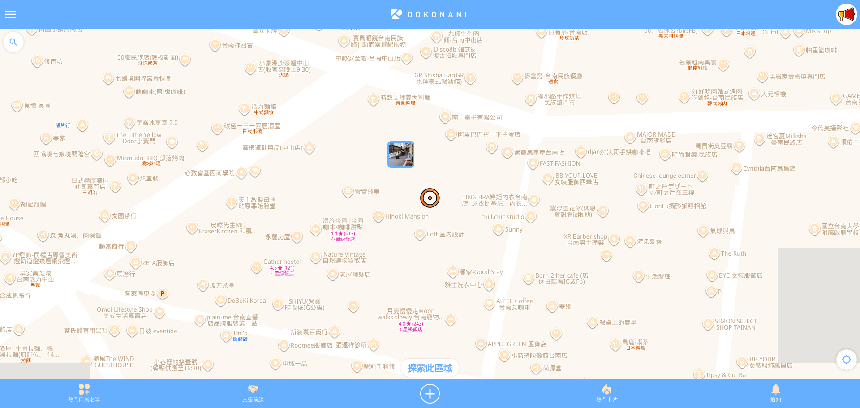
click at [401, 147] on img "DSj0bkHE43eMapIcon" at bounding box center [401, 154] width 27 height 27
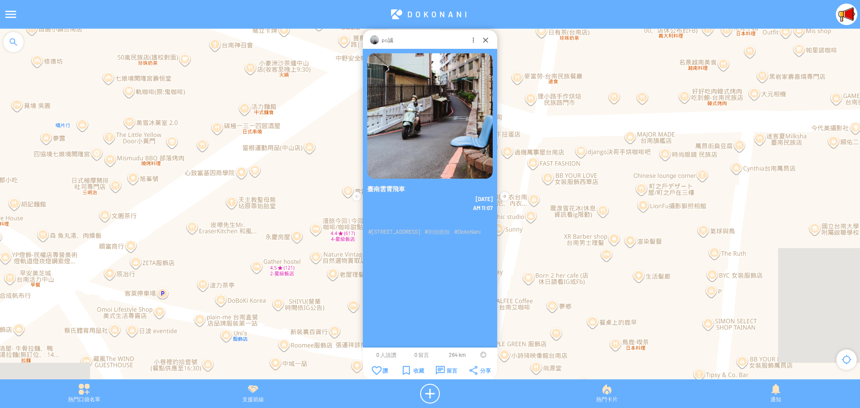
click at [480, 354] on div at bounding box center [483, 355] width 6 height 6
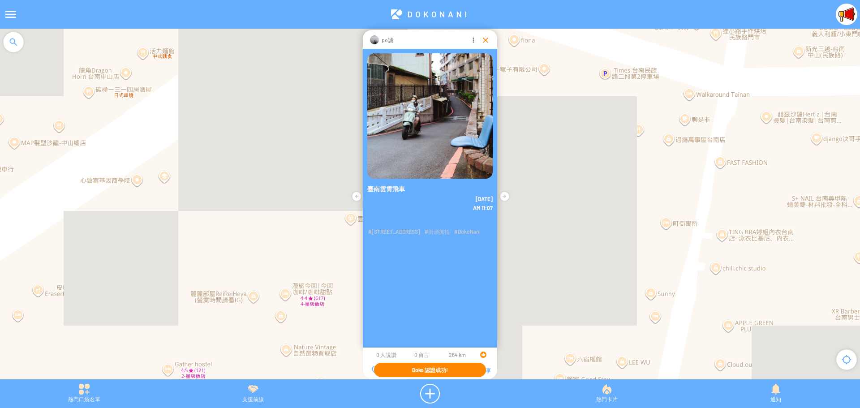
click at [482, 39] on div at bounding box center [485, 39] width 9 height 9
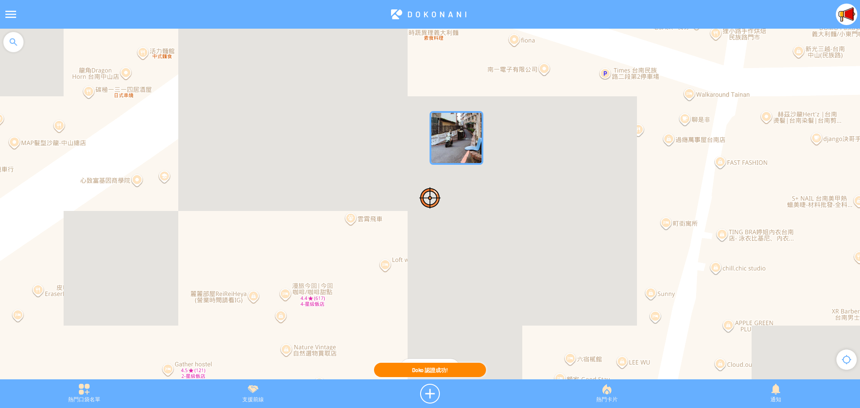
click at [353, 219] on div at bounding box center [430, 209] width 860 height 360
click at [455, 139] on img "DSj0bkHE43eMapIcon" at bounding box center [457, 138] width 54 height 54
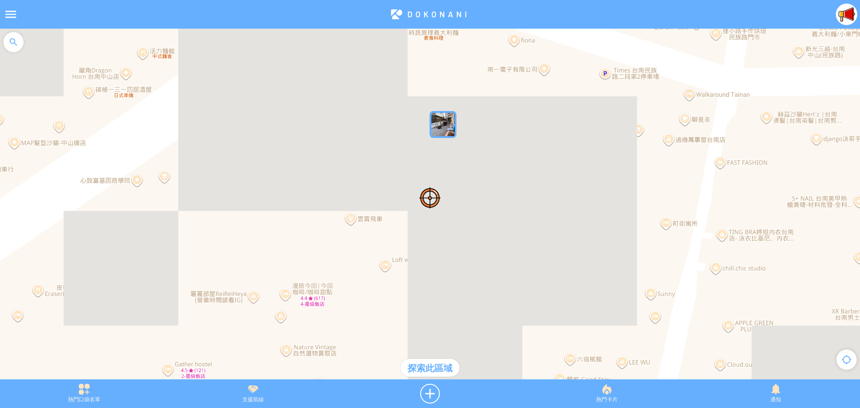
click at [443, 128] on img "DSj0bkHE43eMapIcon" at bounding box center [443, 124] width 27 height 27
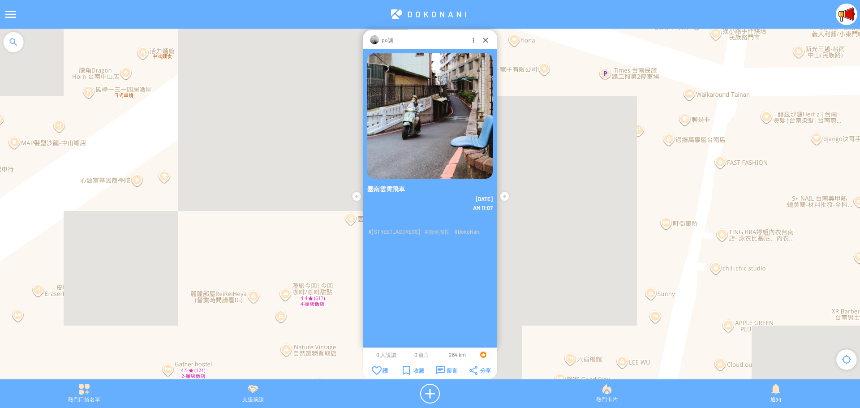
click at [482, 354] on div at bounding box center [483, 355] width 6 height 6
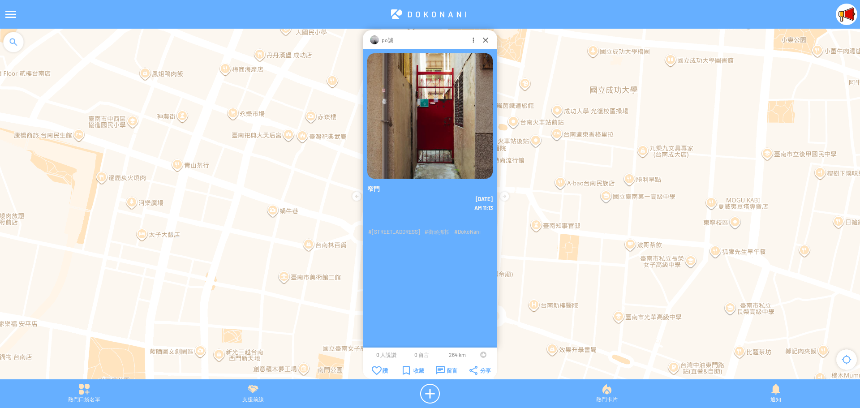
click at [480, 355] on div at bounding box center [483, 355] width 6 height 6
click at [481, 354] on div at bounding box center [483, 355] width 6 height 6
